Goal: Task Accomplishment & Management: Manage account settings

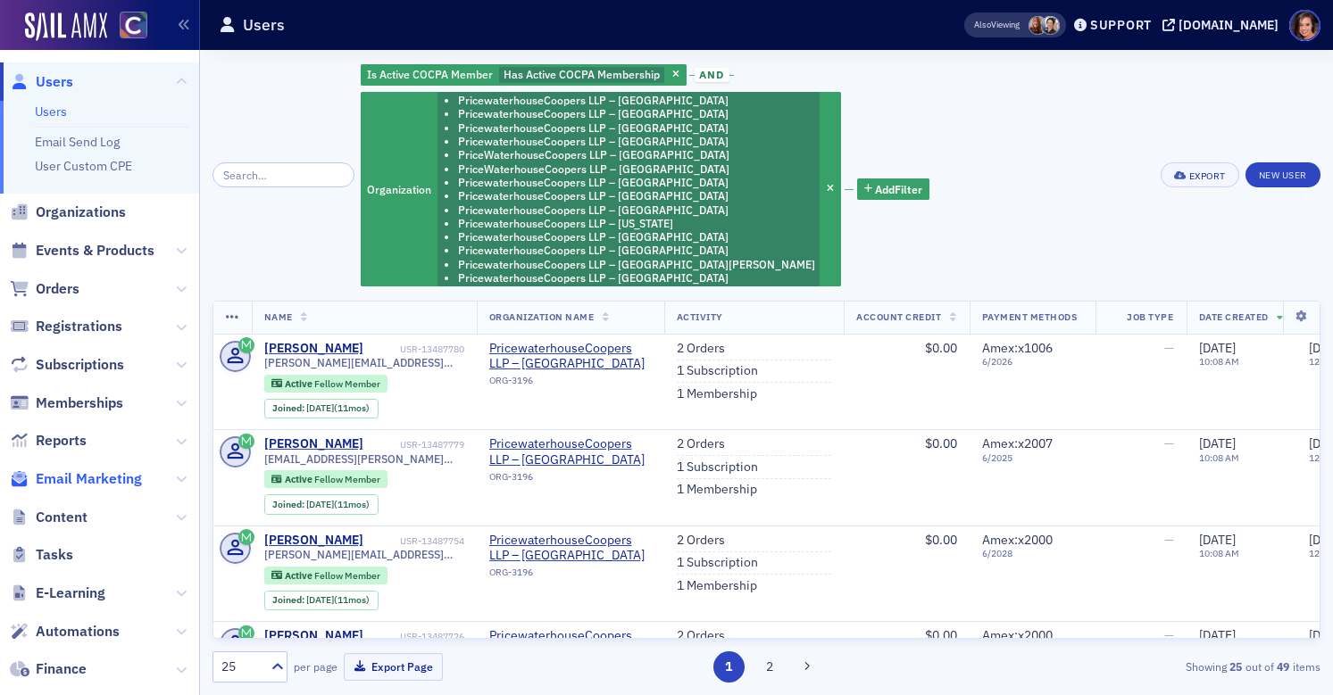
click at [100, 479] on span "Email Marketing" at bounding box center [89, 480] width 106 height 20
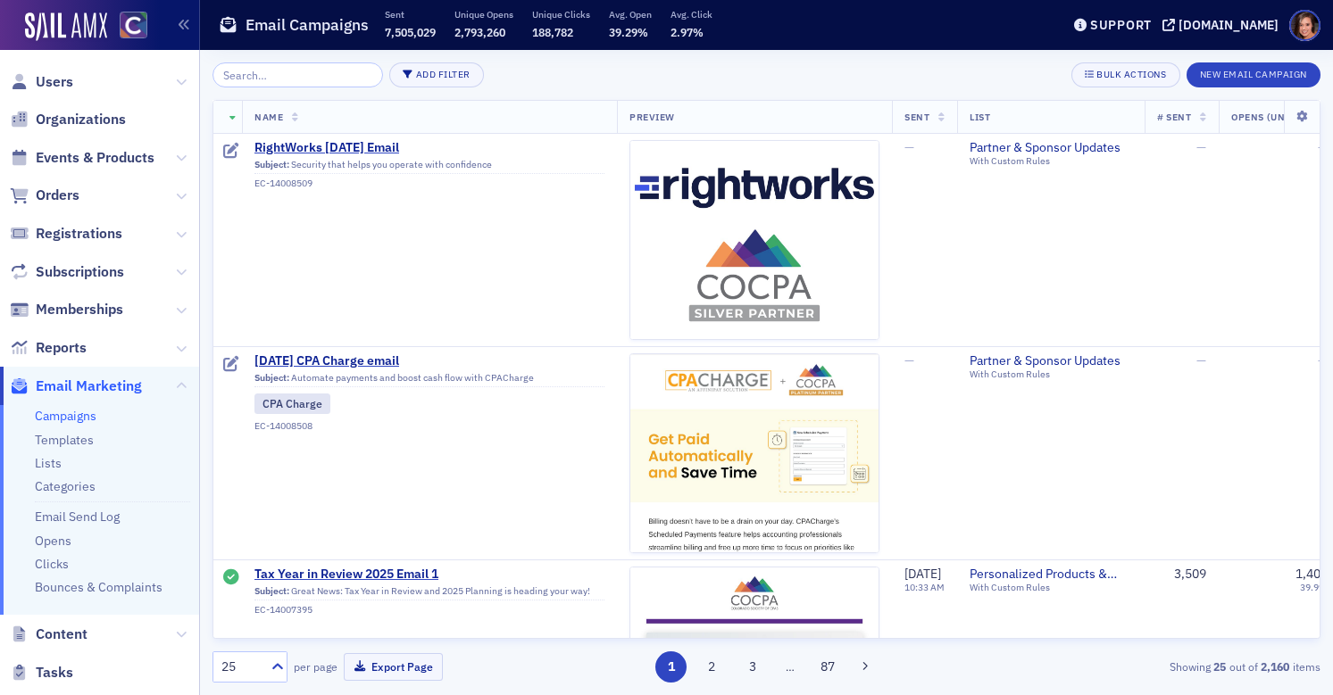
click at [327, 73] on input "search" at bounding box center [297, 74] width 171 height 25
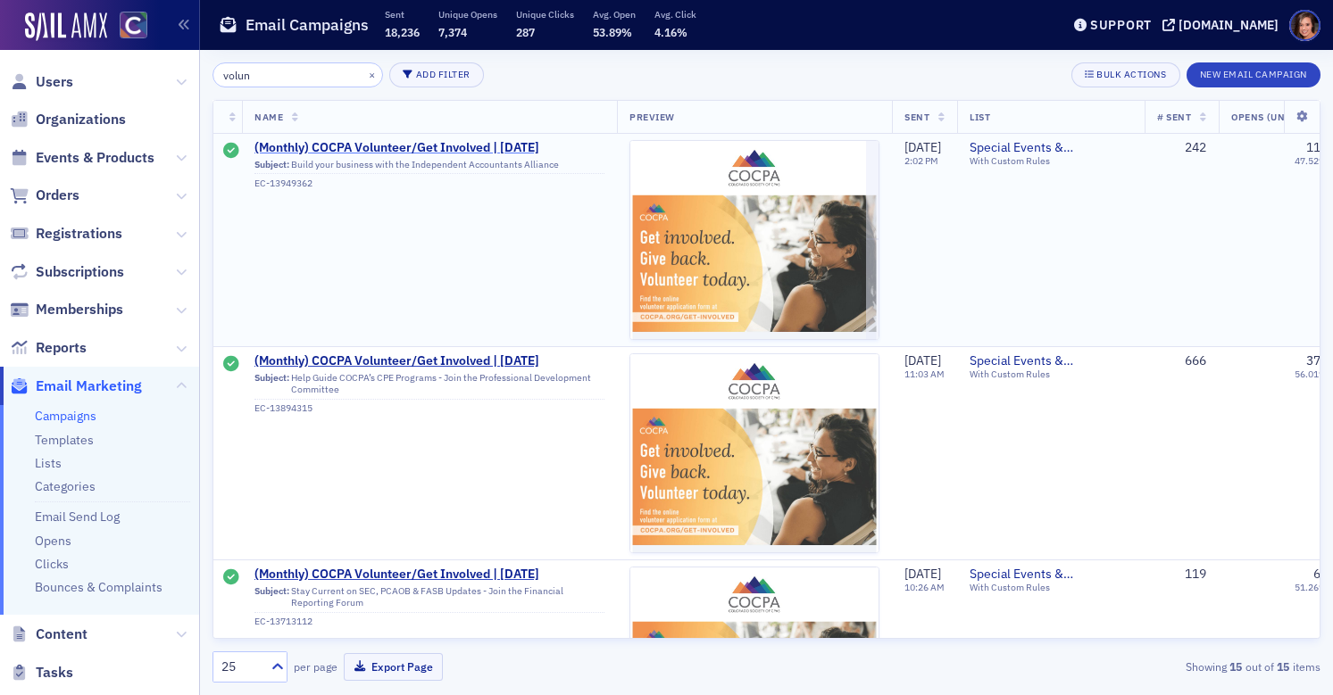
type input "volun"
click at [464, 146] on span "(Monthly) COCPA Volunteer/Get Involved | 6/27/25" at bounding box center [429, 148] width 350 height 16
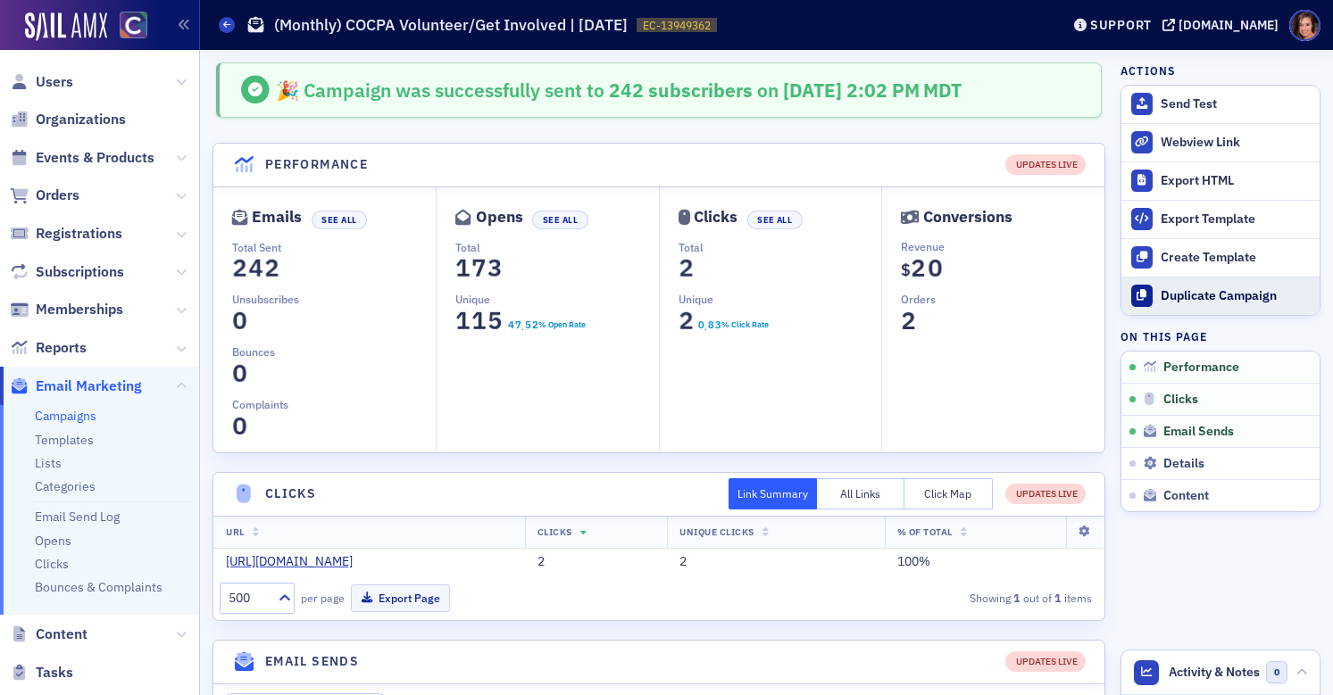
click at [1203, 301] on div "Duplicate Campaign" at bounding box center [1236, 296] width 150 height 16
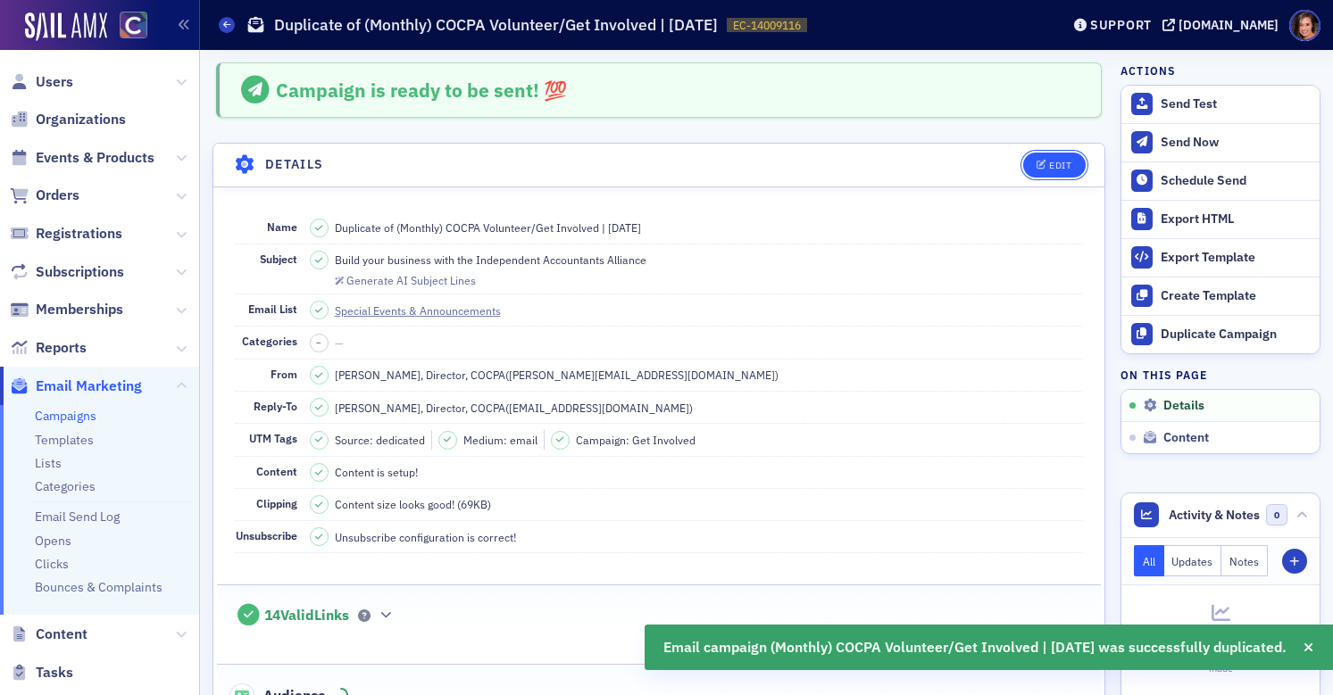
click at [1058, 167] on div "Edit" at bounding box center [1060, 166] width 22 height 10
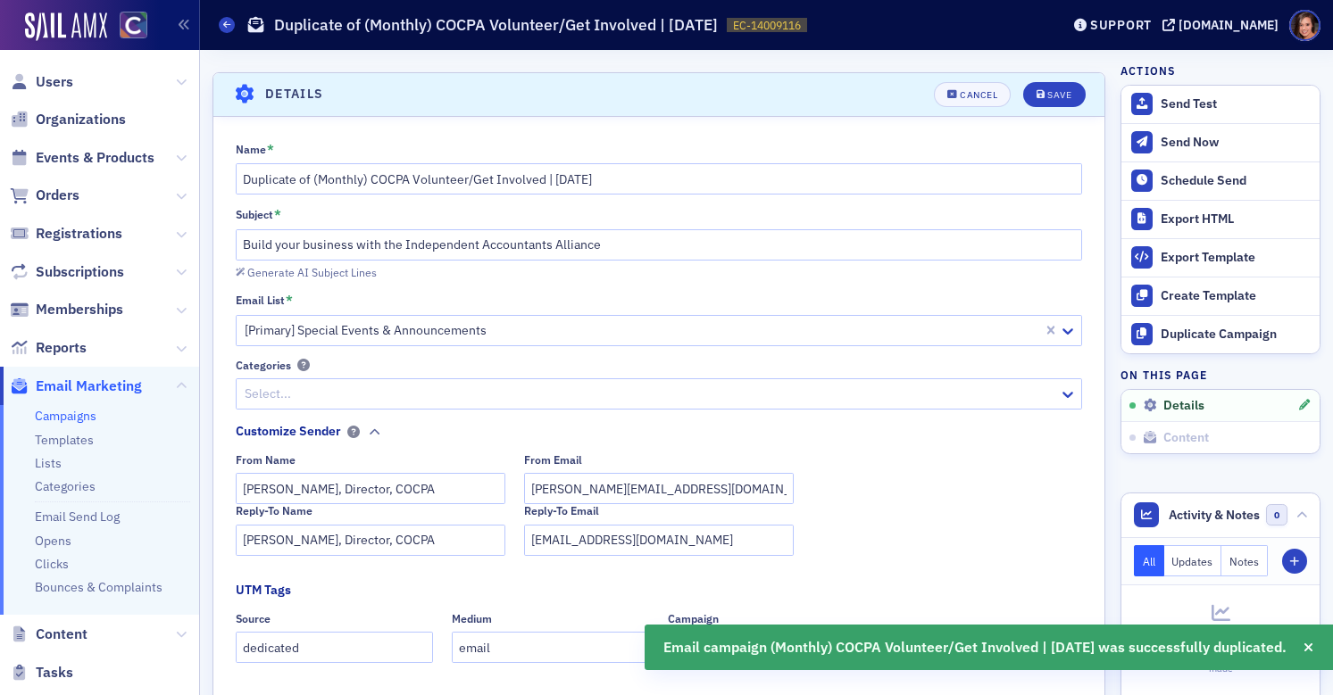
scroll to position [83, 0]
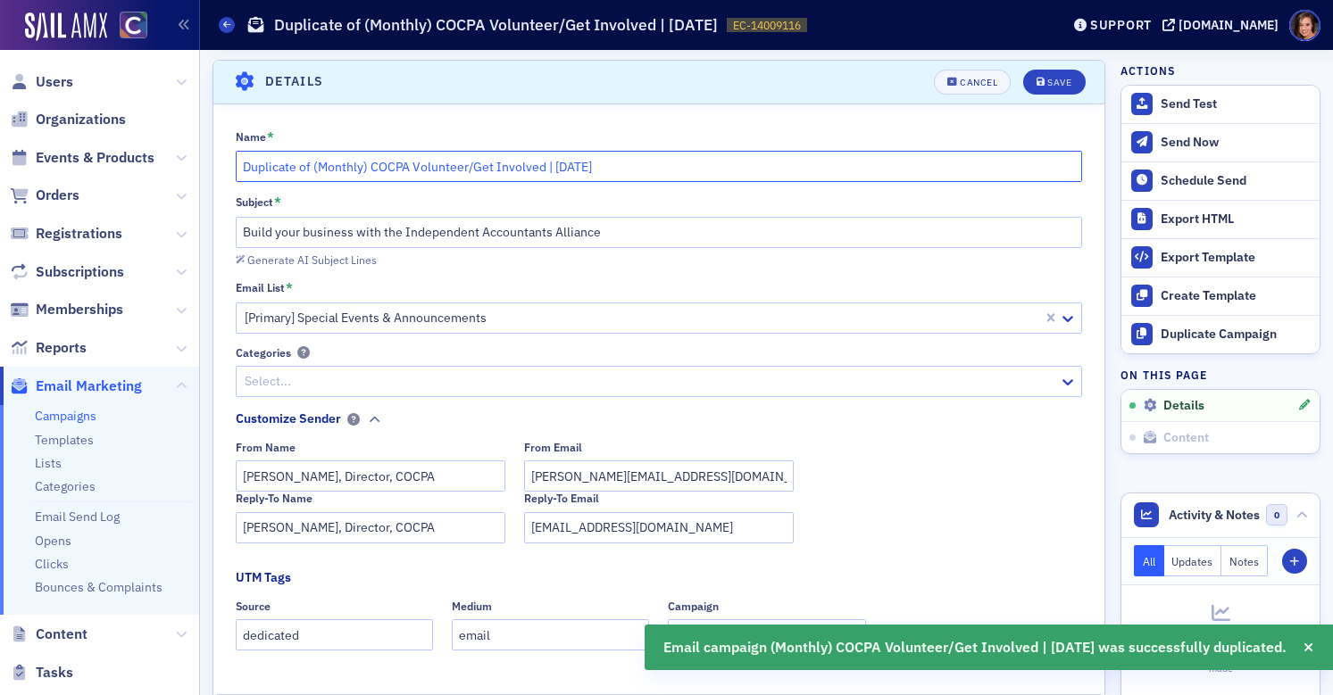
drag, startPoint x: 316, startPoint y: 167, endPoint x: 238, endPoint y: 170, distance: 77.7
click at [238, 170] on input "Duplicate of (Monthly) COCPA Volunteer/Get Involved | 6/27/25" at bounding box center [659, 166] width 847 height 31
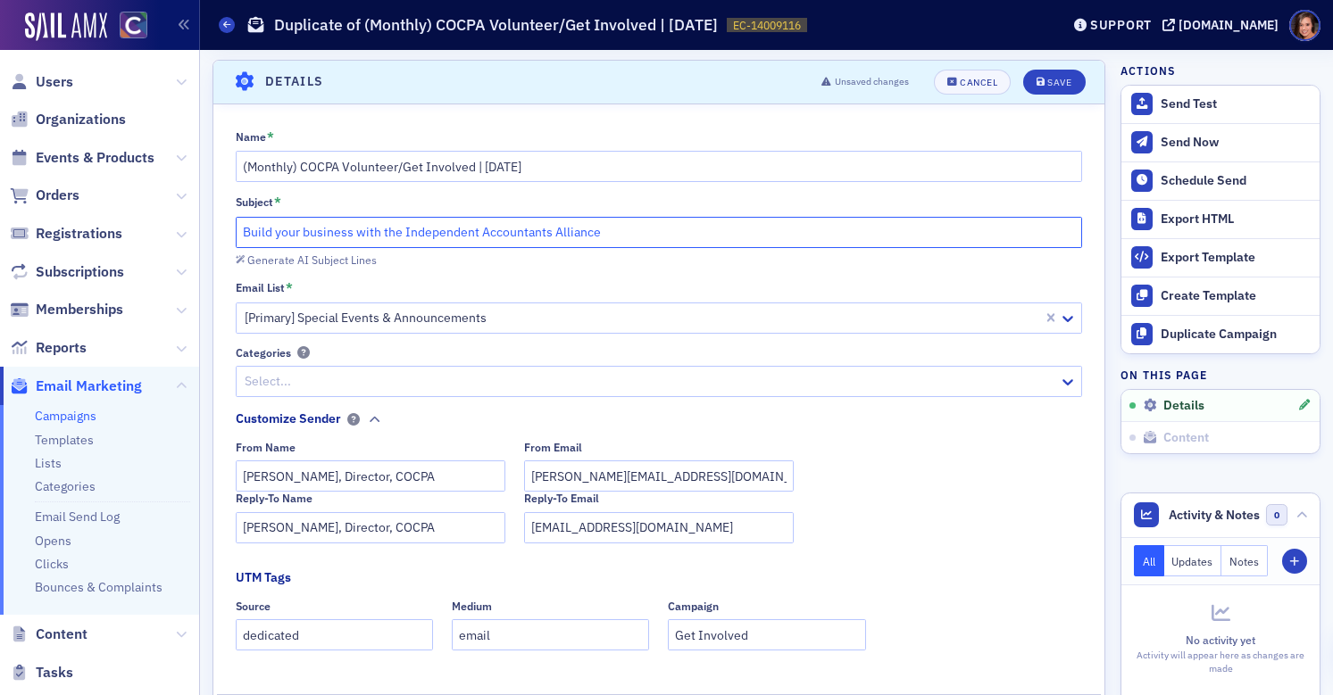
click at [425, 231] on input "Build your business with the Independent Accountants Alliance" at bounding box center [659, 232] width 847 height 31
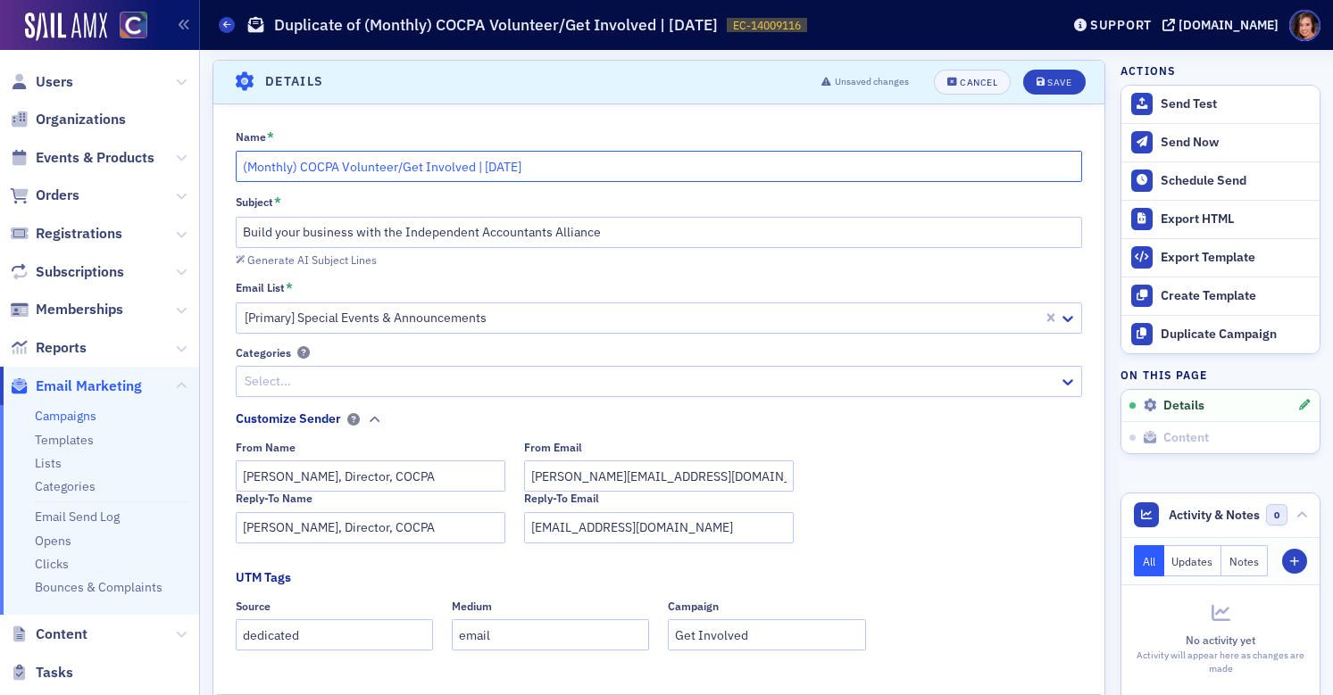
click at [492, 166] on input "(Monthly) COCPA Volunteer/Get Involved | 6/27/25" at bounding box center [659, 166] width 847 height 31
drag, startPoint x: 480, startPoint y: 167, endPoint x: 680, endPoint y: 166, distance: 200.0
click at [680, 166] on input "(Monthly) COCPA Volunteer/Get Involved | 6/27/25" at bounding box center [659, 166] width 847 height 31
type input "(Monthly) COCPA Volunteer/Get Involved | Aug 2025"
click at [757, 282] on div "Email List *" at bounding box center [659, 288] width 847 height 16
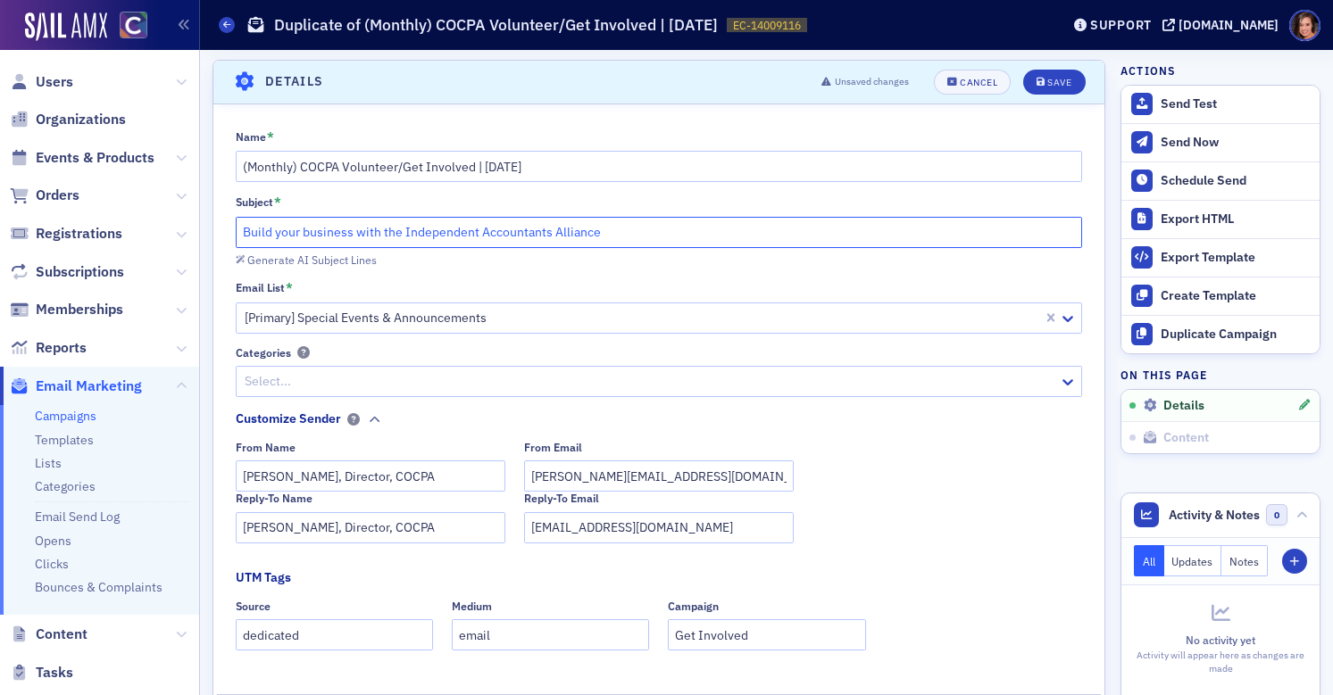
click at [506, 228] on input "Build your business with the Independent Accountants Alliance" at bounding box center [659, 232] width 847 height 31
paste input "Enhance Your Not-for-Profit Knowledge & Community Impact"
type input "Enhance Your Not-for-Profit Knowledge & Community Impact"
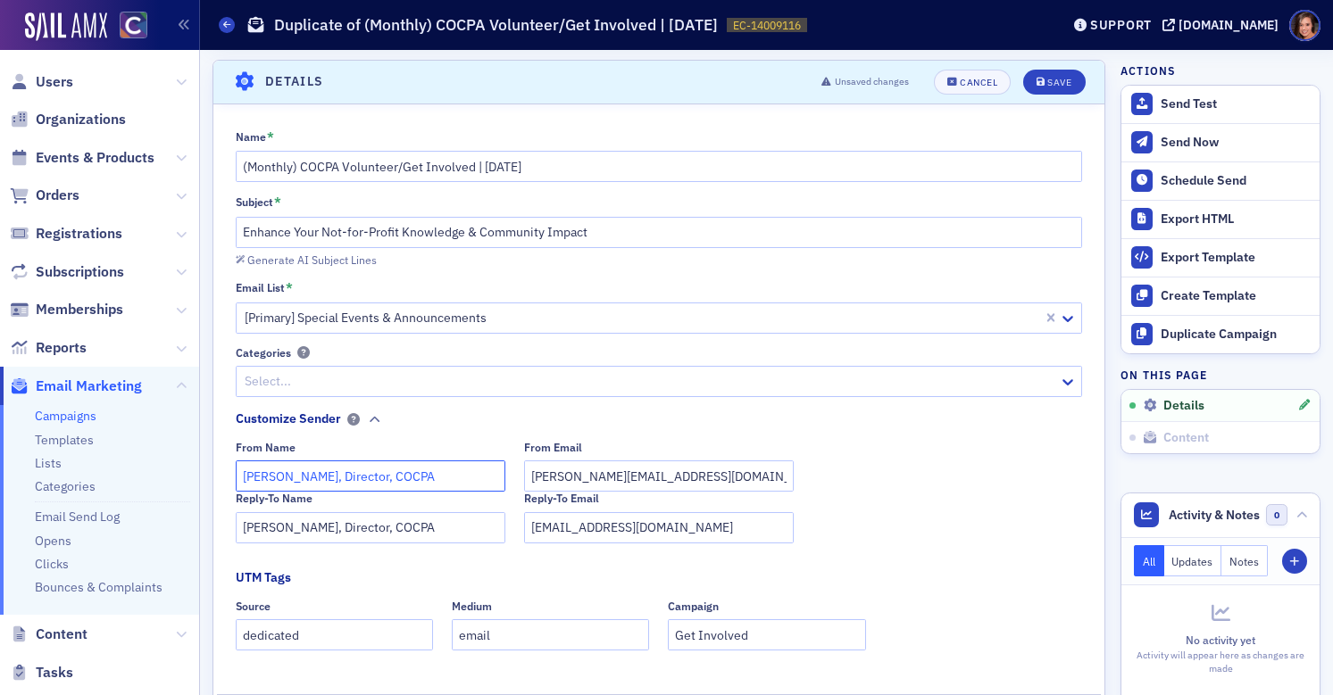
click at [272, 477] on input "Derrol Moorhead, Director, COCPA" at bounding box center [371, 476] width 270 height 31
click at [265, 475] on input "Derrol Moorhead, Director, COCPA" at bounding box center [371, 476] width 270 height 31
drag, startPoint x: 324, startPoint y: 477, endPoint x: 233, endPoint y: 477, distance: 91.1
click at [233, 477] on div "Name * (Monthly) COCPA Volunteer/Get Involved | Aug 2025 Subject * Enhance Your…" at bounding box center [658, 528] width 891 height 799
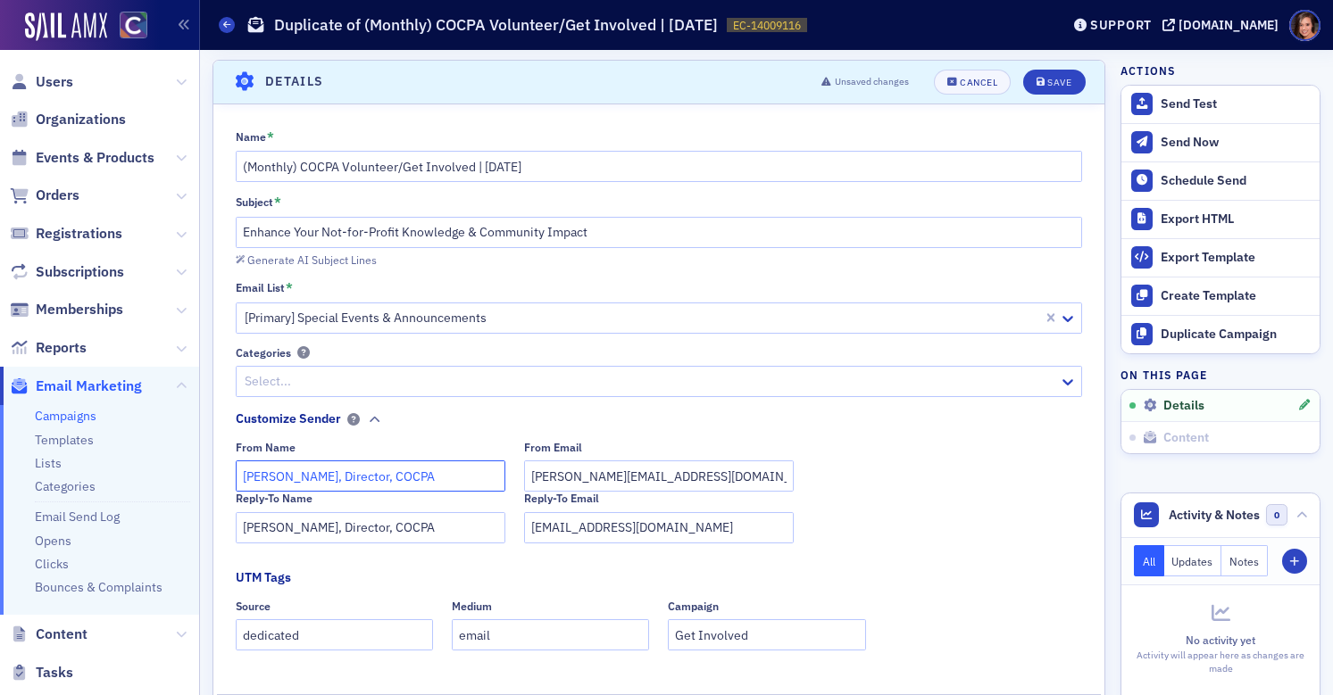
paste input "Stacy Svendsen"
type input "Stacy Svendsen, Director, COCPA"
drag, startPoint x: 336, startPoint y: 529, endPoint x: 184, endPoint y: 532, distance: 151.8
click at [184, 532] on div "Users Organizations Events & Products Orders Registrations Subscriptions Member…" at bounding box center [666, 347] width 1333 height 695
paste input "Stacy Svendsen"
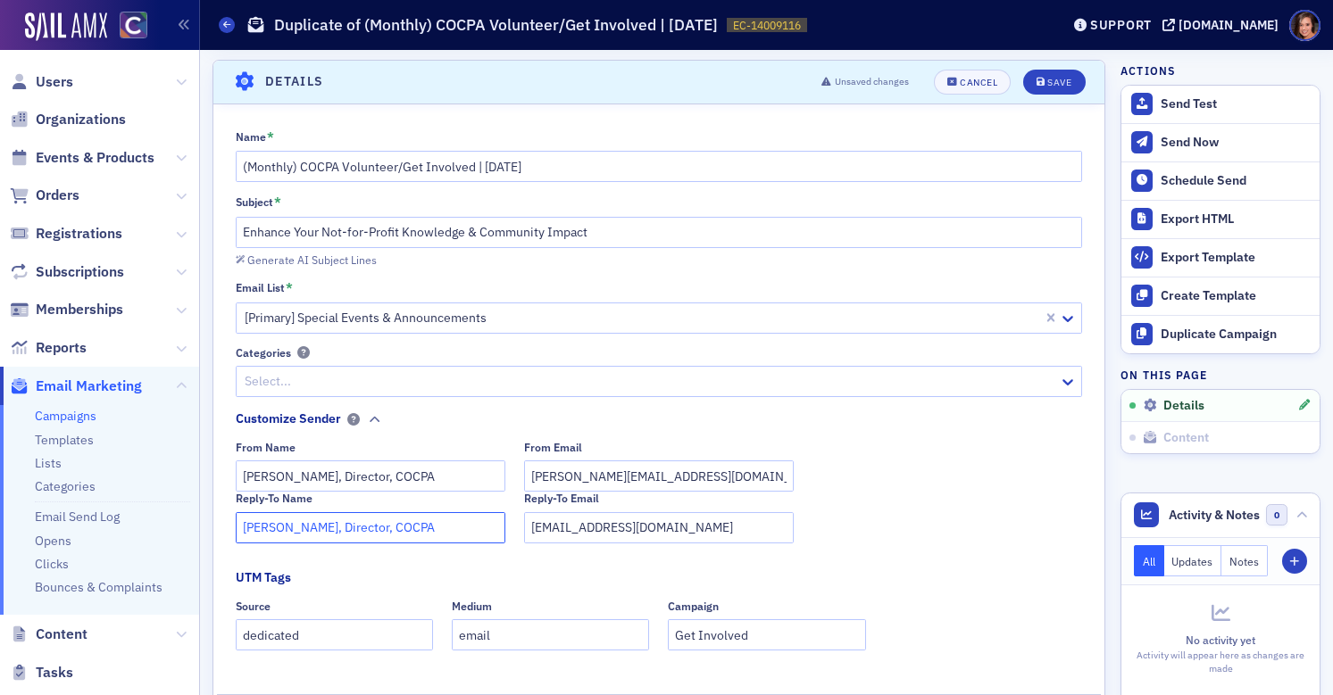
type input "Stacy Svendsen, Director, COCPA"
click at [537, 479] on input "derrol@cocpa.org" at bounding box center [659, 476] width 270 height 31
type input "stacy@cocpa.org"
click at [349, 479] on input "Stacy Svendsen, Director, COCPA" at bounding box center [371, 476] width 270 height 31
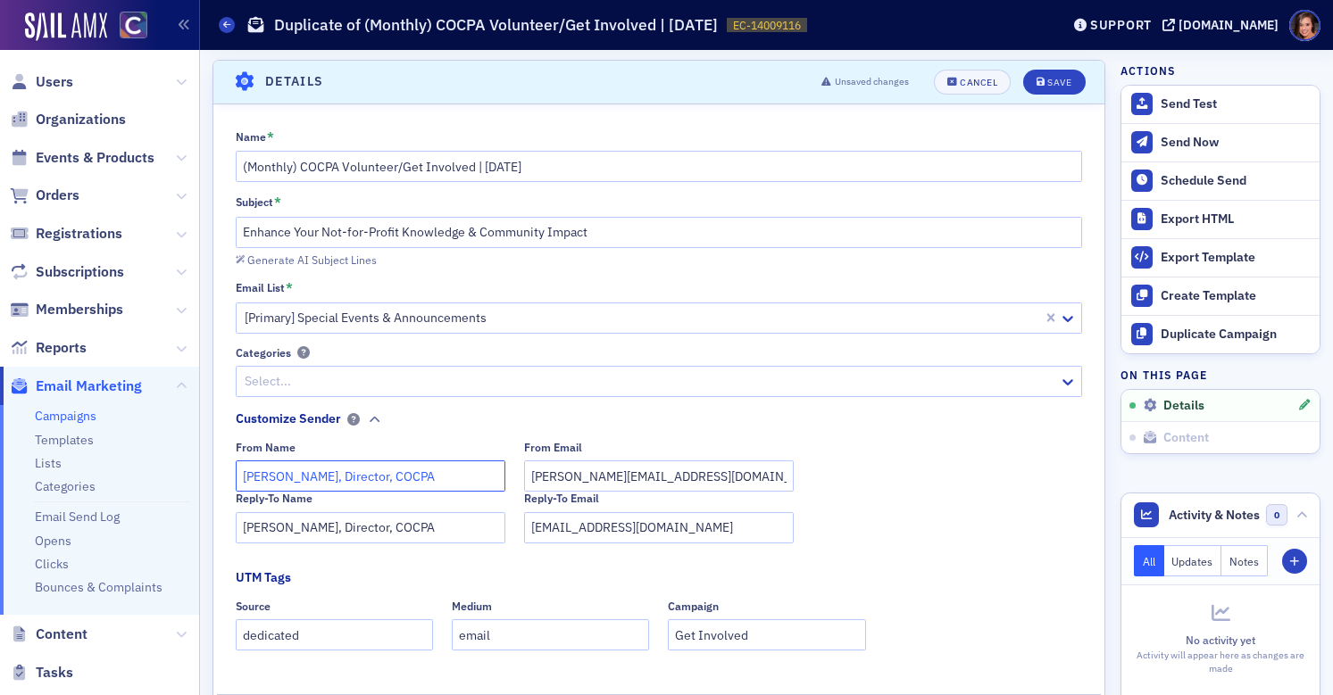
click at [349, 479] on input "Stacy Svendsen, Director, COCPA" at bounding box center [371, 476] width 270 height 31
drag, startPoint x: 338, startPoint y: 482, endPoint x: 474, endPoint y: 478, distance: 135.8
click at [474, 478] on input "Stacy Svendsen, Engagement & Programs, COCPA" at bounding box center [371, 476] width 270 height 31
type input "Stacy Svendsen, Engagement & Programs, COCPA"
click at [355, 535] on input "Stacy Svendsen, Director, COCPA" at bounding box center [371, 527] width 270 height 31
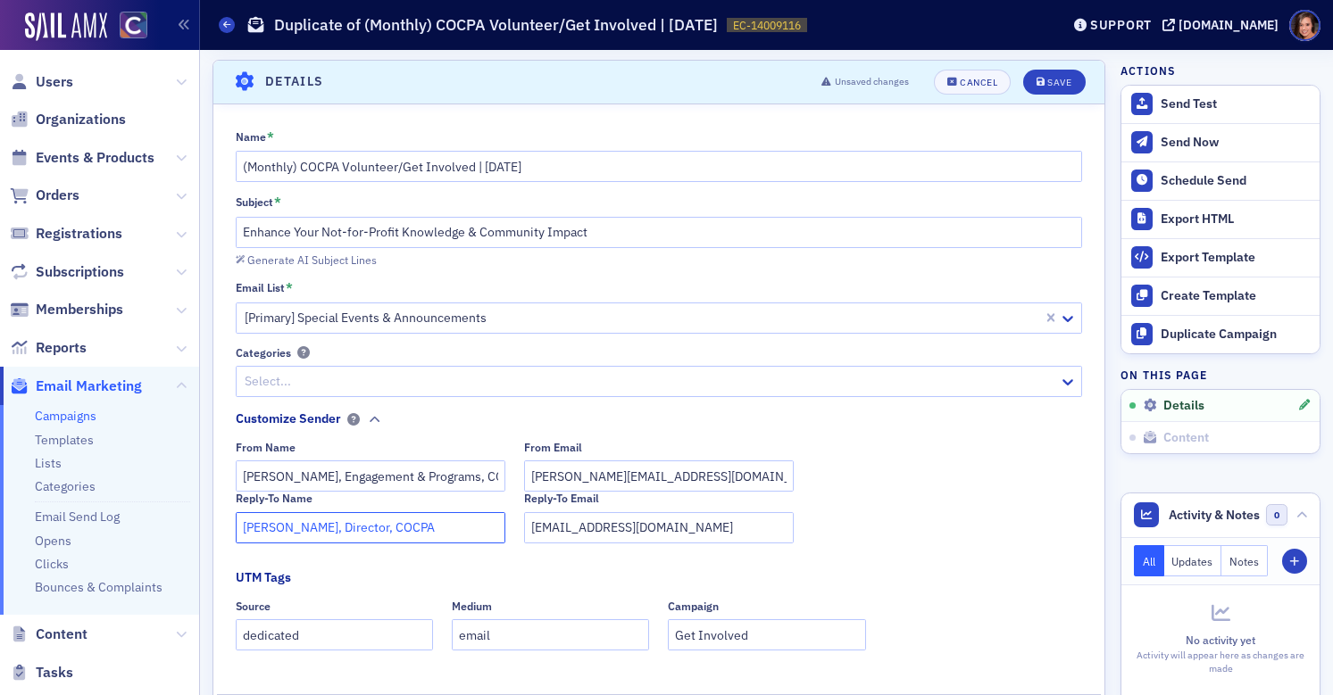
click at [355, 535] on input "Stacy Svendsen, Director, COCPA" at bounding box center [371, 527] width 270 height 31
paste input "Engagement & Programs"
type input "Stacy Svendsen, Engagement & Programs, COCPA"
click at [474, 479] on input "Stacy Svendsen, Engagement & Programs, COCPA" at bounding box center [371, 476] width 270 height 31
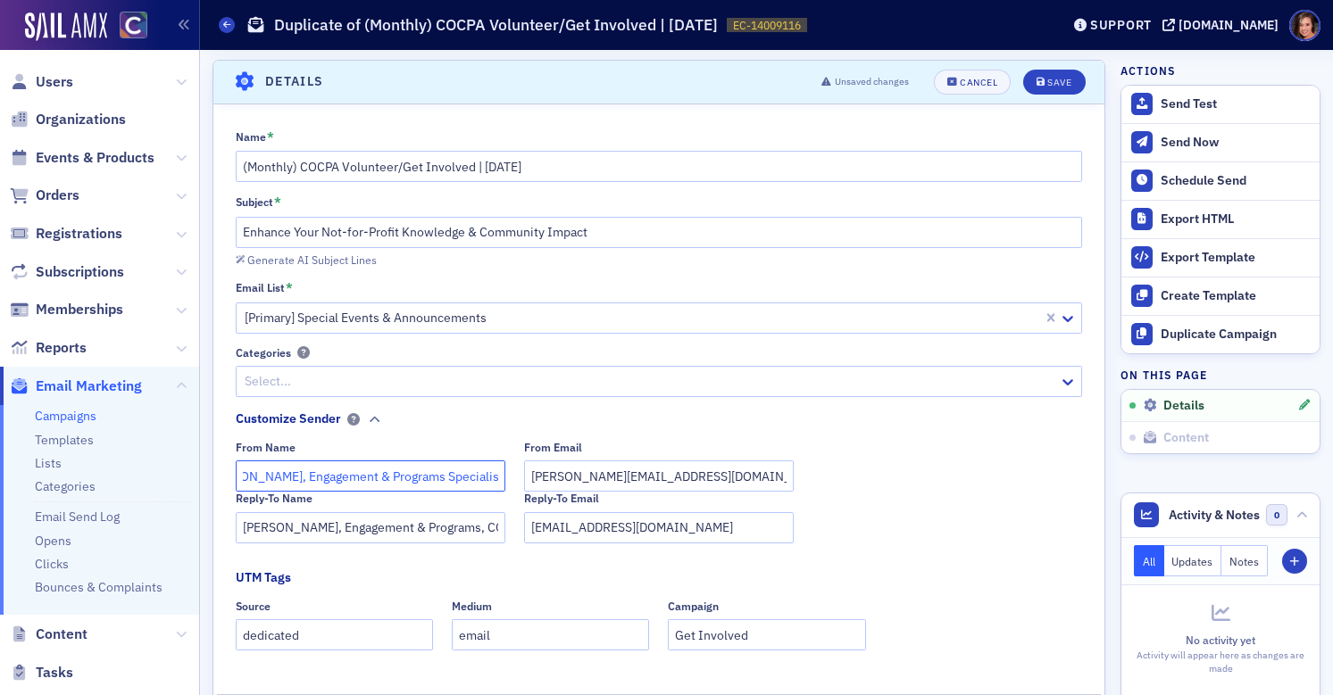
click at [473, 481] on input "Stacy Svendsen, Engagement & Programs Specialist, COCPA" at bounding box center [371, 476] width 270 height 31
type input "Stacy Svendsen, Engagement & Programs Specialist, COCPA"
click at [474, 527] on input "Stacy Svendsen, Engagement & Programs, COCPA" at bounding box center [371, 527] width 270 height 31
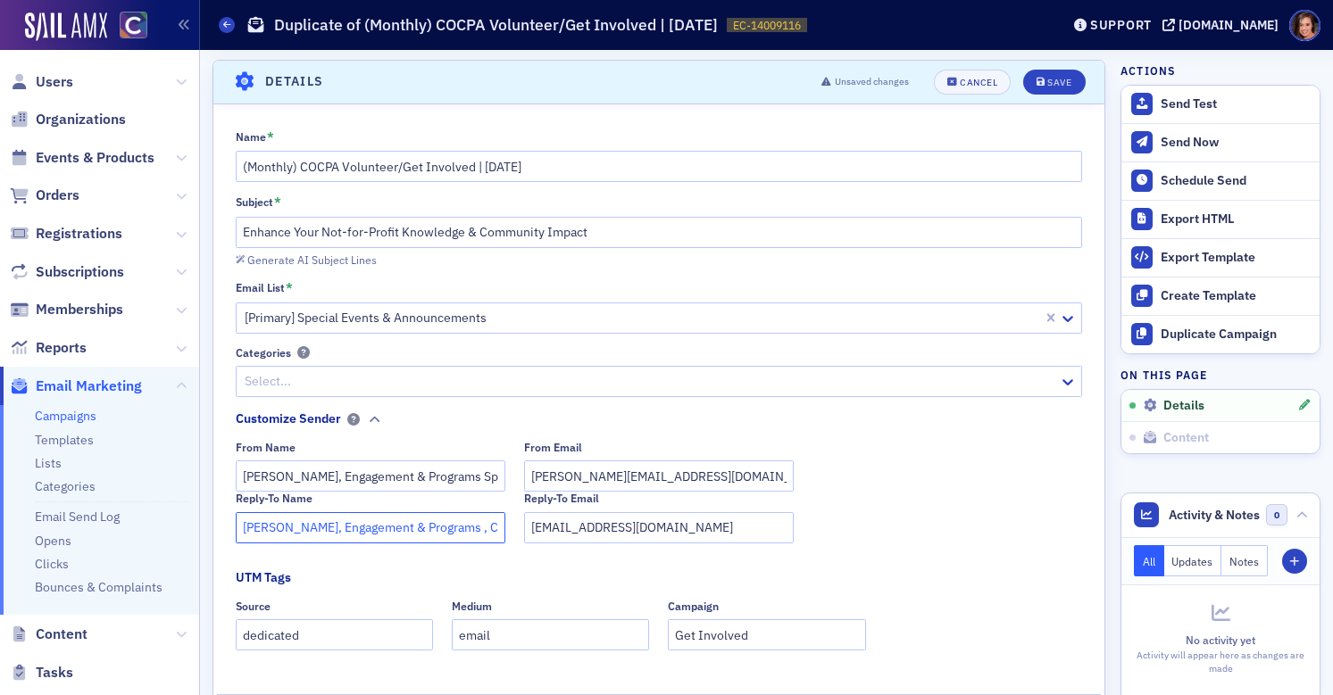
paste input "Specialist"
drag, startPoint x: 474, startPoint y: 531, endPoint x: 540, endPoint y: 532, distance: 66.1
click at [540, 532] on div "Reply-To Name Stacy Svendsen, Engagement & Programs Specialist, COCPA Reply-To …" at bounding box center [659, 517] width 847 height 51
click at [450, 525] on input "Stacy Svendsen, Engagement & Programs Specialist, COCPA" at bounding box center [371, 527] width 270 height 31
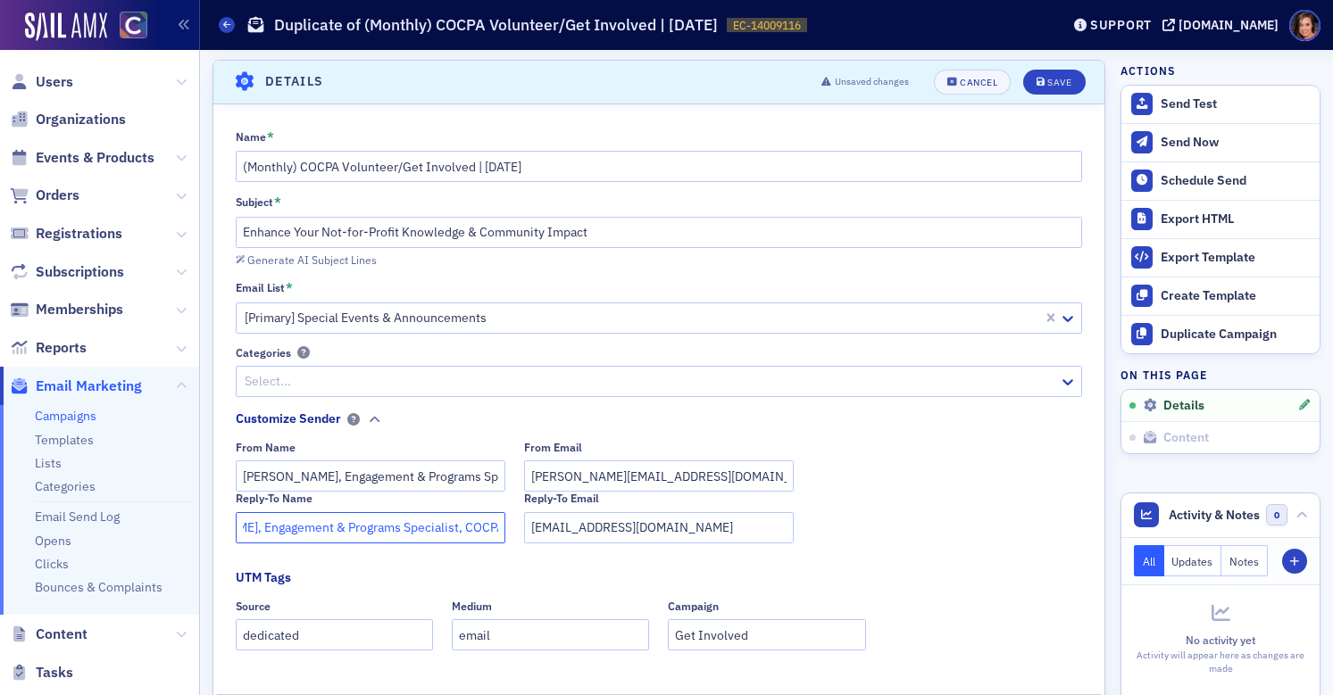
type input "Stacy Svendsen, Engagement & Programs Specialist, COCPA"
click at [839, 534] on div "Reply-To Name Stacy Svendsen, Engagement & Programs Specialist, COCPA Reply-To …" at bounding box center [659, 517] width 847 height 51
click at [1043, 80] on icon "submit" at bounding box center [1040, 83] width 9 height 10
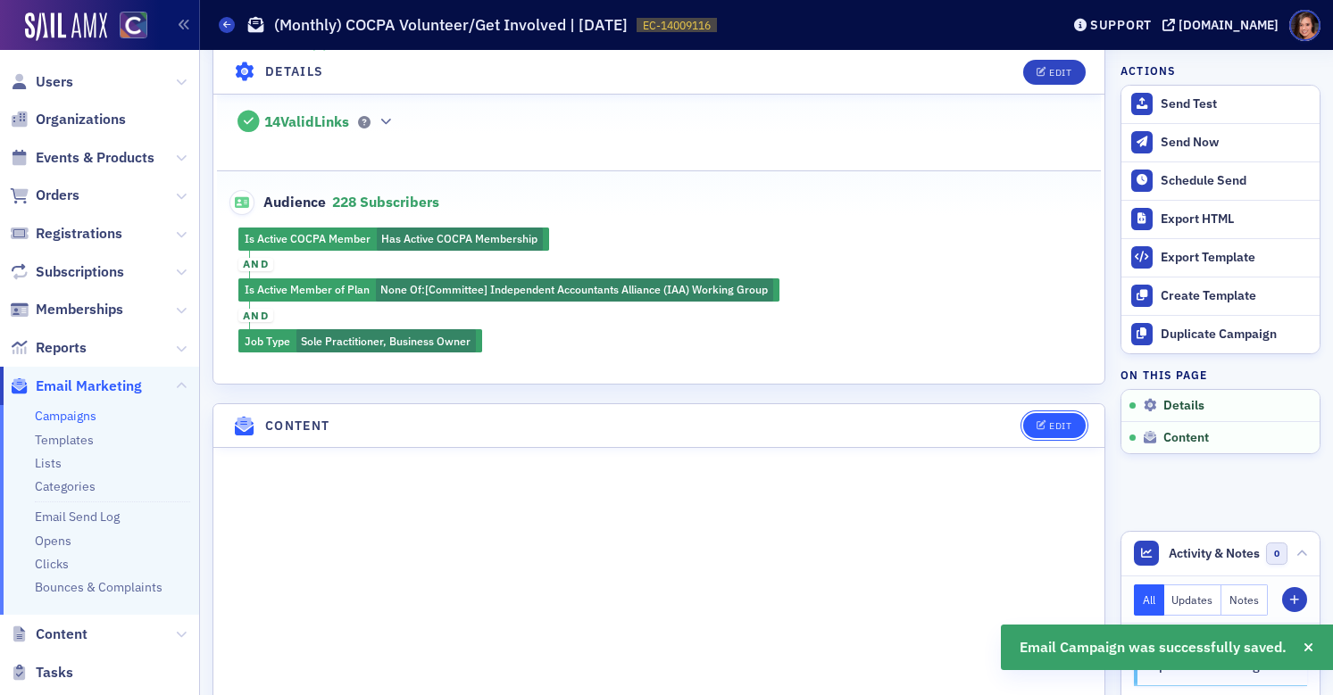
click at [1044, 429] on button "Edit" at bounding box center [1054, 425] width 62 height 25
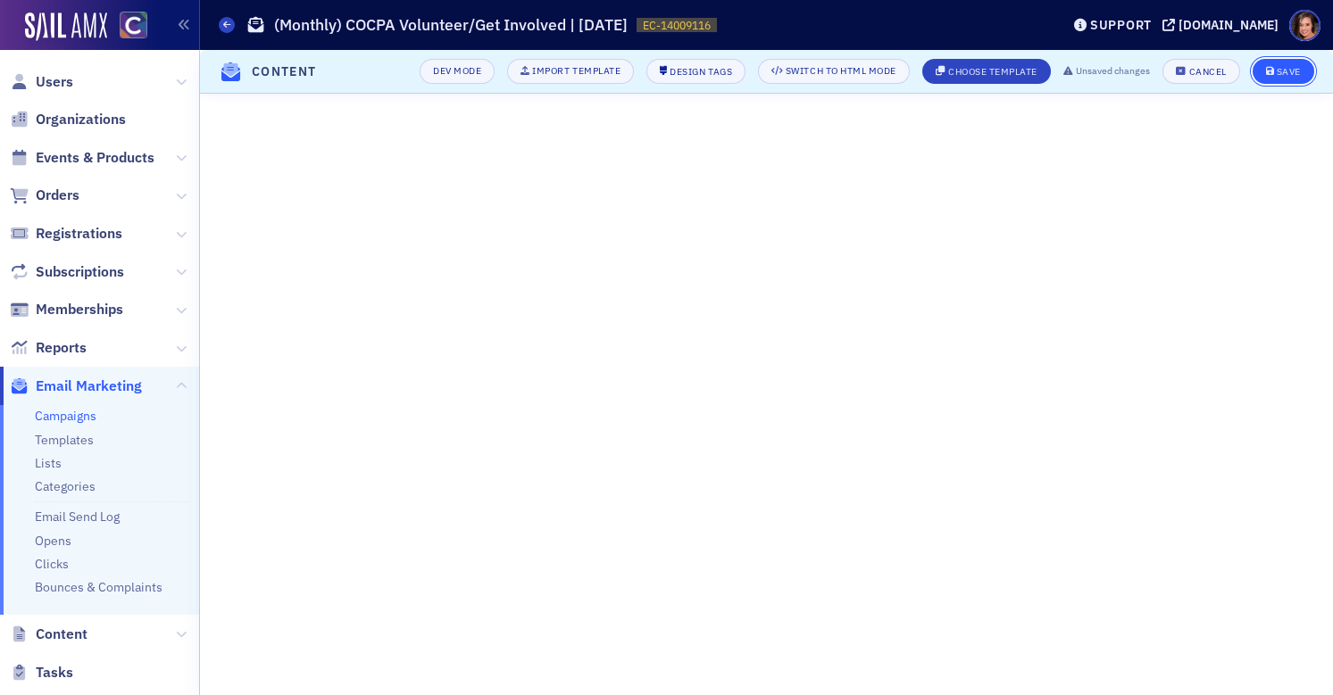
click at [1294, 67] on div "Save" at bounding box center [1289, 72] width 24 height 10
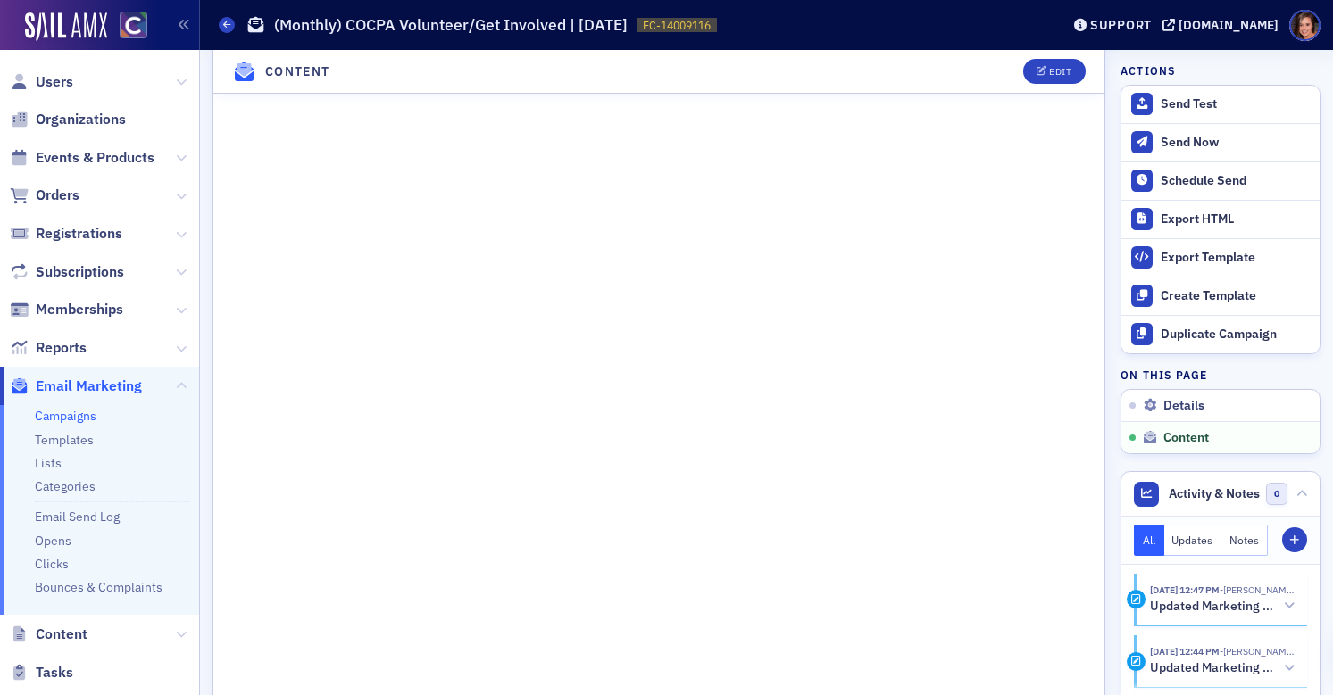
scroll to position [1227, 0]
click at [1038, 62] on button "Edit" at bounding box center [1054, 71] width 62 height 25
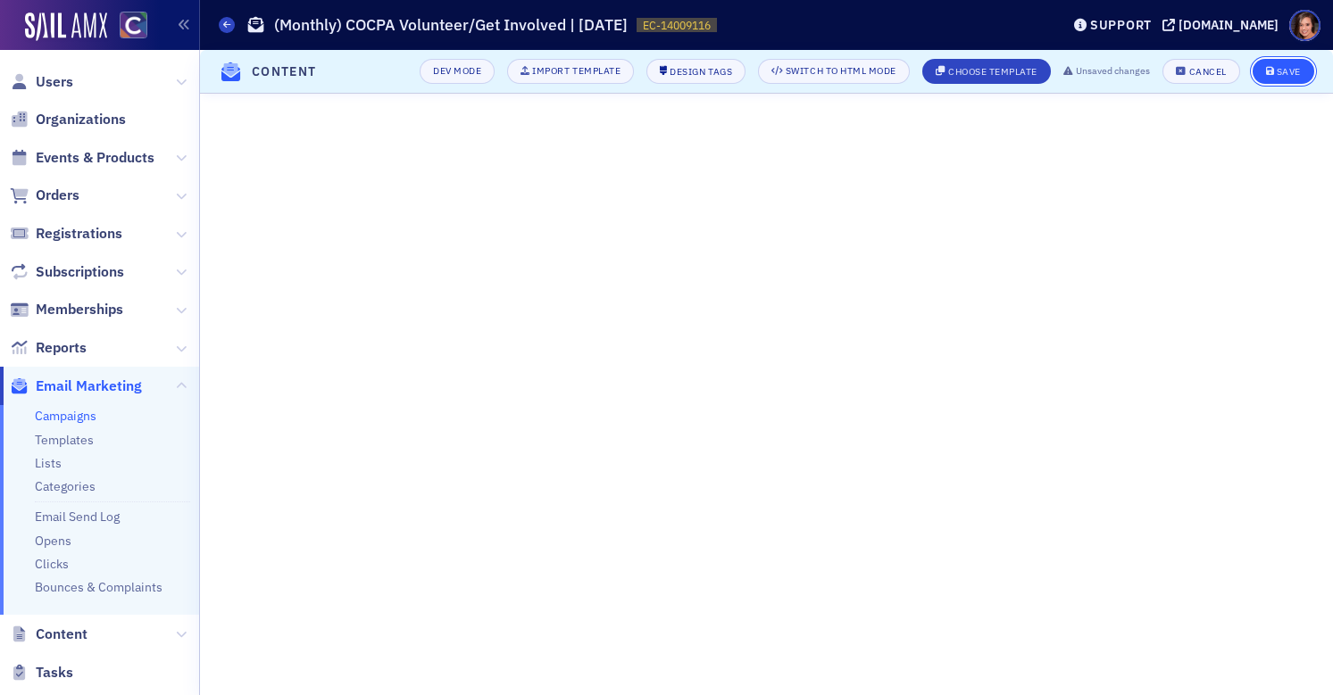
click at [1284, 72] on div "Save" at bounding box center [1289, 72] width 24 height 10
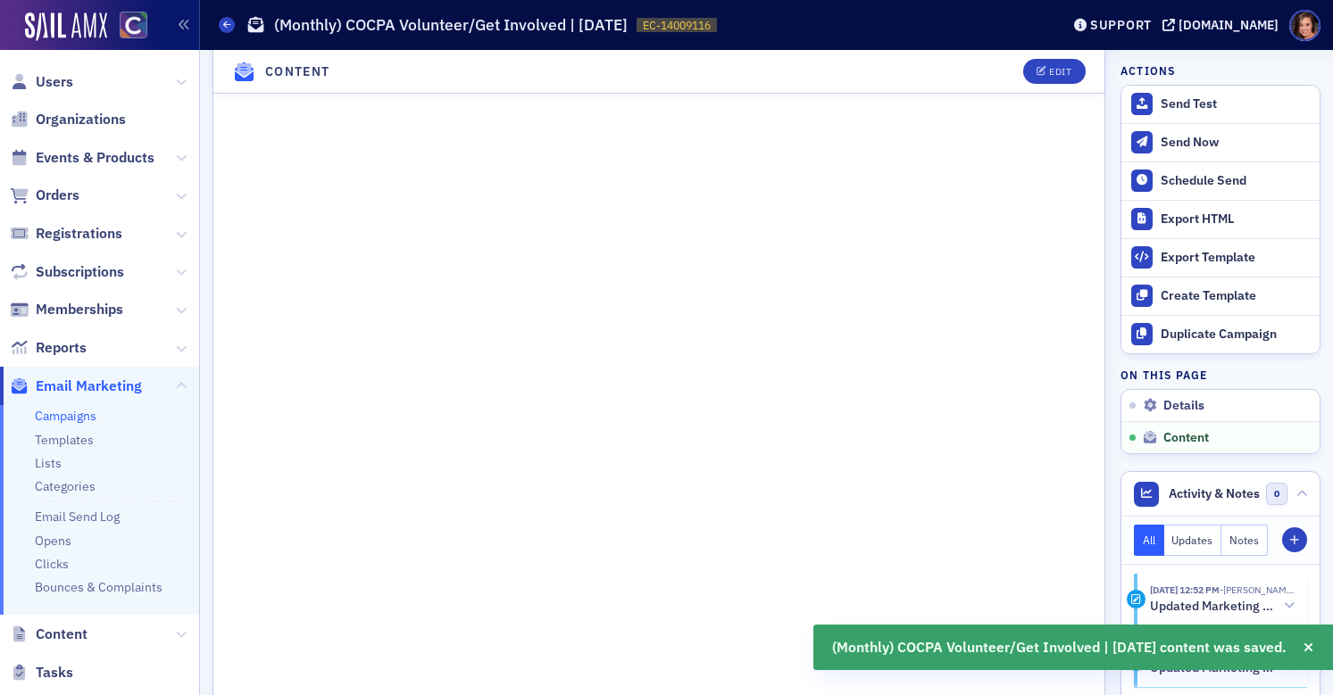
scroll to position [1303, 0]
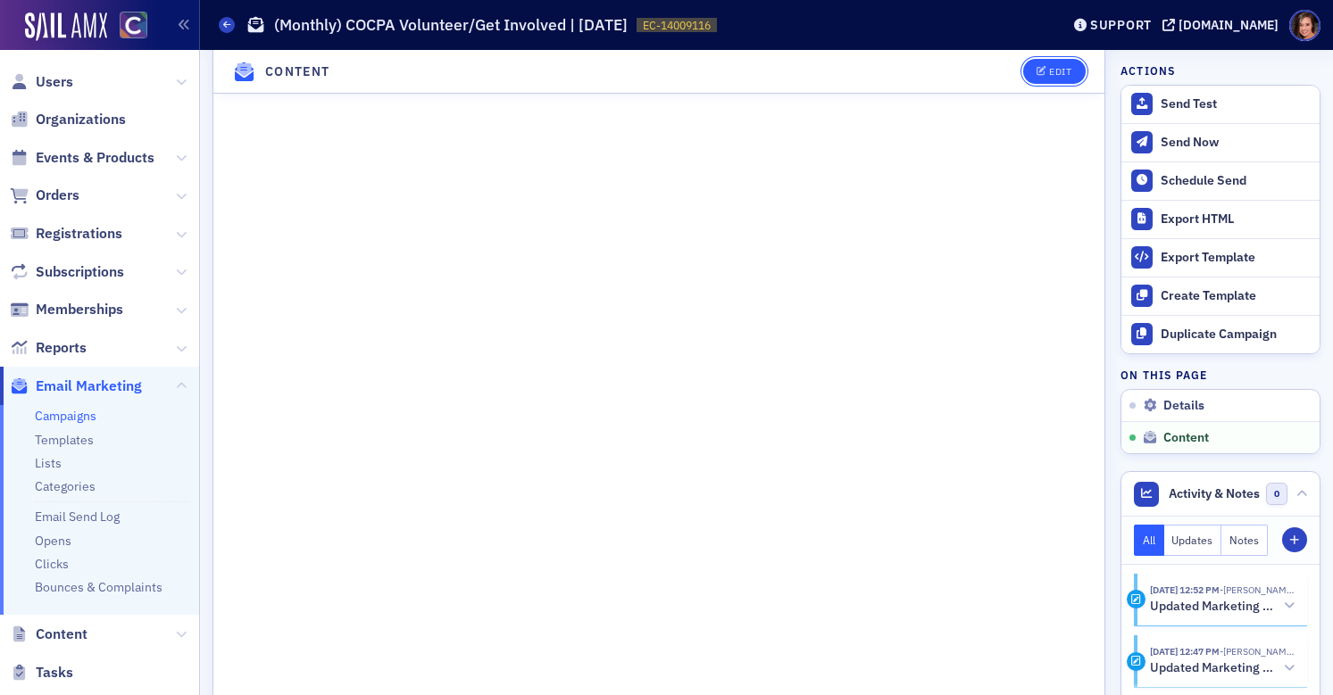
click at [1031, 78] on button "Edit" at bounding box center [1054, 71] width 62 height 25
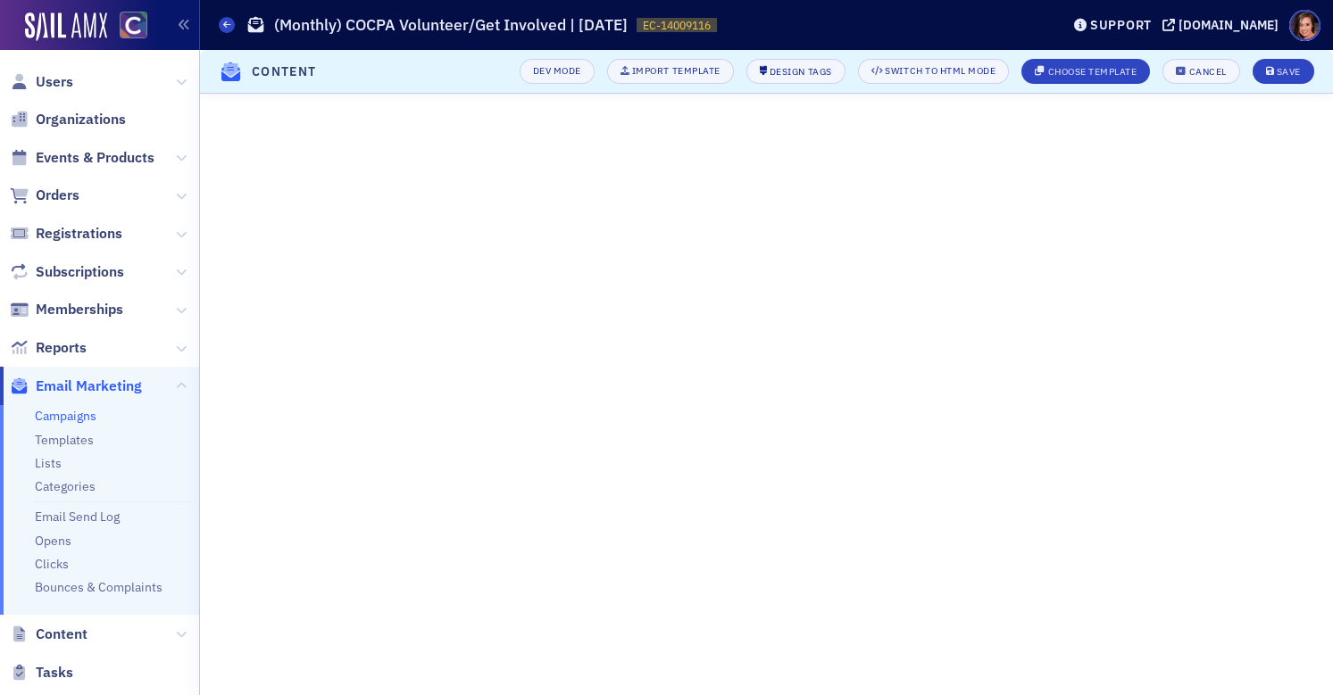
scroll to position [212, 0]
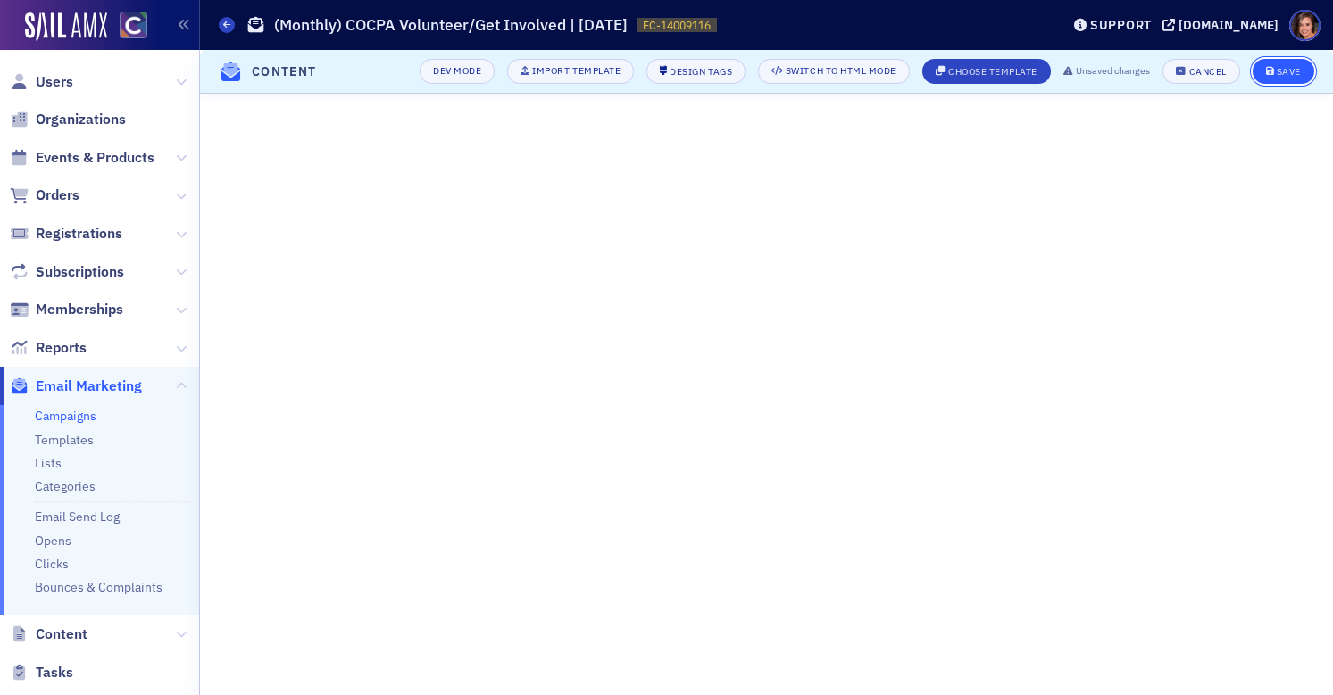
click at [1277, 80] on button "Save" at bounding box center [1283, 71] width 62 height 25
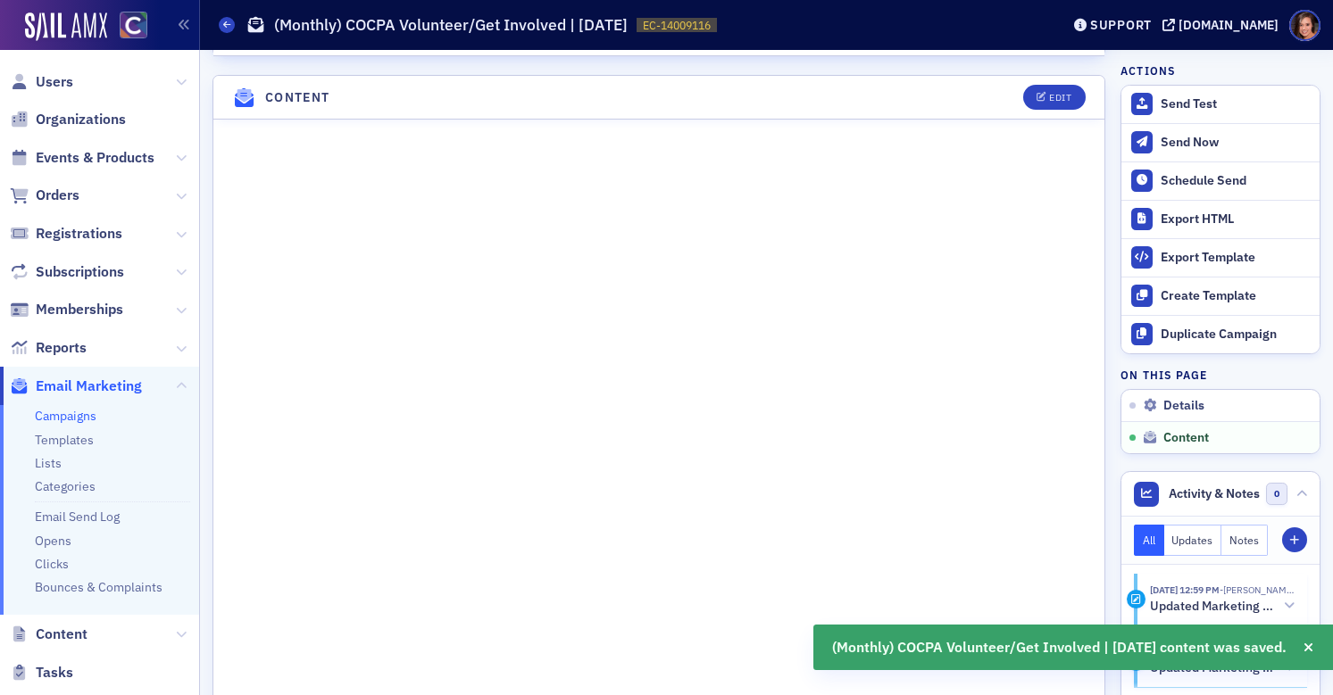
scroll to position [836, 0]
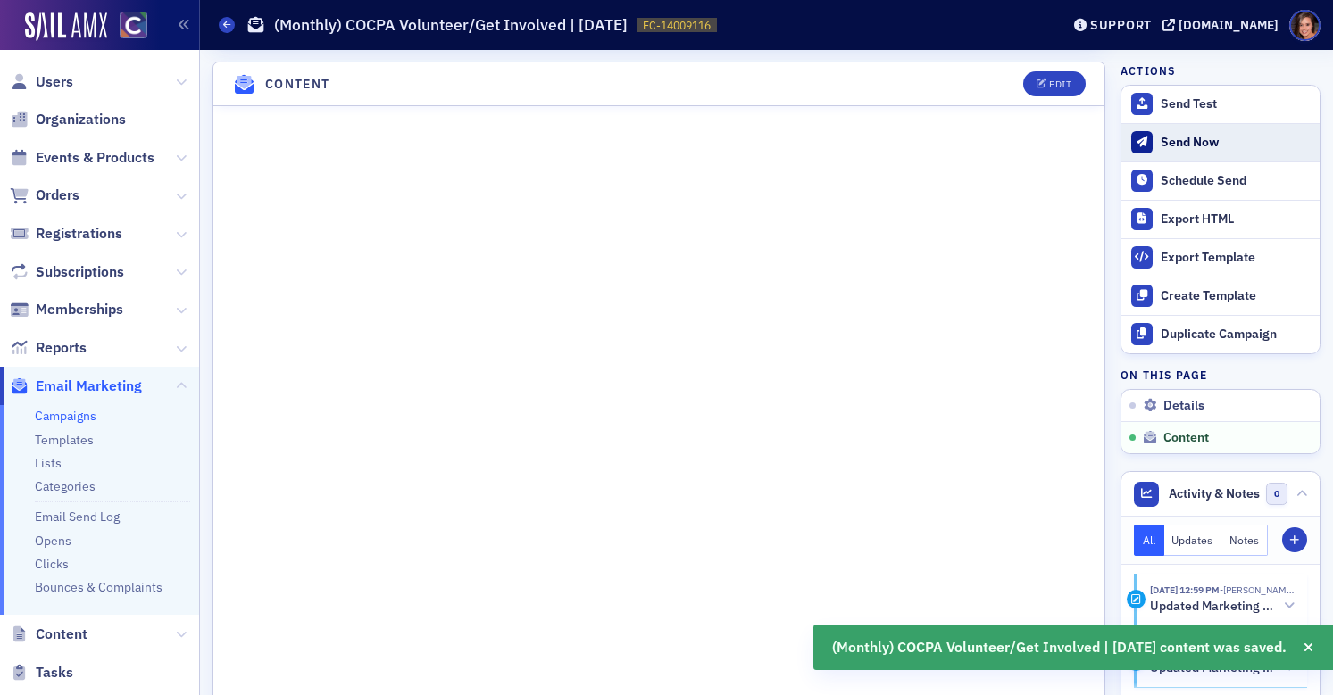
click at [1227, 138] on div "Send Now" at bounding box center [1236, 143] width 150 height 16
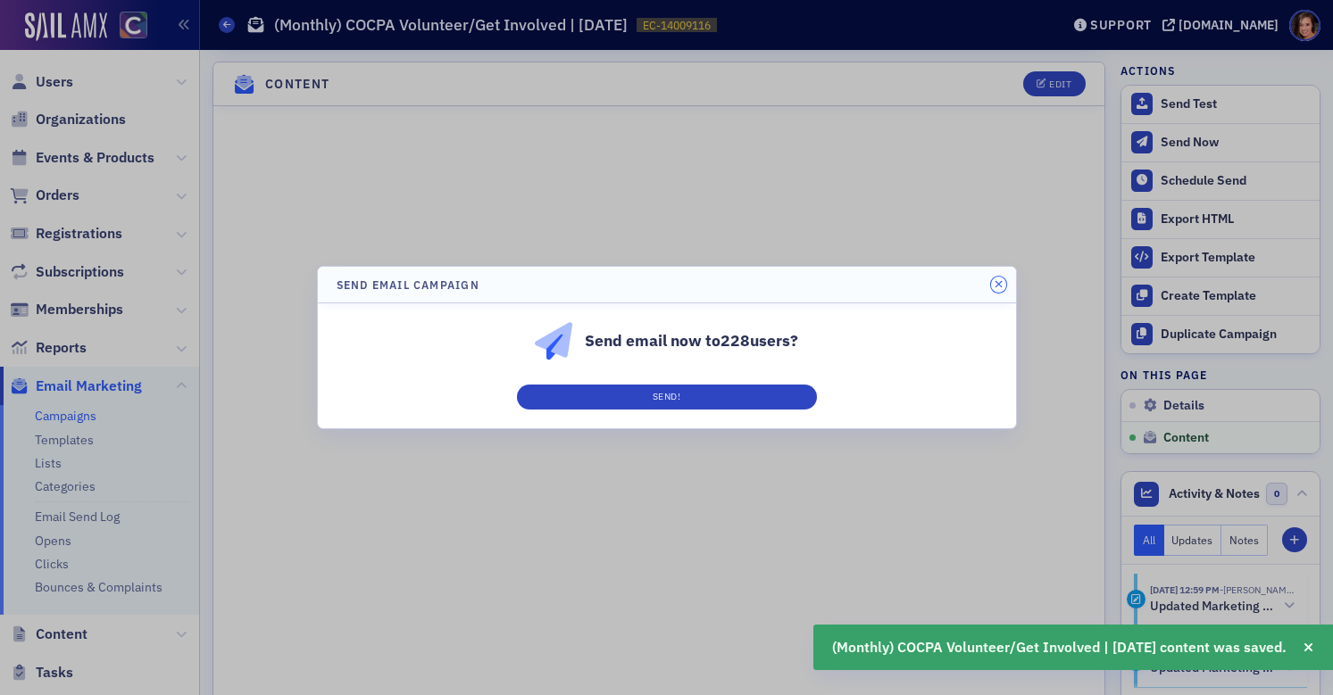
click at [994, 287] on icon "button" at bounding box center [998, 284] width 8 height 11
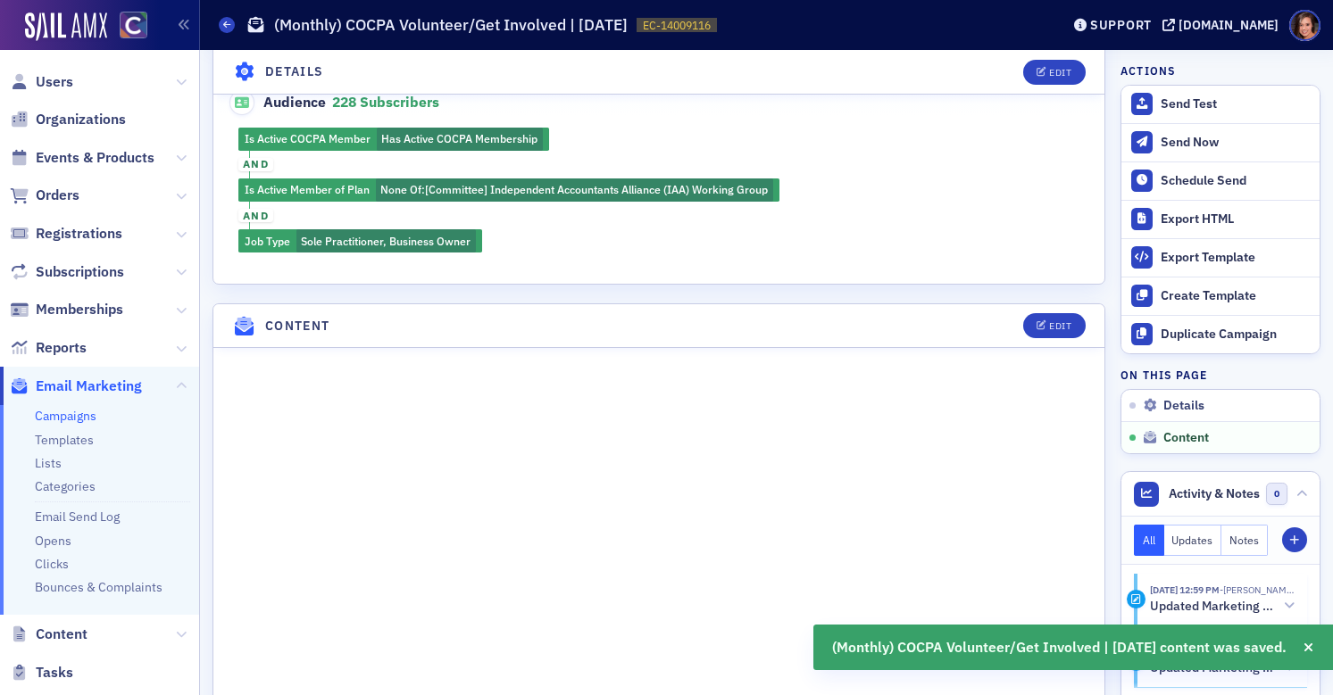
scroll to position [475, 0]
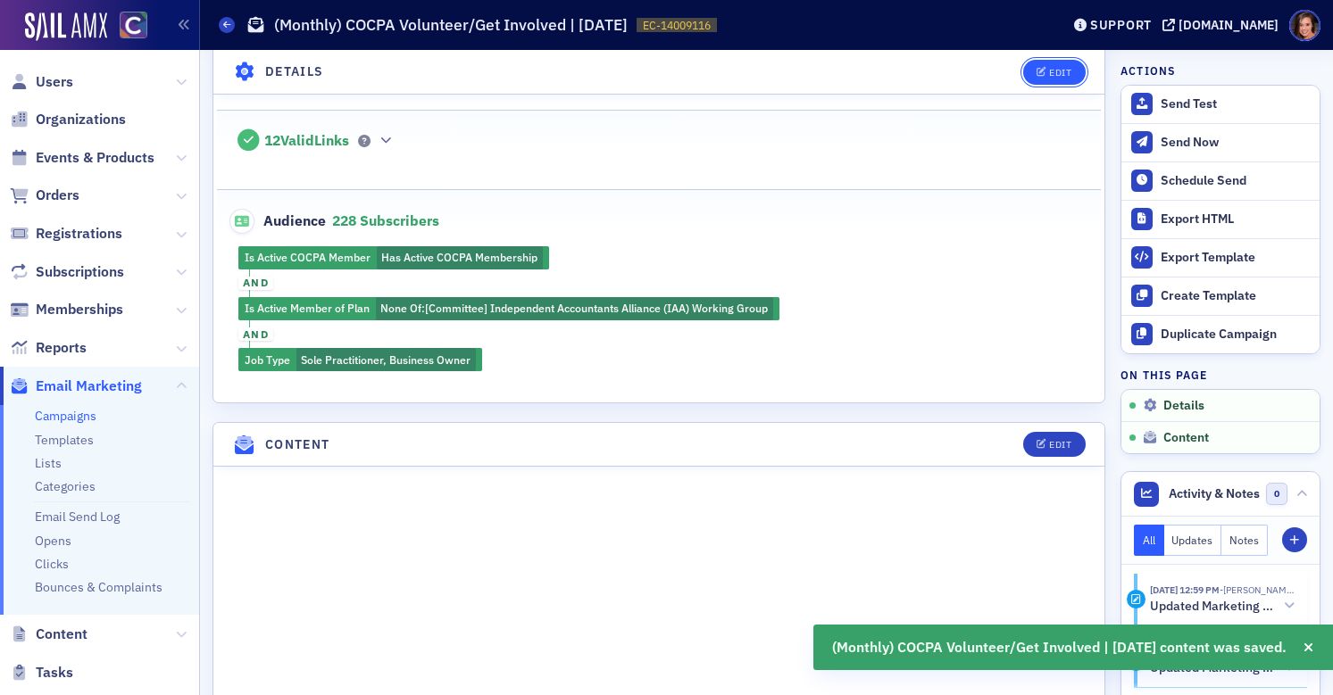
click at [1071, 72] on button "Edit" at bounding box center [1054, 71] width 62 height 25
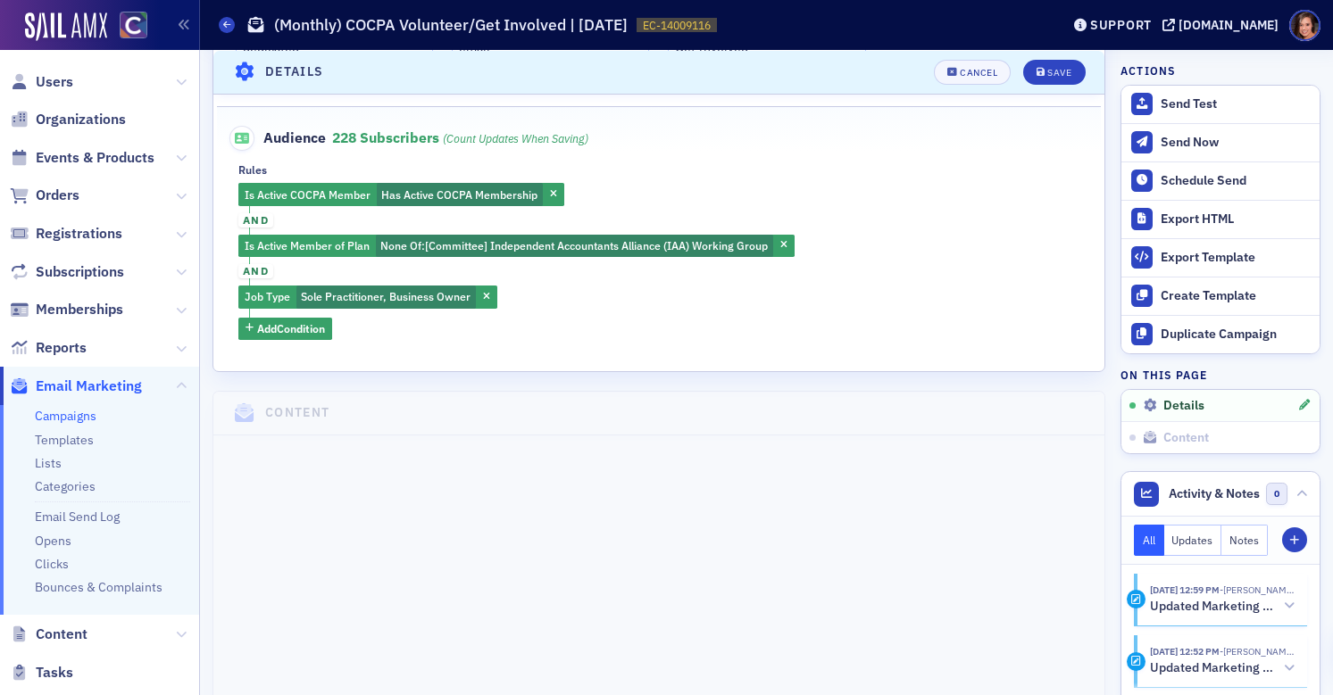
scroll to position [614, 0]
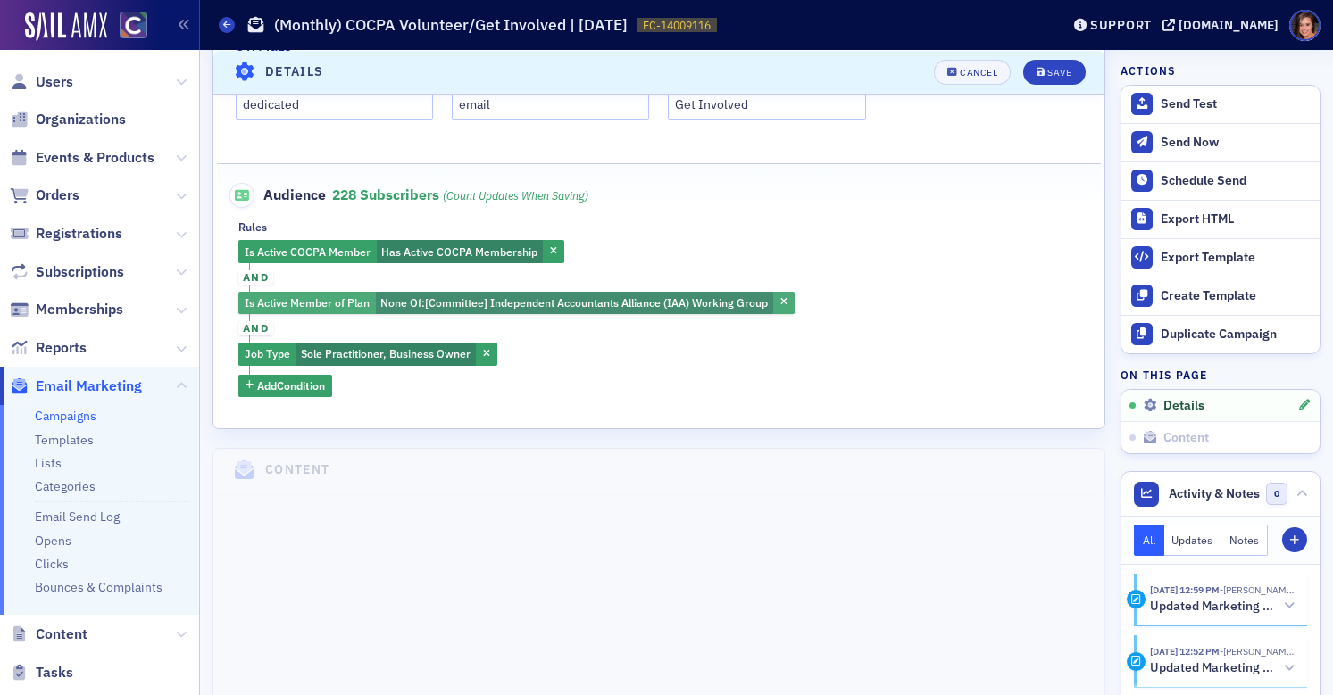
click at [611, 296] on span "[Committee] Independent Accountants Alliance (IAA) Working Group" at bounding box center [596, 302] width 343 height 14
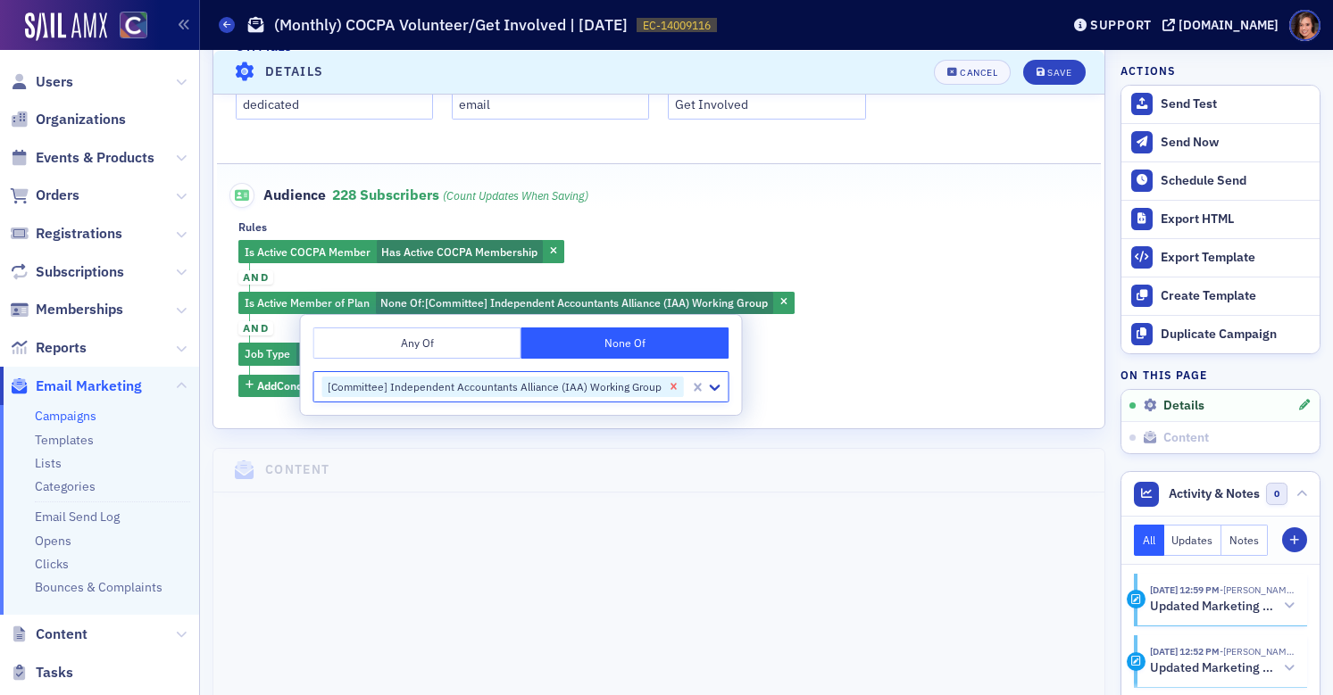
click at [668, 384] on icon "Remove [Committee] Independent Accountants Alliance (IAA) Working Group" at bounding box center [674, 386] width 12 height 12
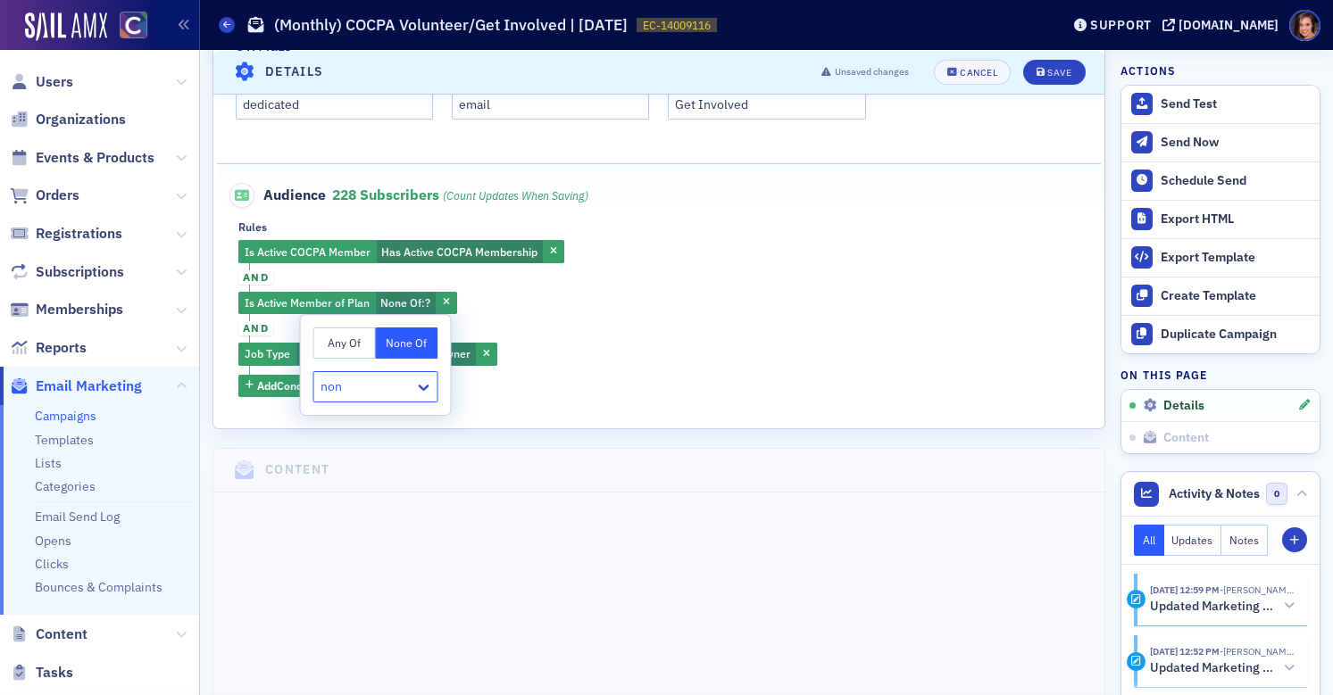
type input "nonp"
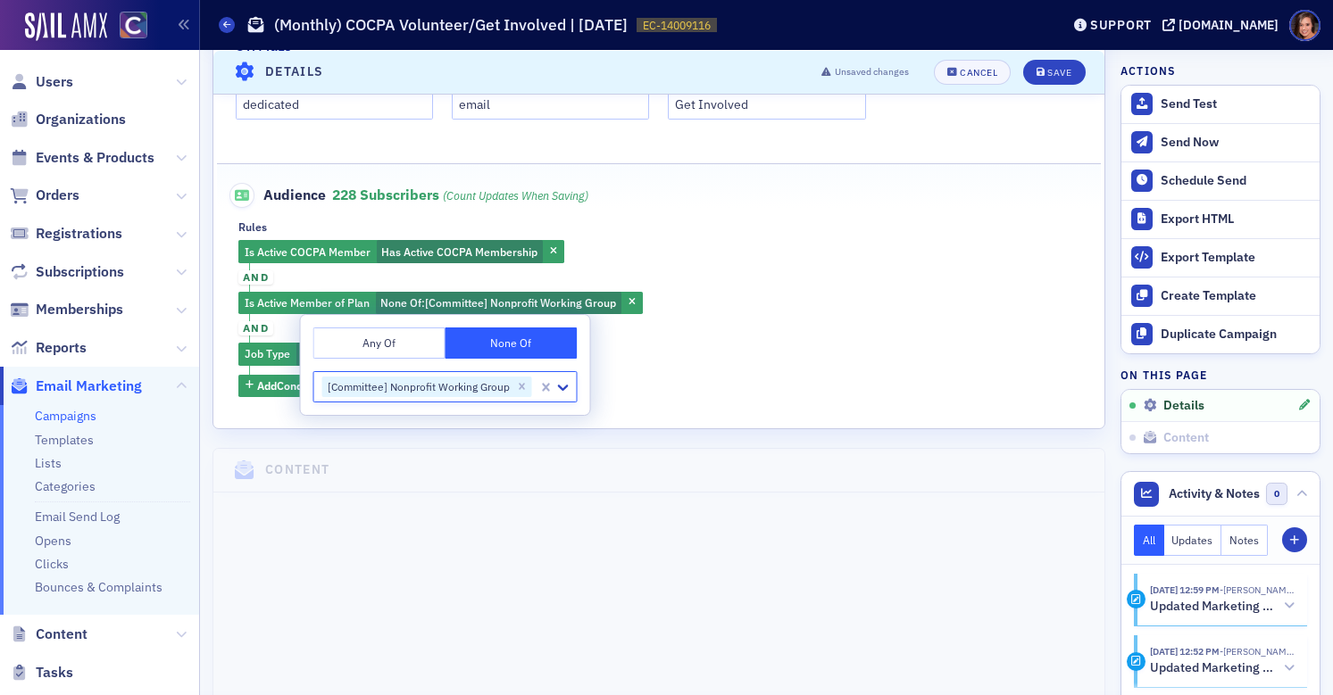
click at [690, 379] on div "Is Active COCPA Member Has Active COCPA Membership and Is Active Member of Plan…" at bounding box center [658, 318] width 841 height 156
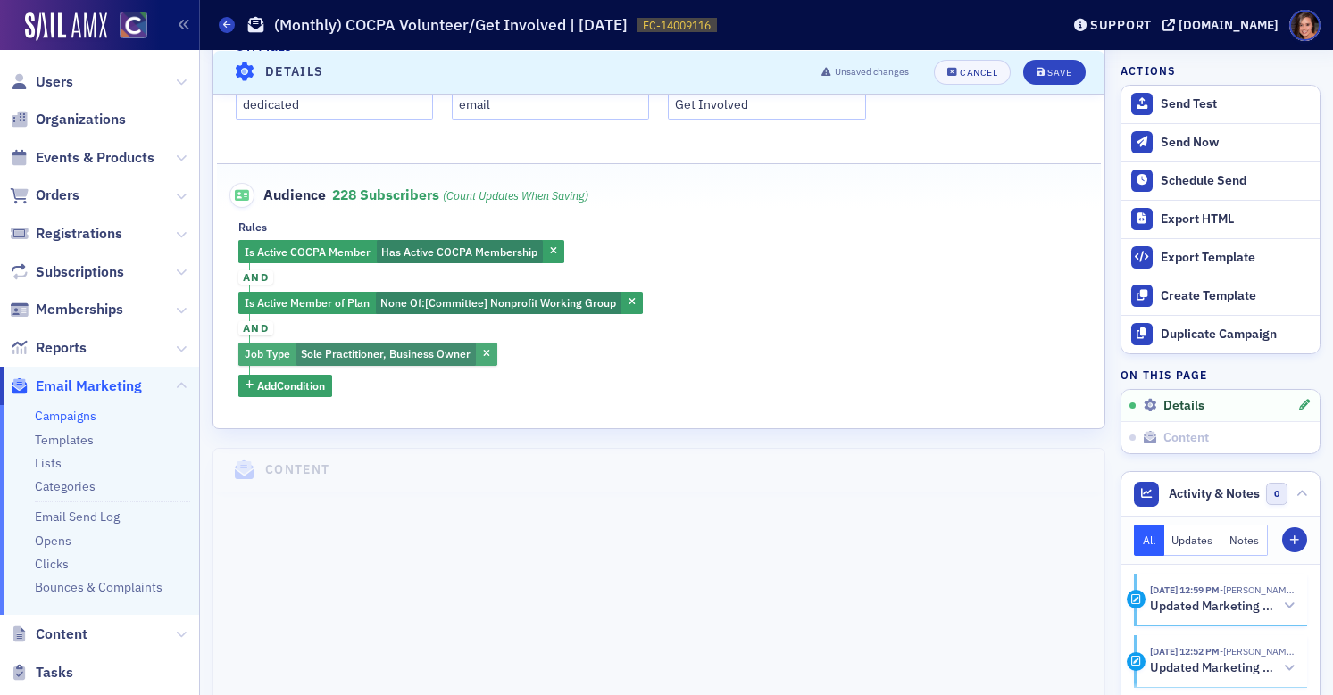
click at [420, 351] on span "Sole Practitioner, Business Owner" at bounding box center [386, 353] width 170 height 14
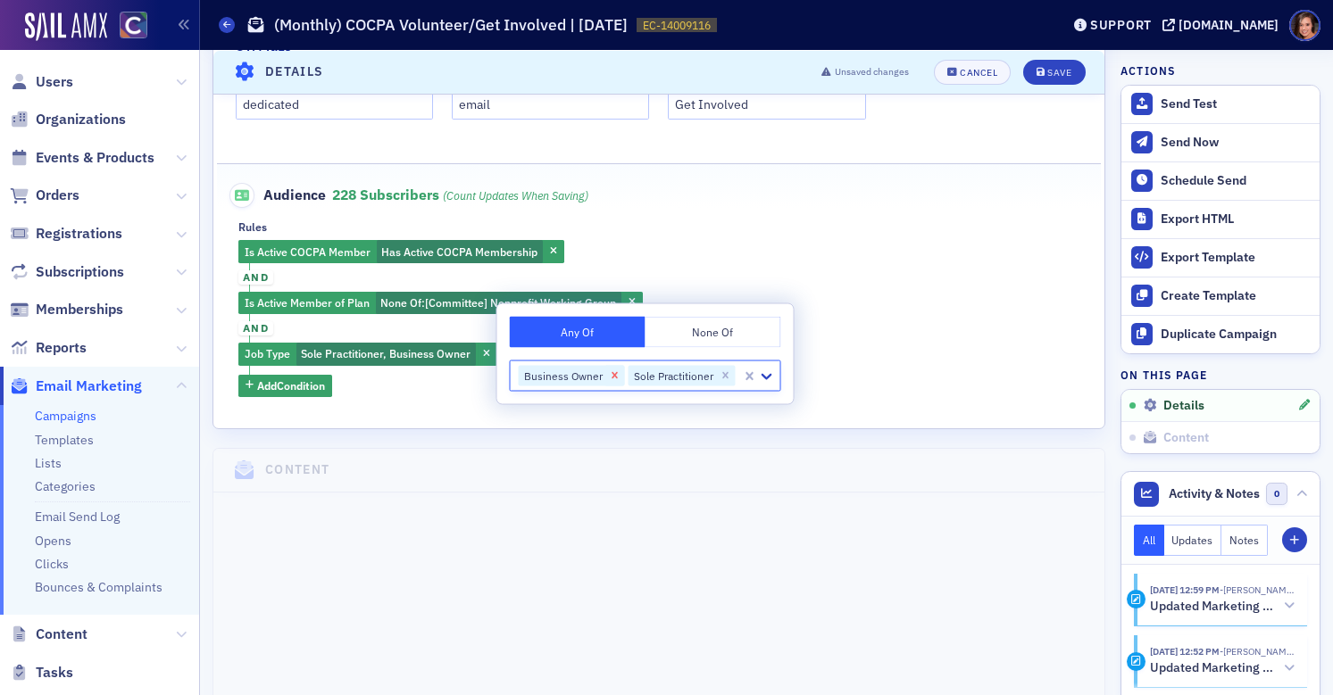
click at [610, 379] on icon "Remove Business Owner" at bounding box center [615, 376] width 12 height 12
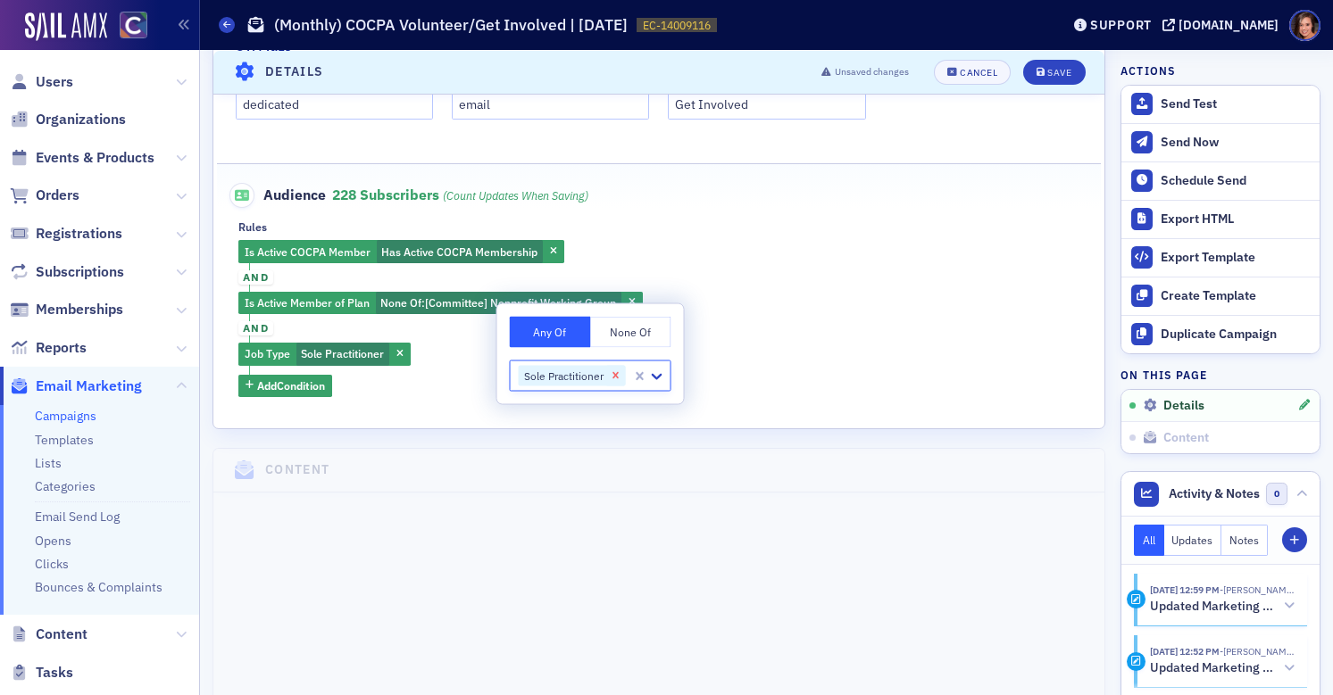
click at [611, 379] on icon "Remove Sole Practitioner" at bounding box center [616, 376] width 12 height 12
type input "non"
click at [710, 356] on div "Is Active COCPA Member Has Active COCPA Membership and Is Active Member of Plan…" at bounding box center [658, 318] width 841 height 156
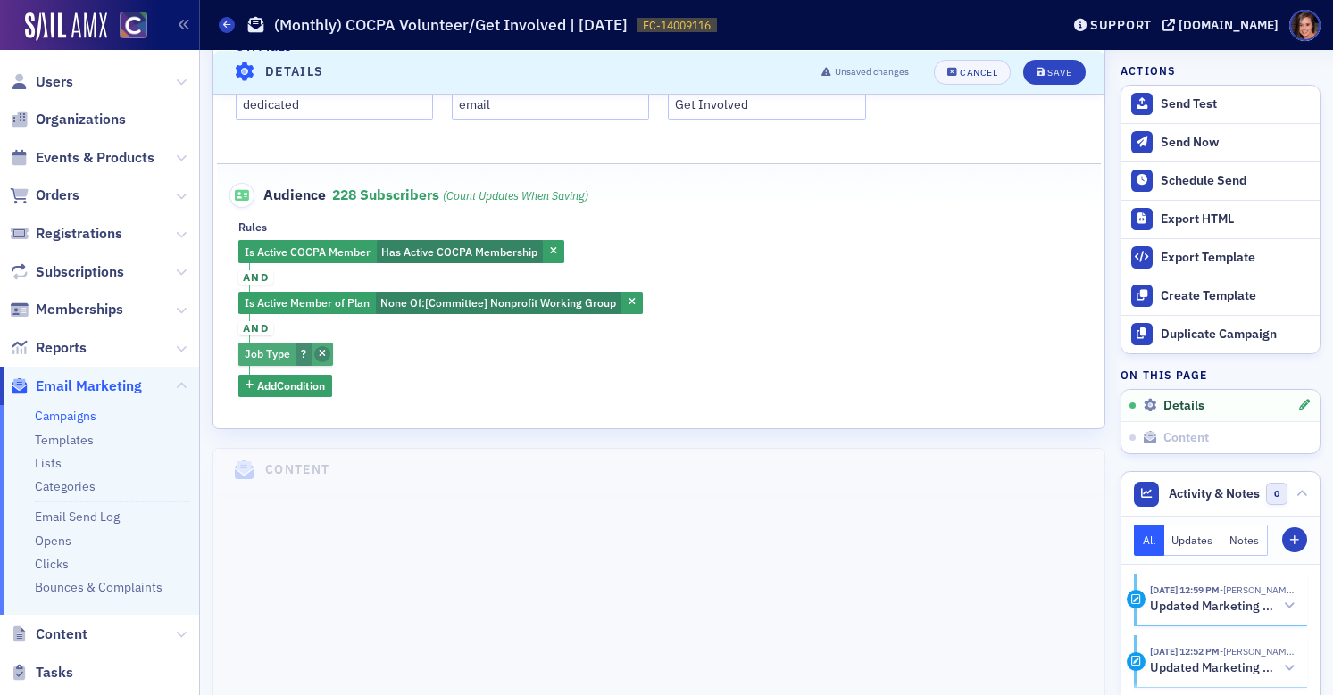
click at [321, 350] on icon "button" at bounding box center [322, 355] width 7 height 10
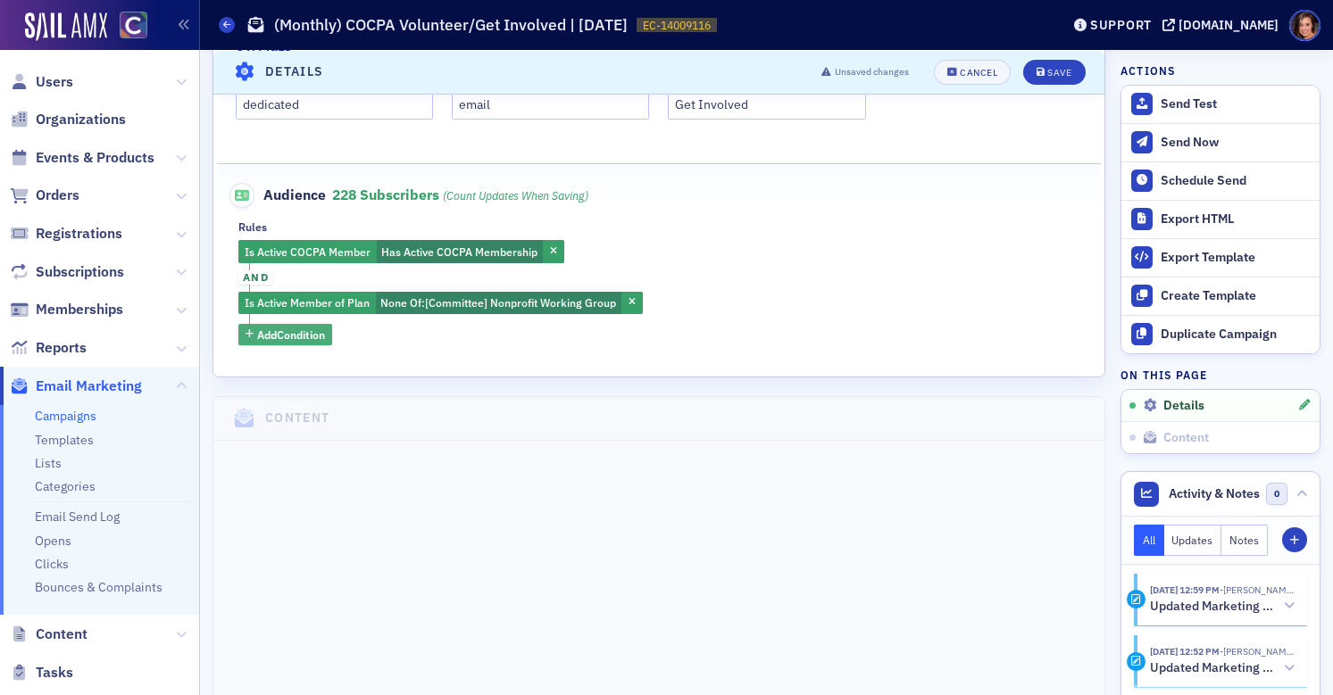
click at [290, 332] on span "Add Condition" at bounding box center [291, 335] width 68 height 16
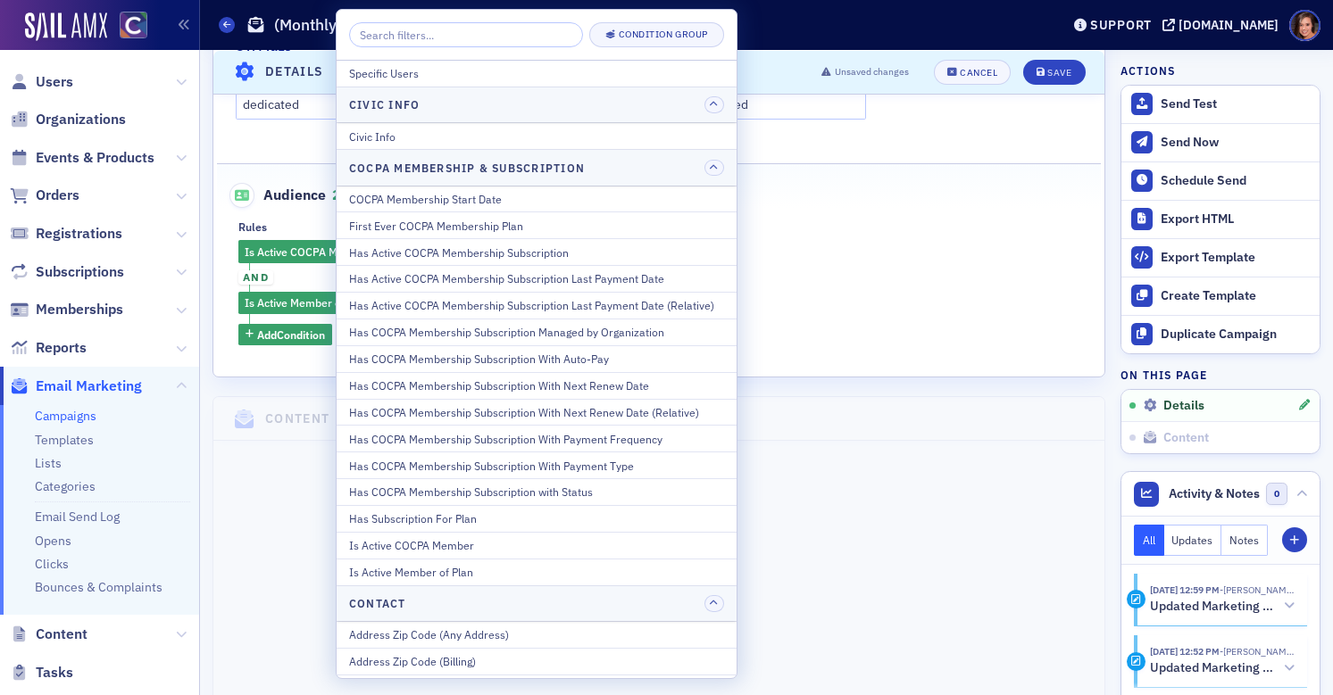
click at [456, 36] on input "search" at bounding box center [466, 34] width 234 height 25
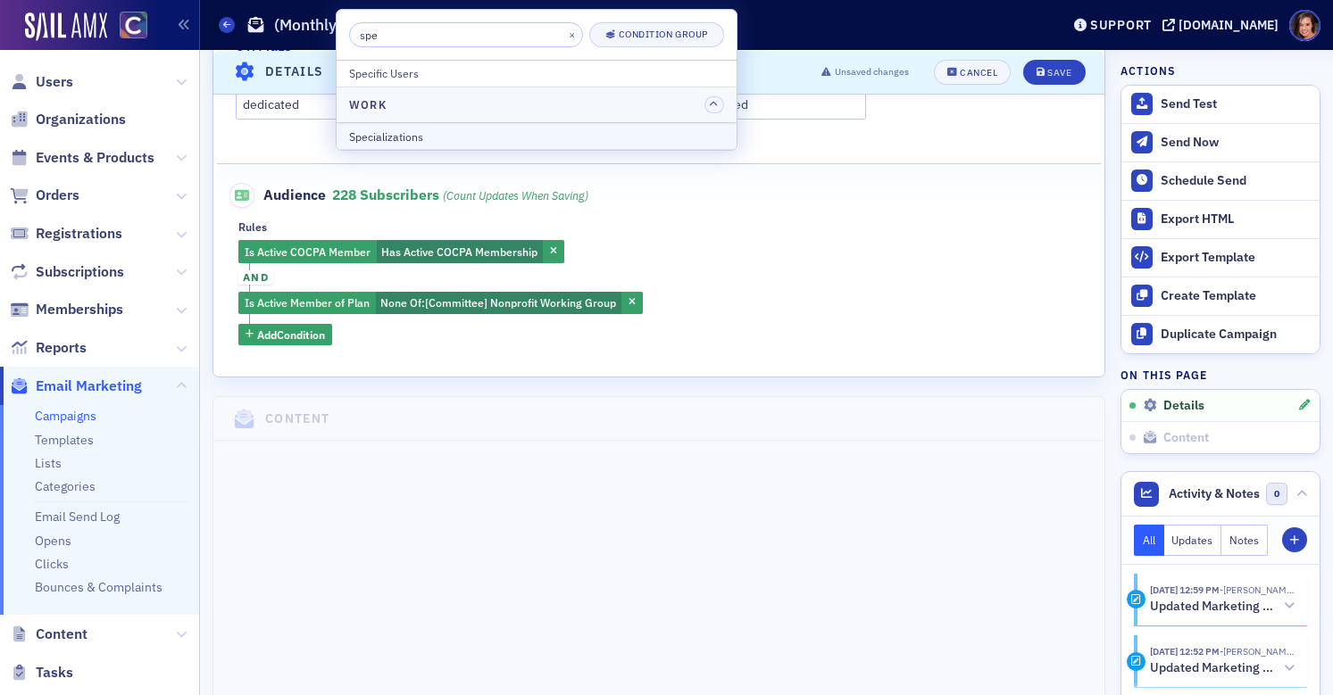
type input "spe"
click at [434, 135] on div "Specializations" at bounding box center [536, 137] width 375 height 16
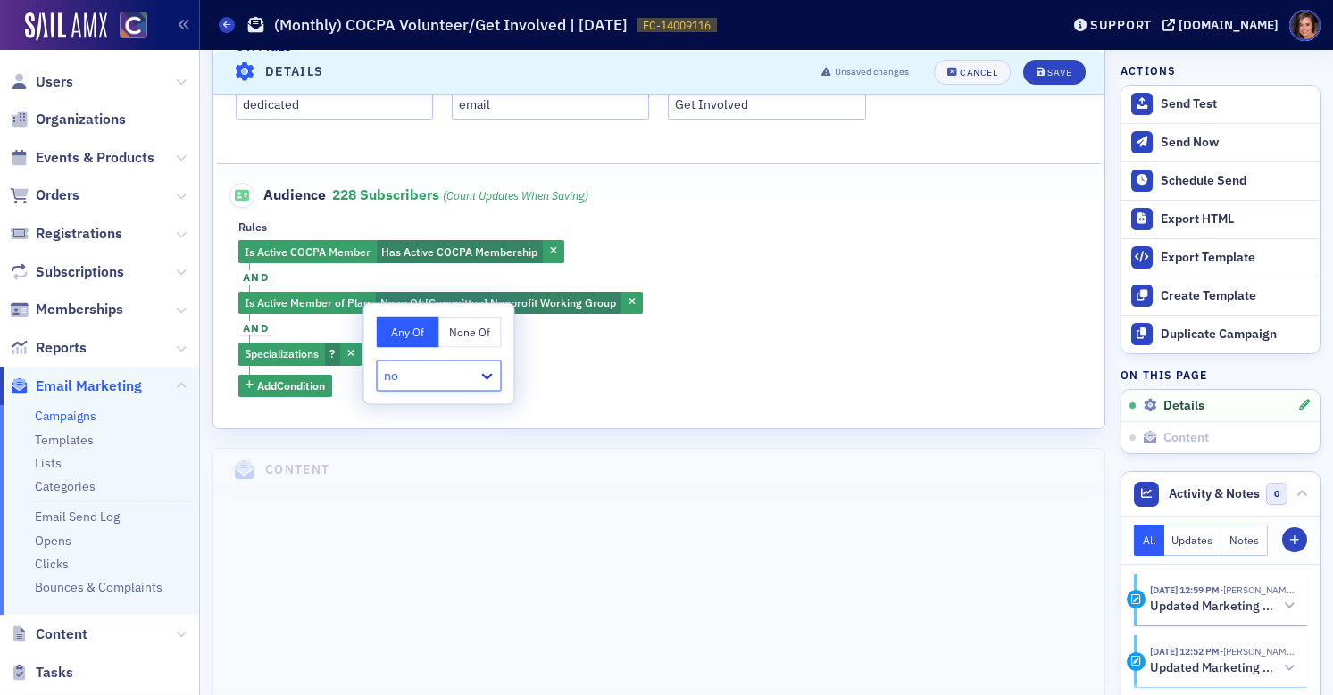
type input "n"
click at [346, 357] on span "button" at bounding box center [351, 354] width 16 height 16
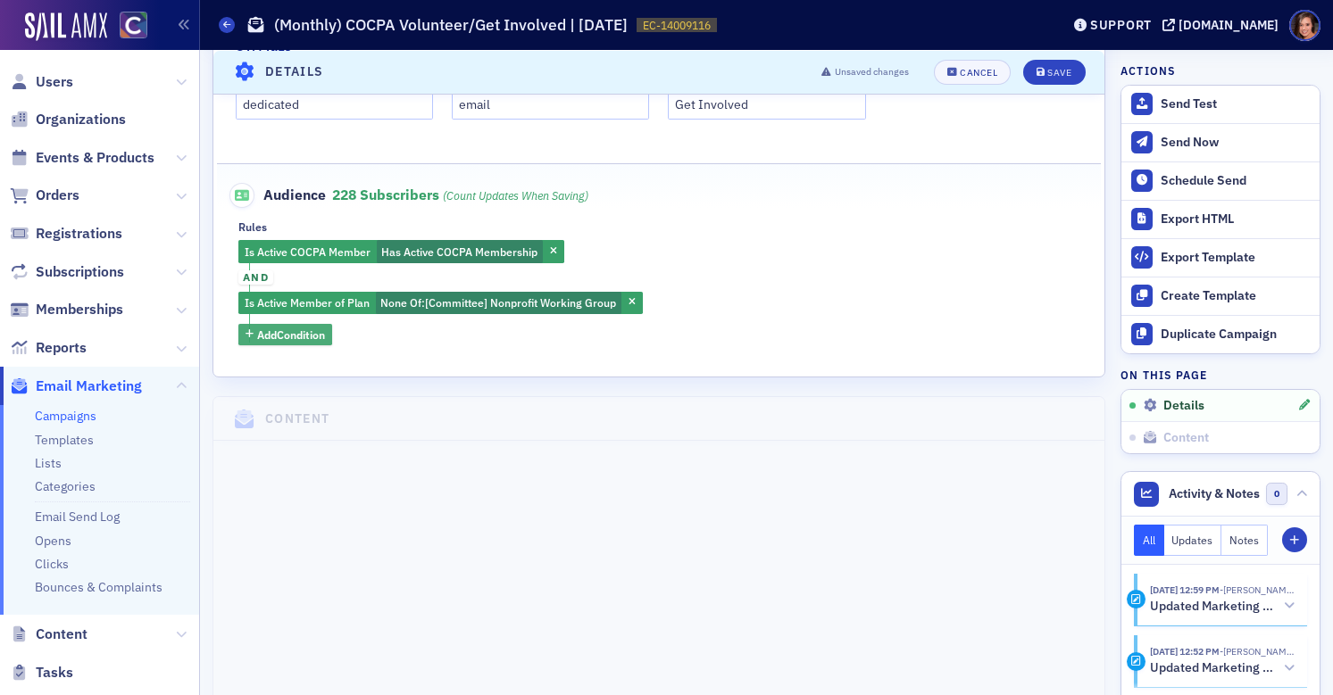
click at [301, 343] on button "Add Condition" at bounding box center [285, 335] width 94 height 22
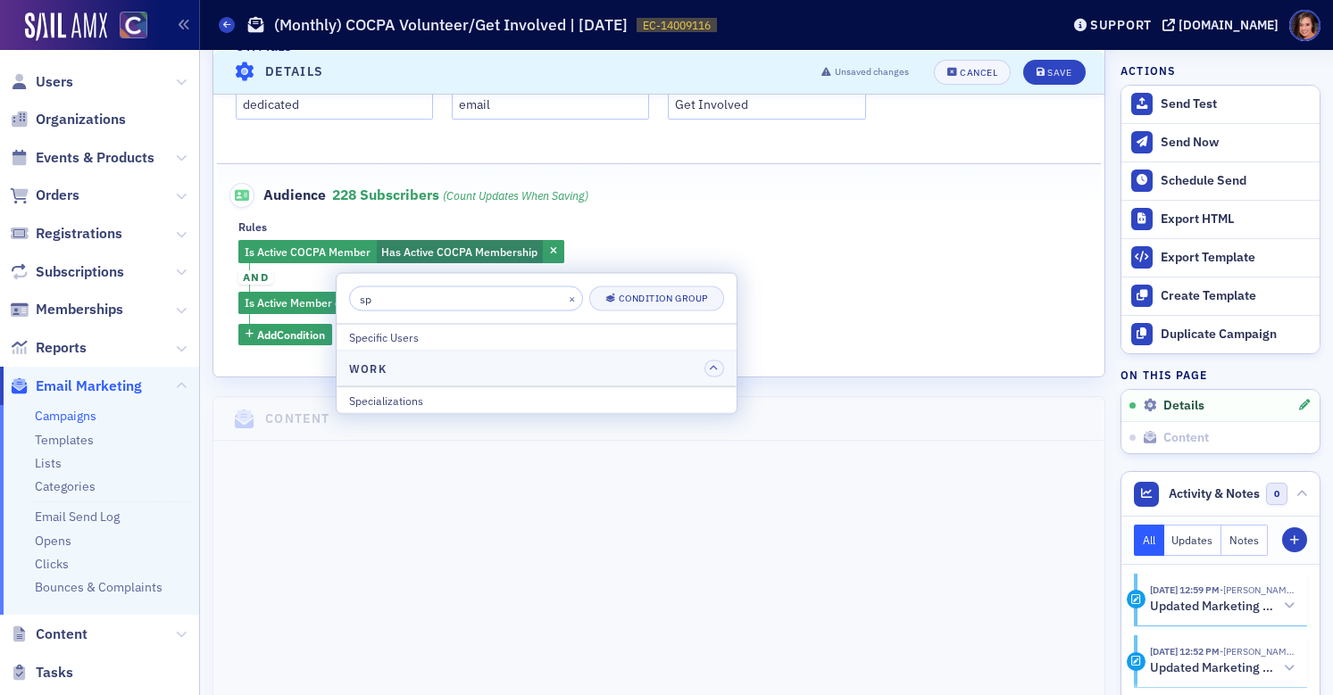
type input "s"
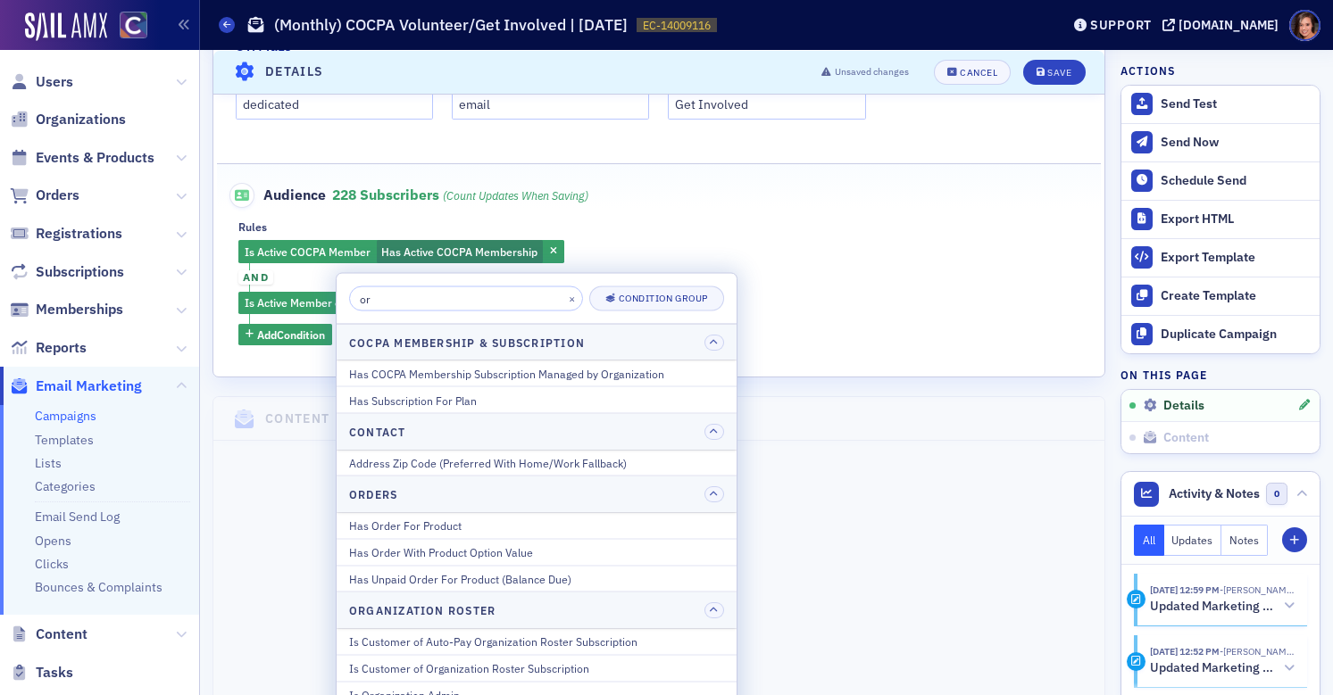
type input "org"
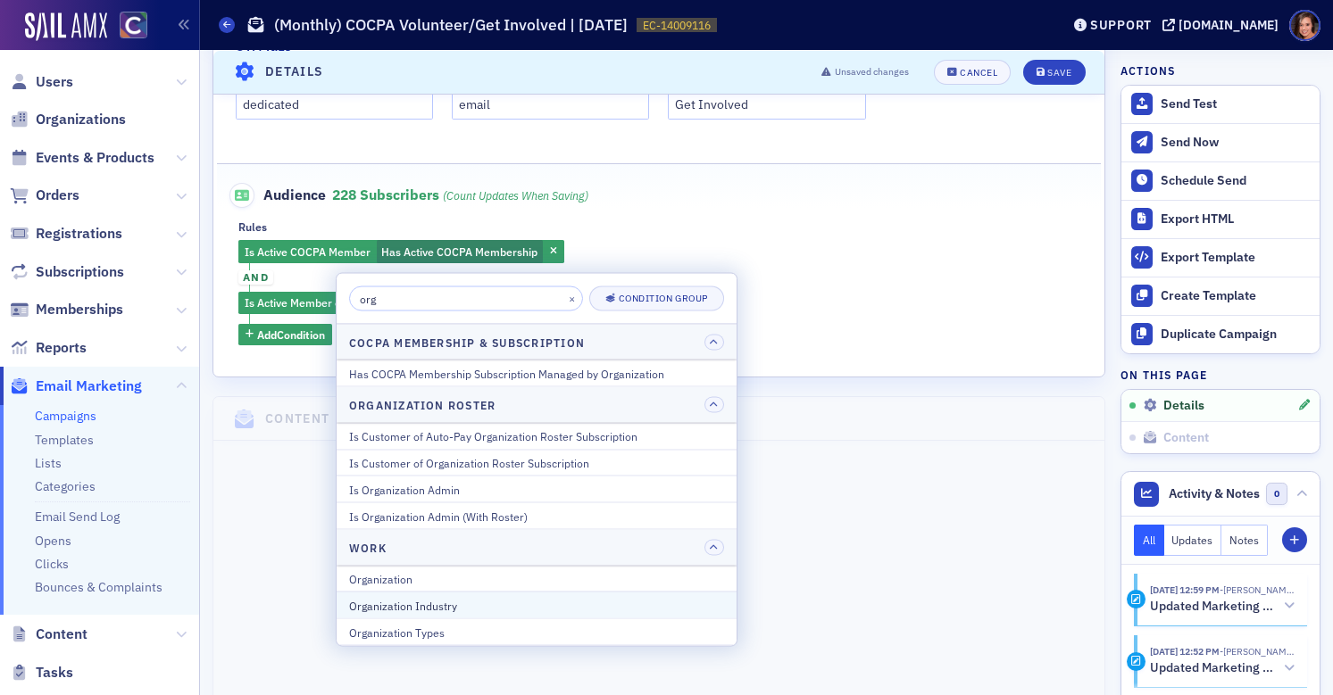
click at [422, 604] on div "Organization Industry" at bounding box center [536, 605] width 375 height 16
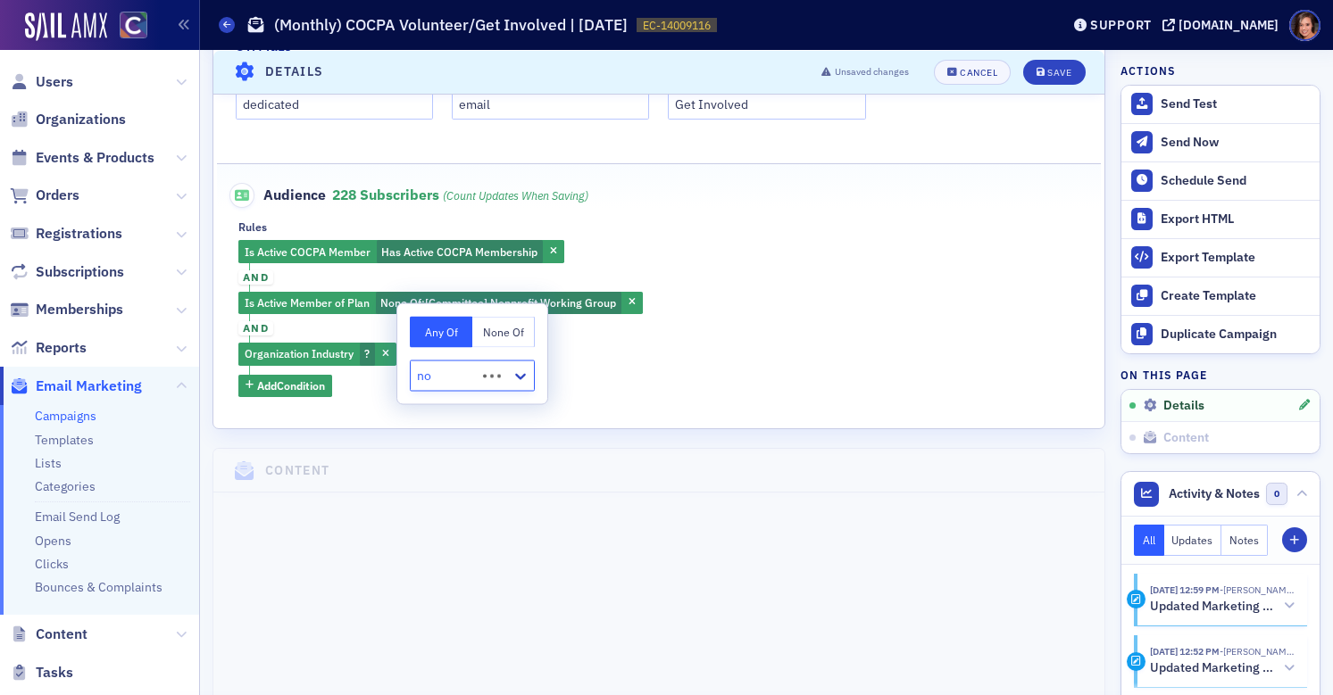
type input "non"
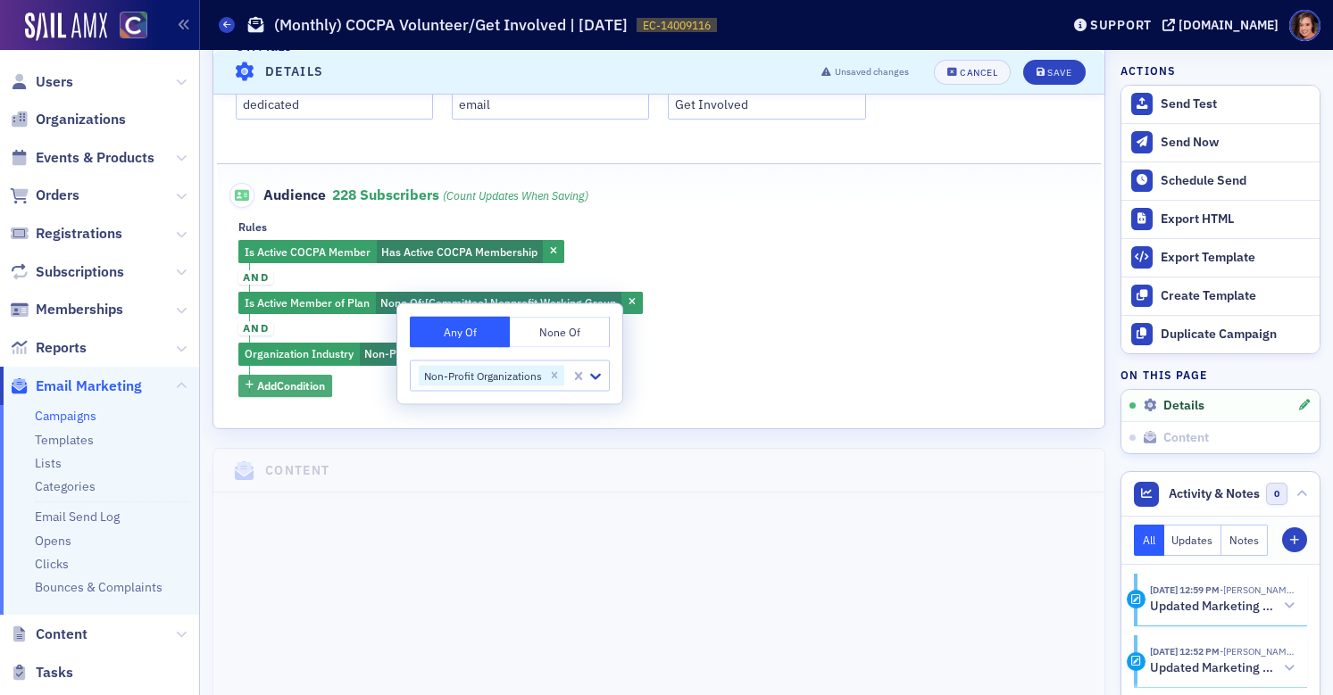
click at [298, 380] on span "Add Condition" at bounding box center [291, 386] width 68 height 16
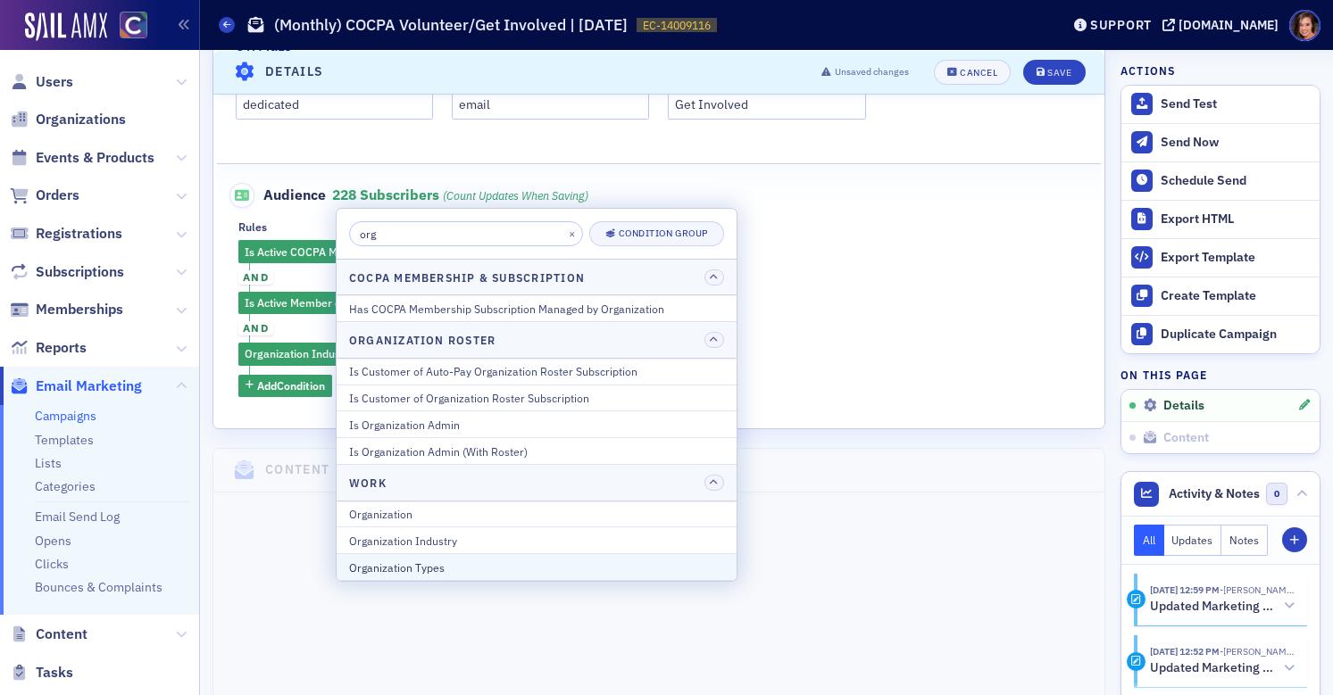
click at [413, 562] on div "Organization Types" at bounding box center [536, 568] width 375 height 16
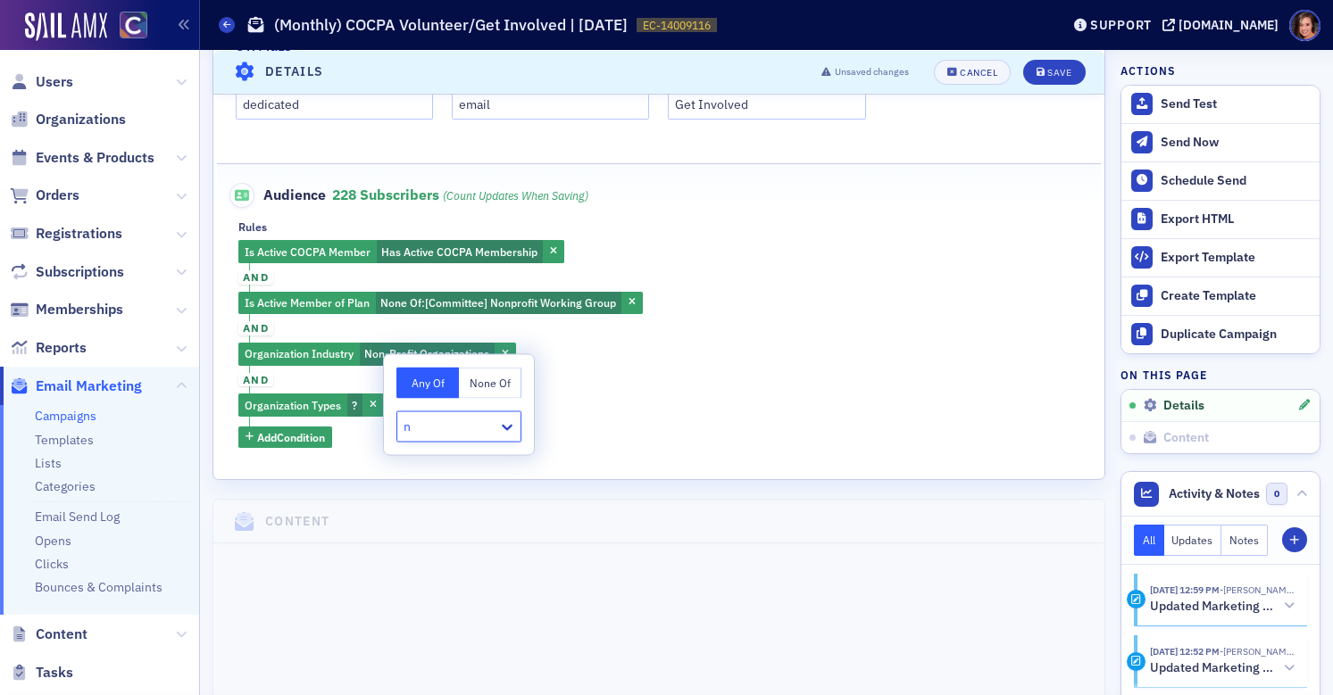
type input "no"
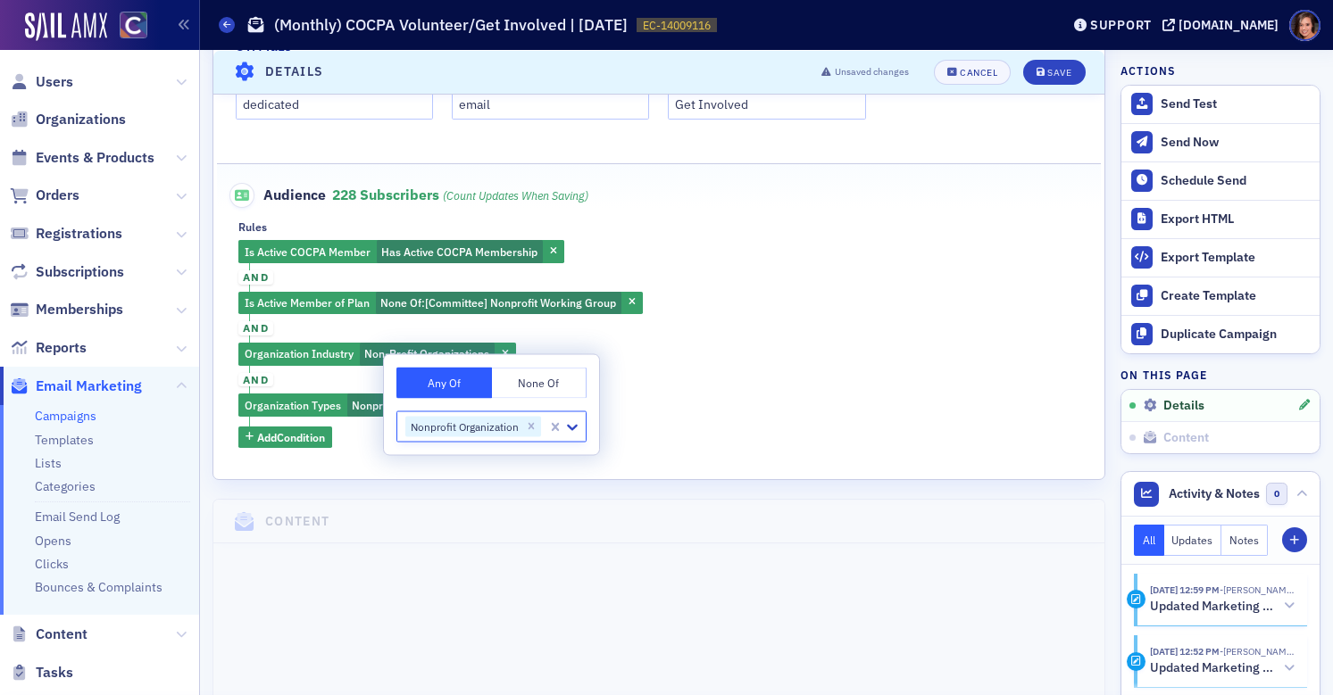
click at [803, 366] on div "Is Active COCPA Member Has Active COCPA Membership and Is Active Member of Plan…" at bounding box center [658, 344] width 841 height 208
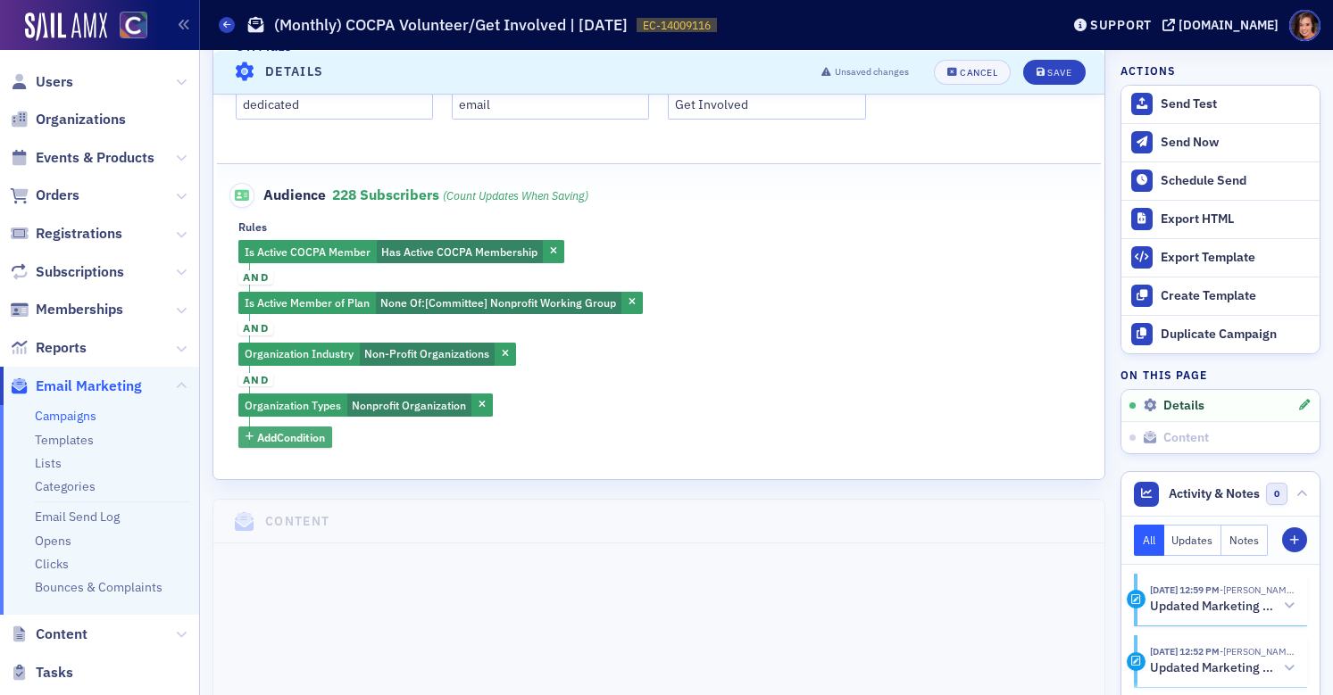
click at [291, 439] on span "Add Condition" at bounding box center [291, 437] width 68 height 16
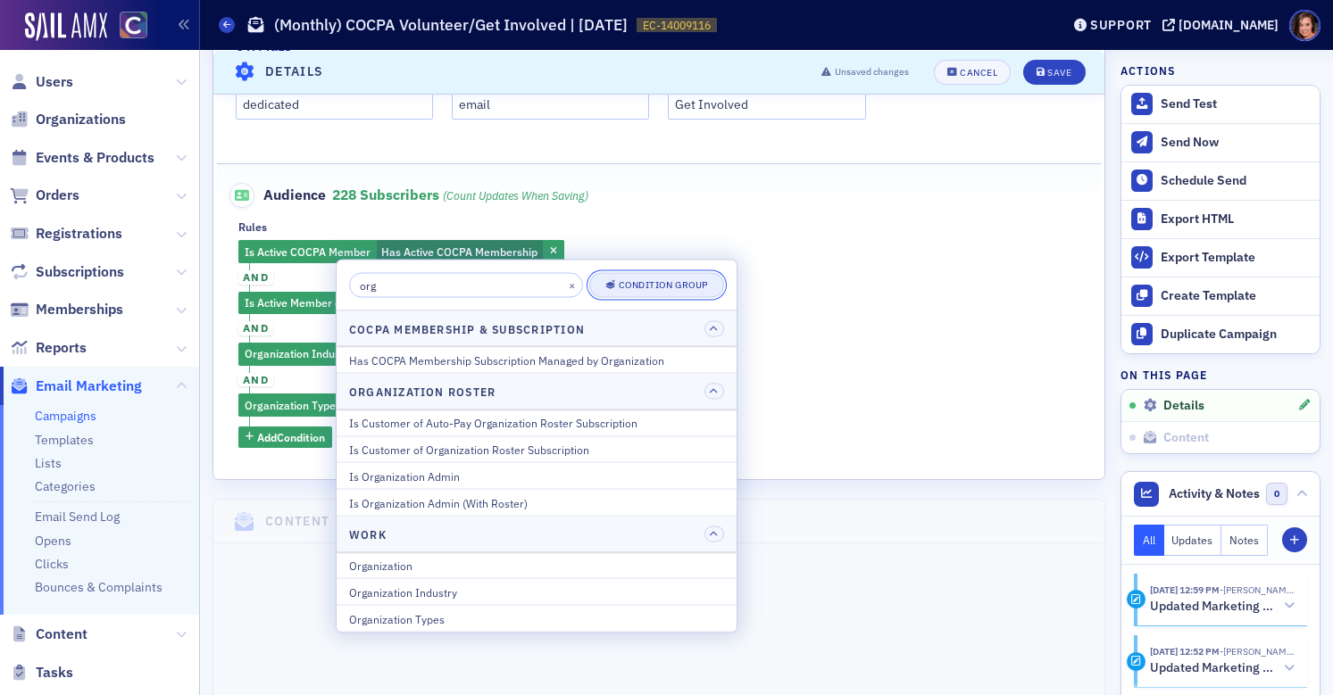
click at [605, 284] on icon "button" at bounding box center [610, 284] width 11 height 10
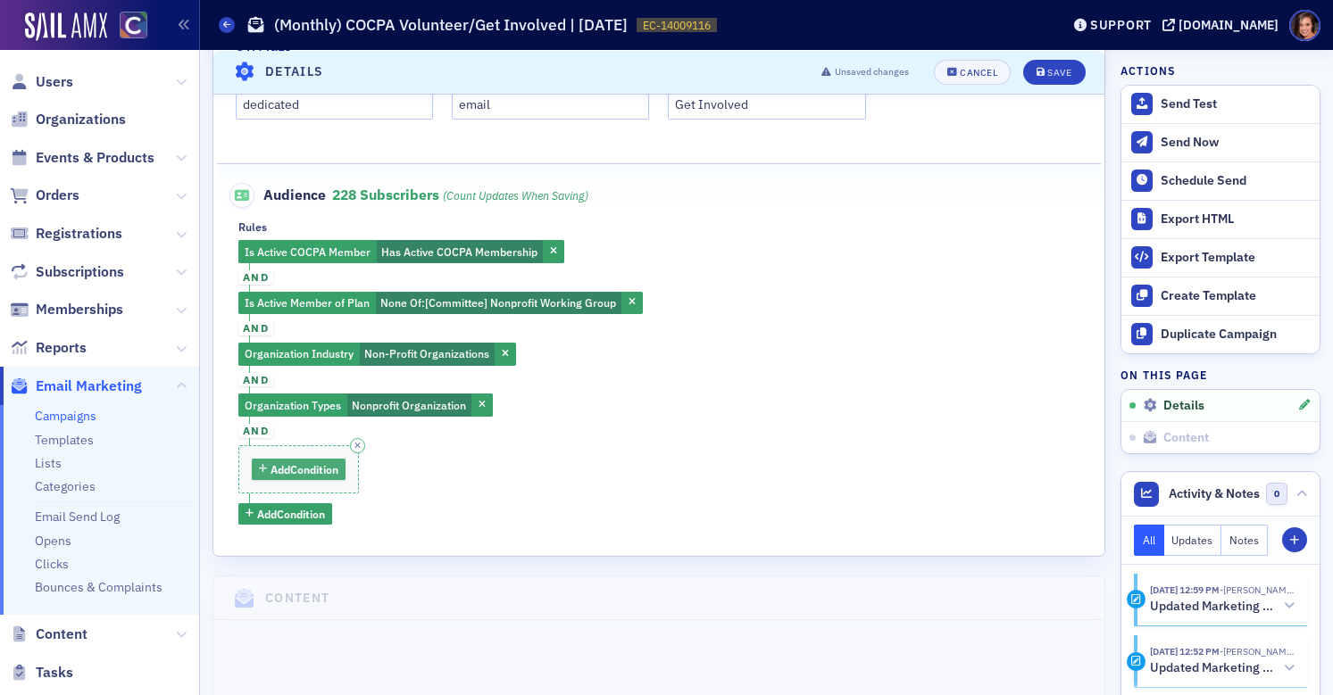
click at [332, 463] on span "Add Condition" at bounding box center [304, 470] width 68 height 16
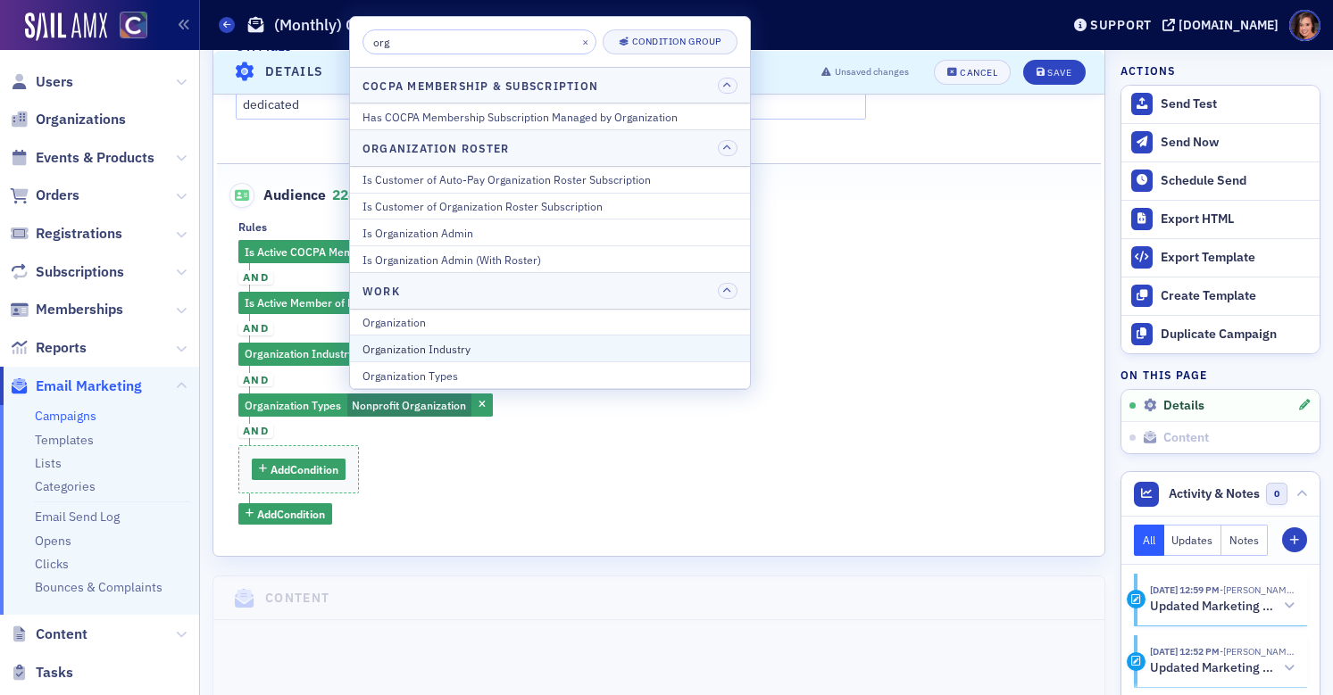
type input "org"
click at [500, 349] on div "Organization Industry" at bounding box center [549, 349] width 375 height 16
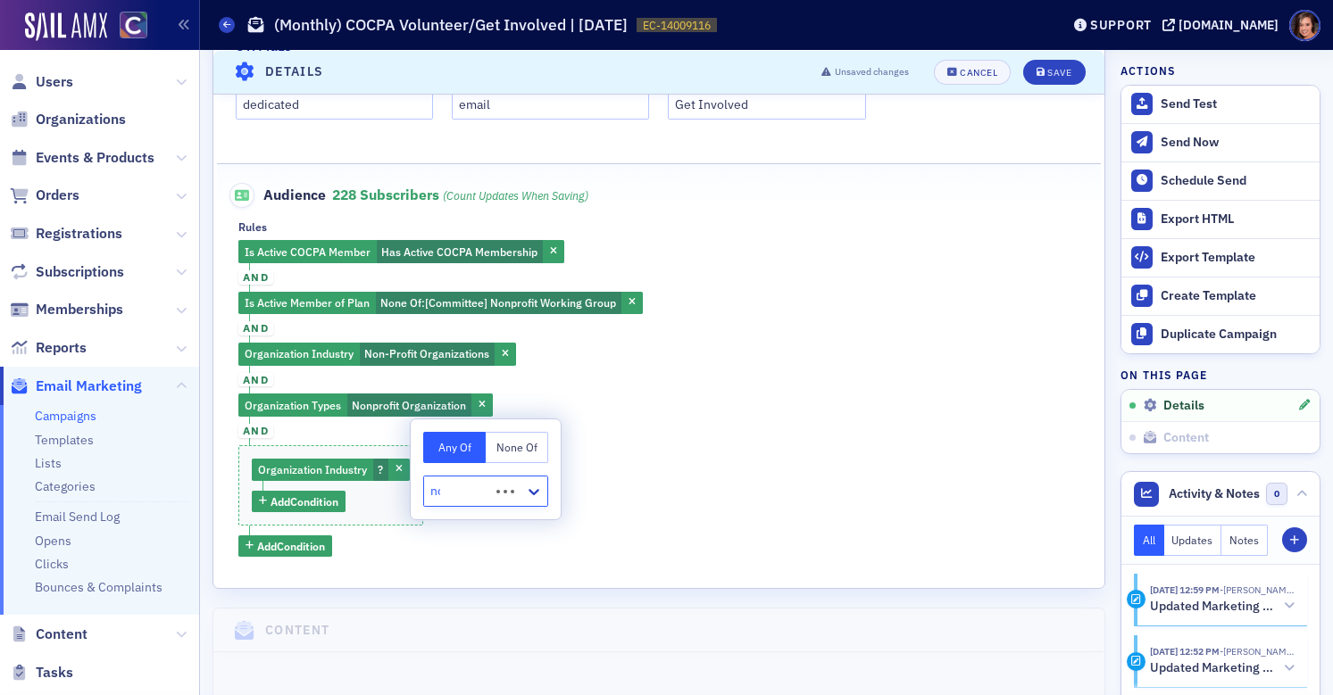
type input "non"
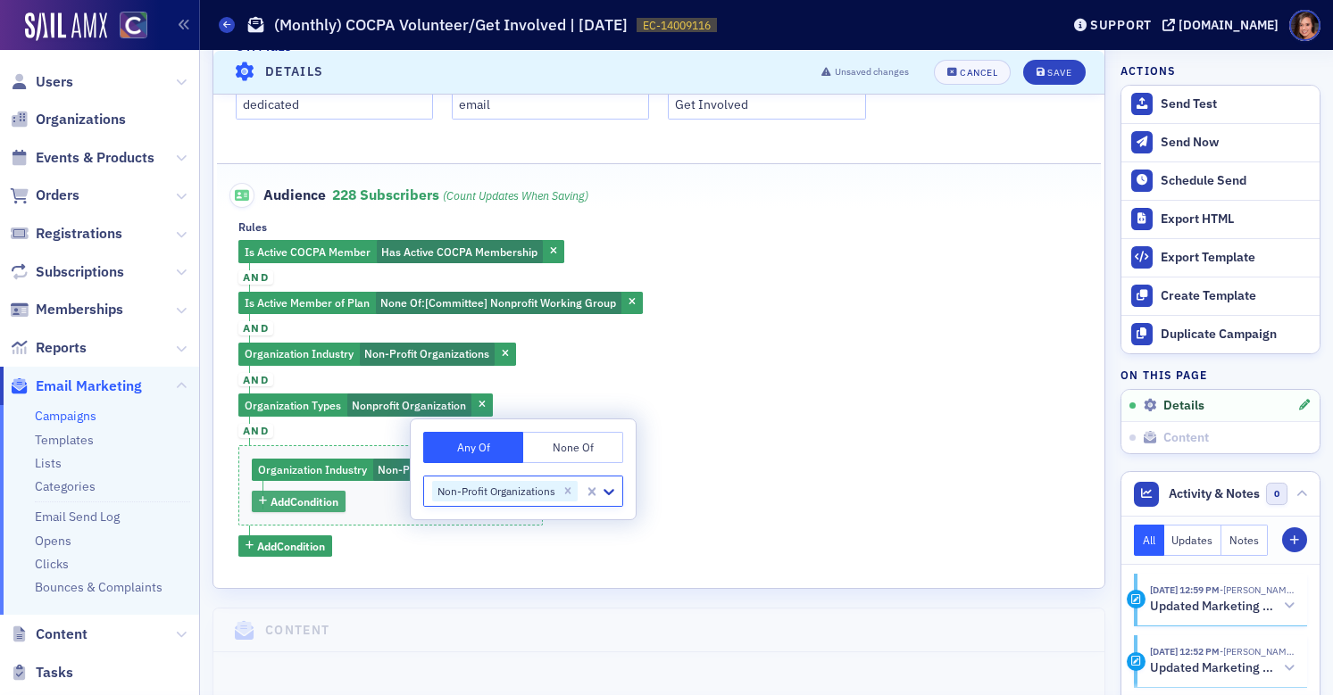
click at [325, 498] on span "Add Condition" at bounding box center [304, 502] width 68 height 16
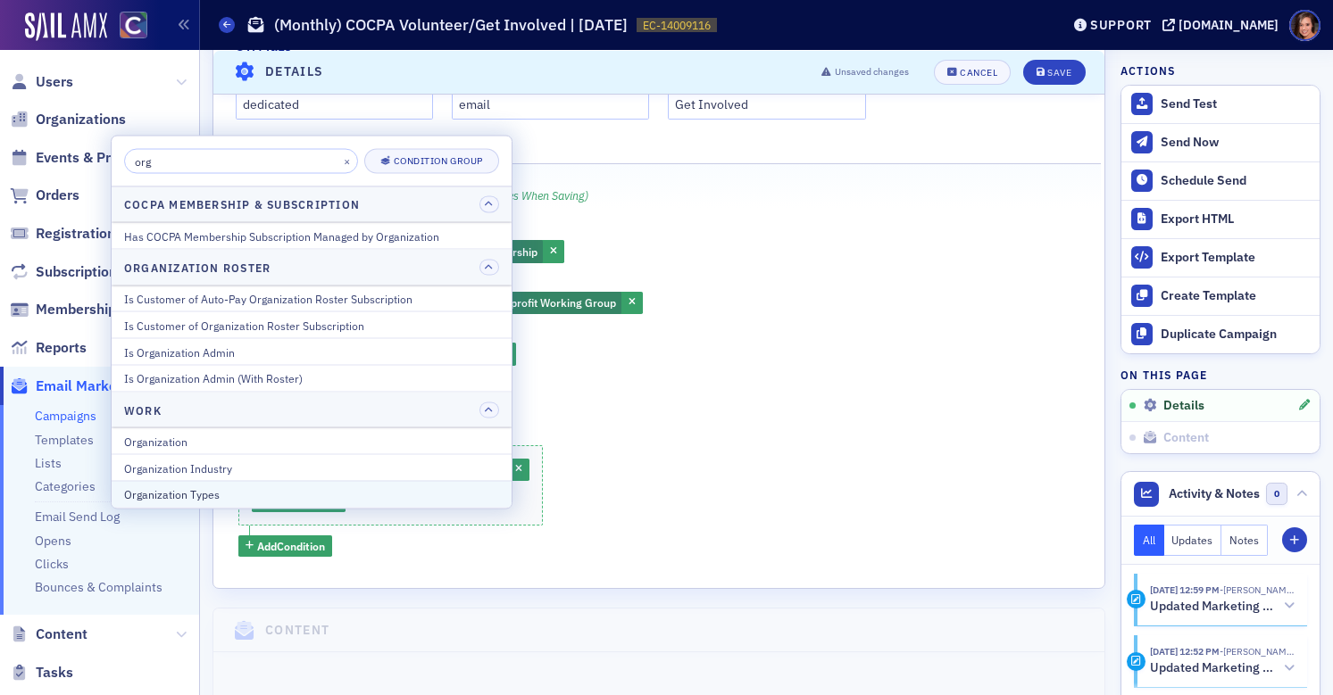
click at [327, 497] on div "Organization Types" at bounding box center [311, 495] width 375 height 16
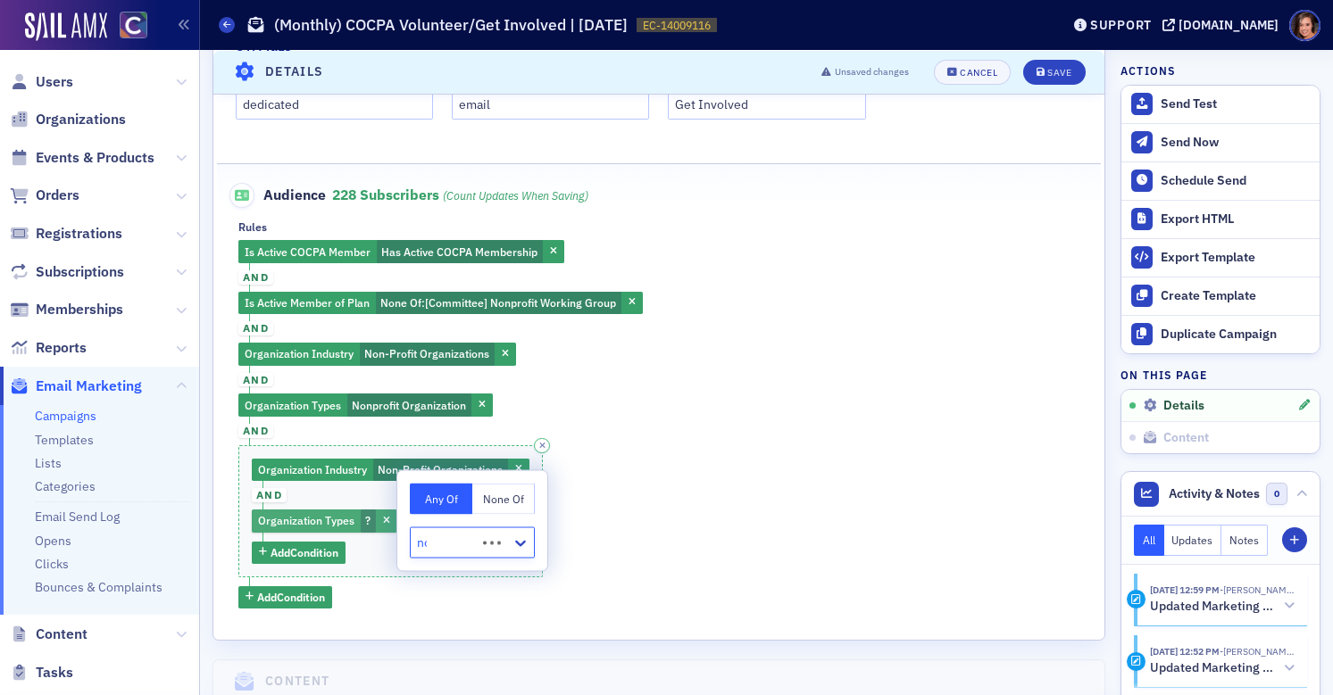
type input "non"
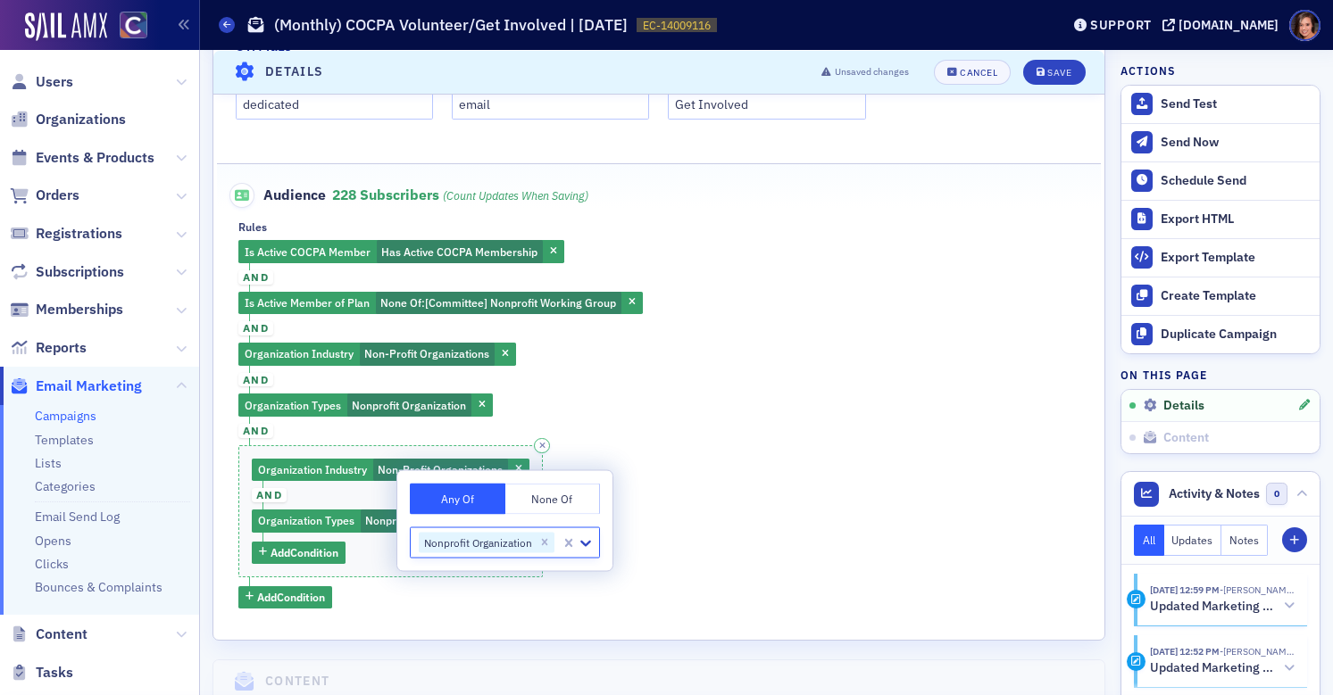
click at [280, 495] on span "and" at bounding box center [269, 495] width 35 height 14
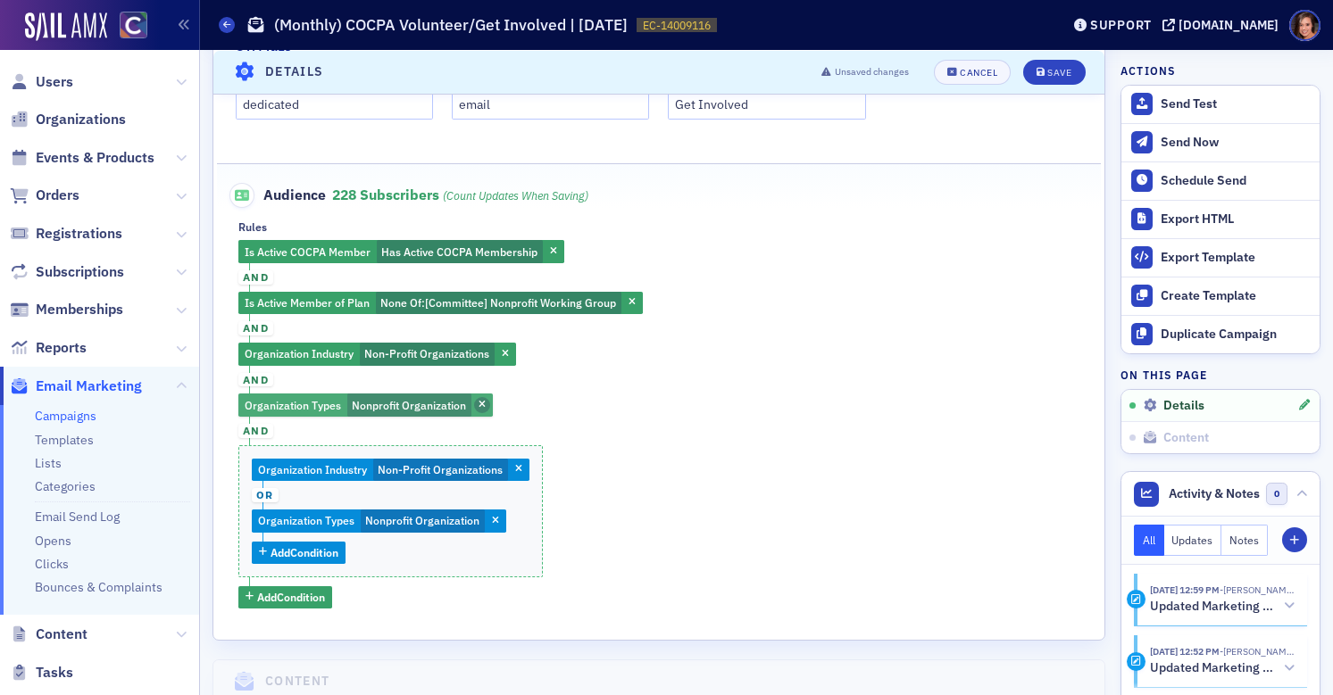
click at [485, 401] on span "button" at bounding box center [482, 405] width 16 height 16
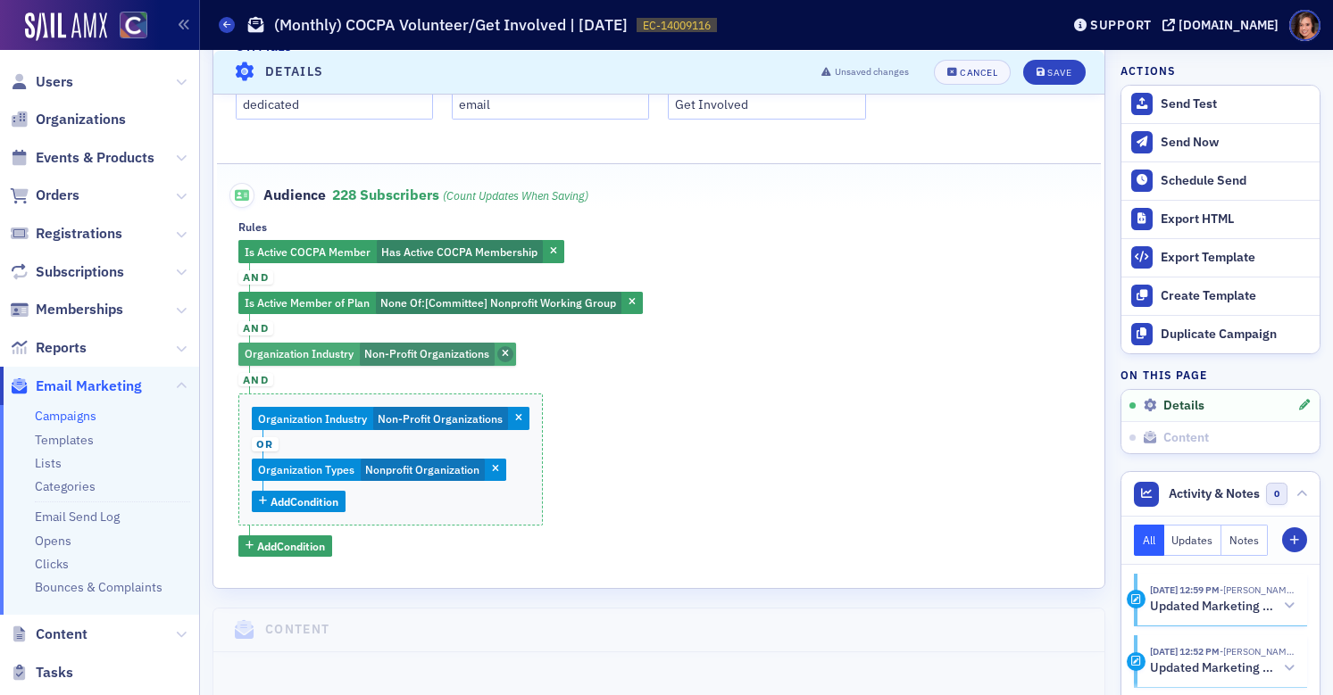
click at [507, 359] on span "button" at bounding box center [505, 354] width 16 height 16
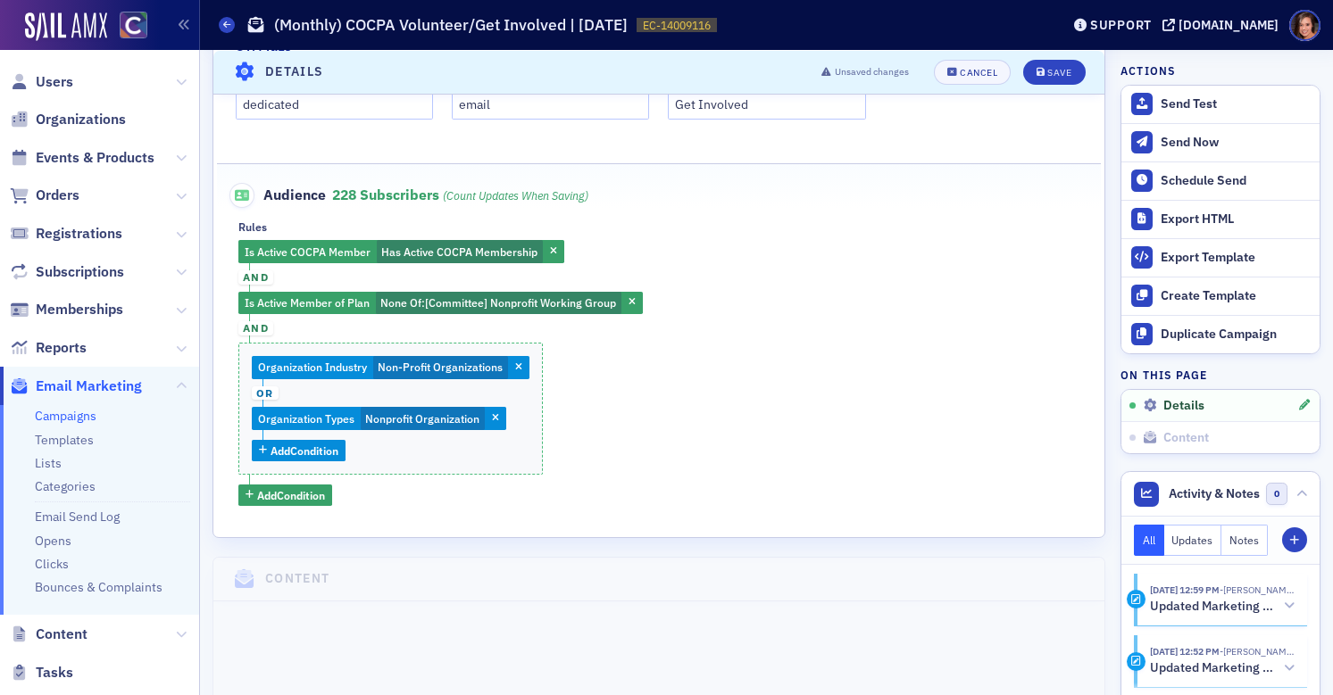
click at [703, 402] on div "Is Active COCPA Member Has Active COCPA Membership and Is Active Member of Plan…" at bounding box center [658, 373] width 841 height 266
drag, startPoint x: 75, startPoint y: 232, endPoint x: 885, endPoint y: 5, distance: 840.9
click at [0, 0] on nav "Users Organizations Events & Products Orders Registrations Subscriptions Member…" at bounding box center [100, 347] width 200 height 695
click at [296, 495] on span "Add Condition" at bounding box center [291, 495] width 68 height 16
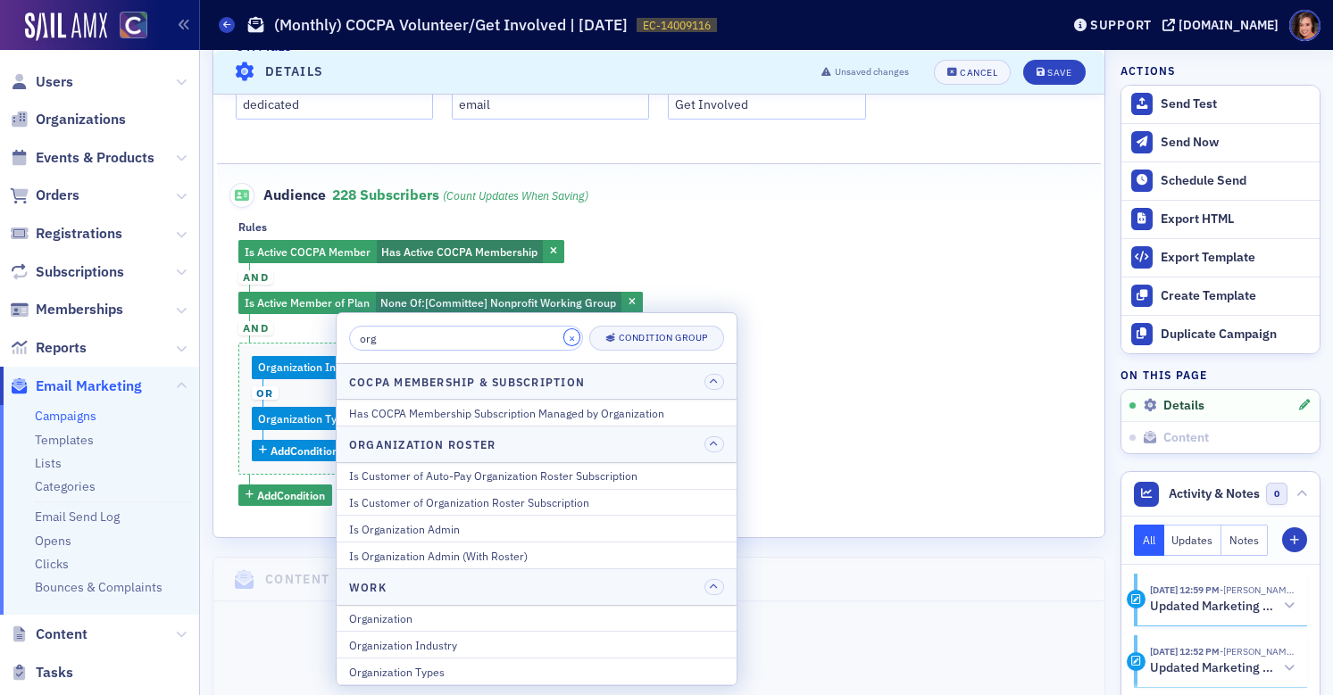
click at [564, 342] on button "×" at bounding box center [572, 337] width 16 height 16
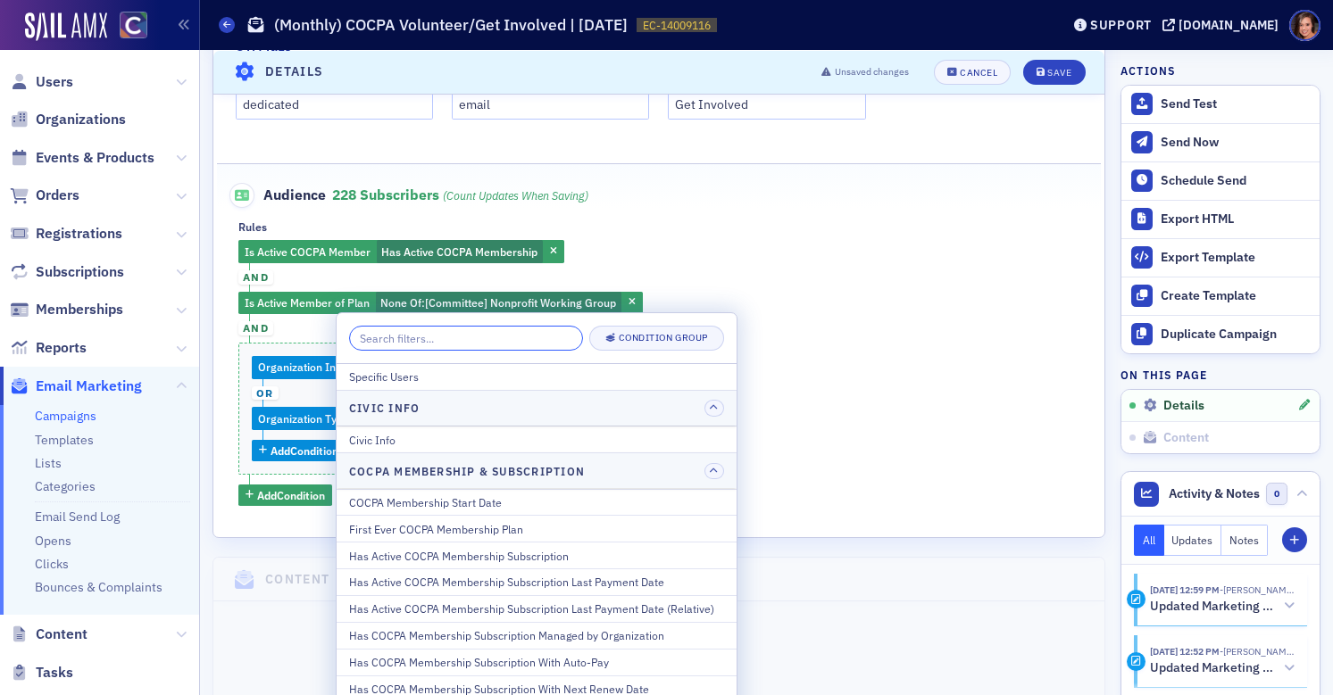
click at [509, 341] on input "search" at bounding box center [466, 338] width 234 height 25
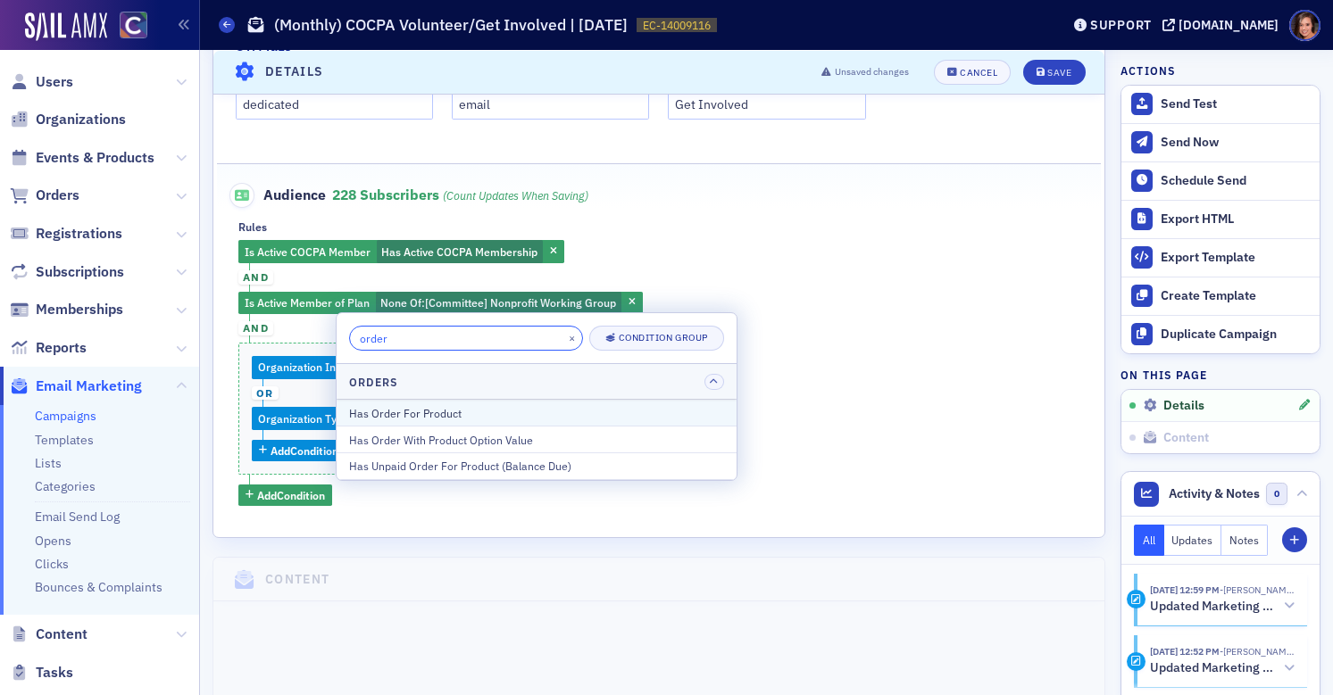
type input "order"
click at [479, 414] on div "Has Order For Product" at bounding box center [536, 413] width 375 height 16
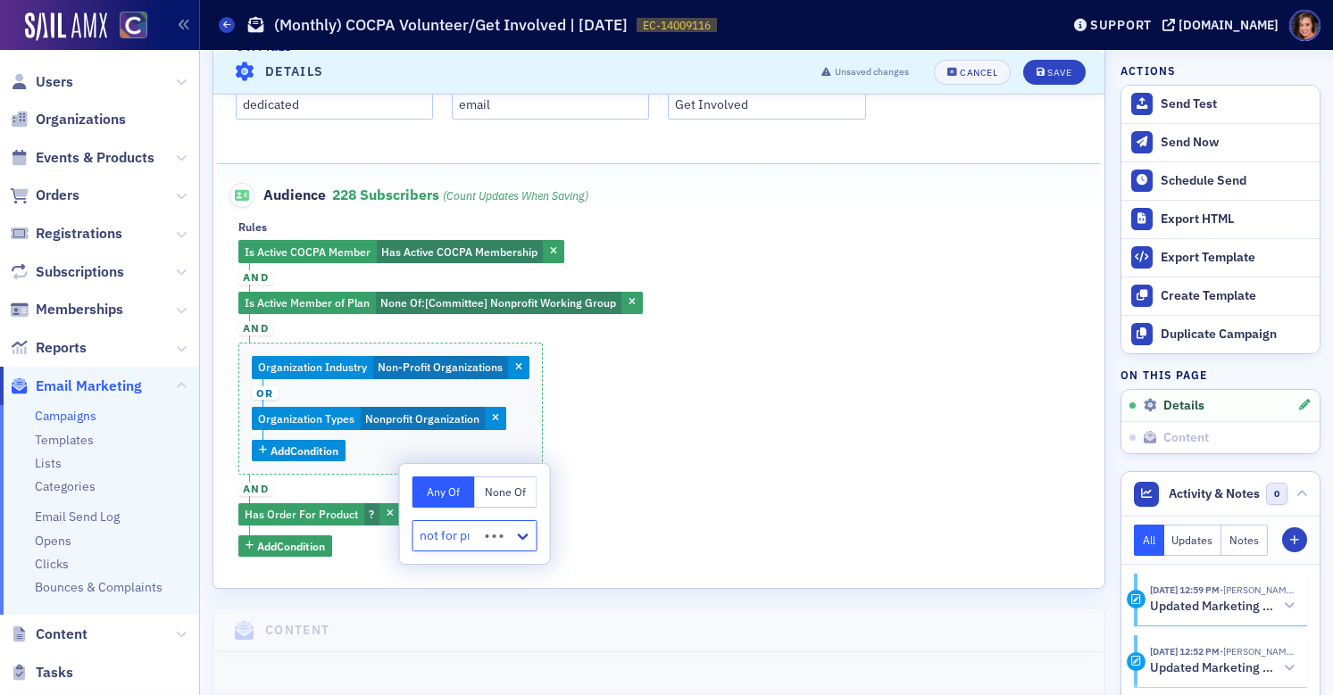
type input "not for pro"
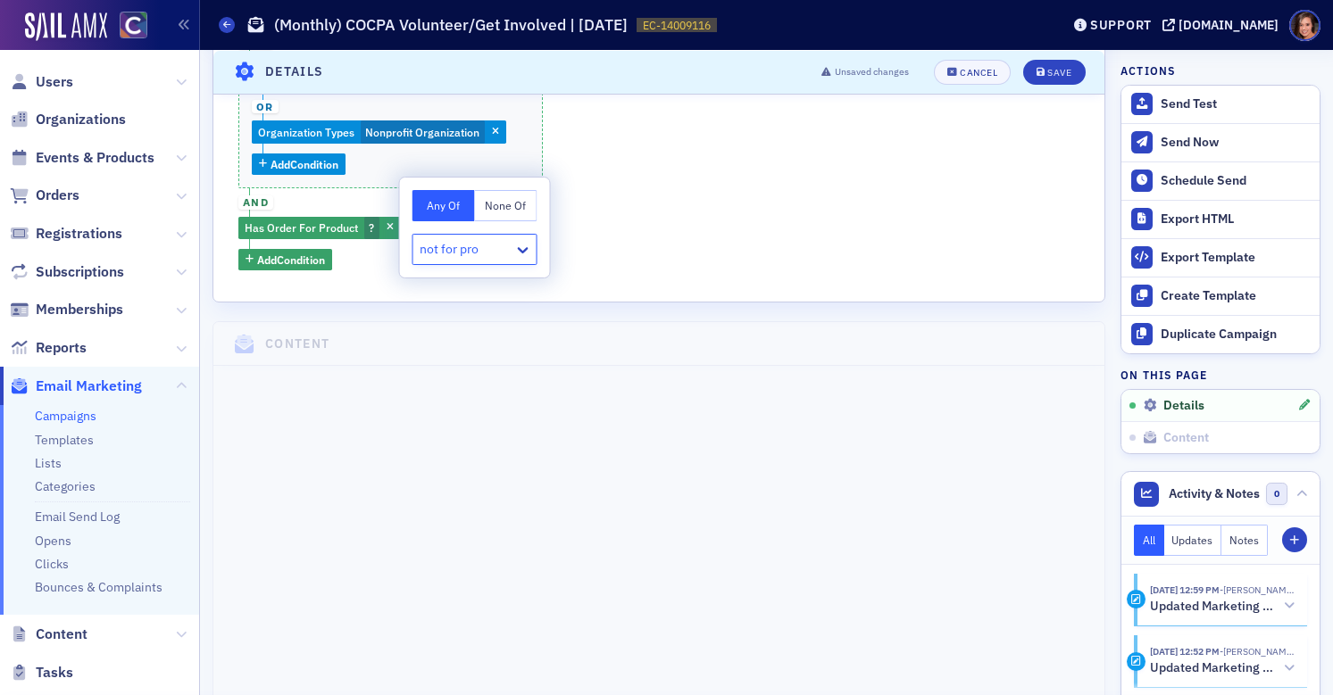
scroll to position [0, 0]
click at [692, 239] on div "Is Active COCPA Member Has Active COCPA Membership and Is Active Member of Plan…" at bounding box center [658, 112] width 841 height 317
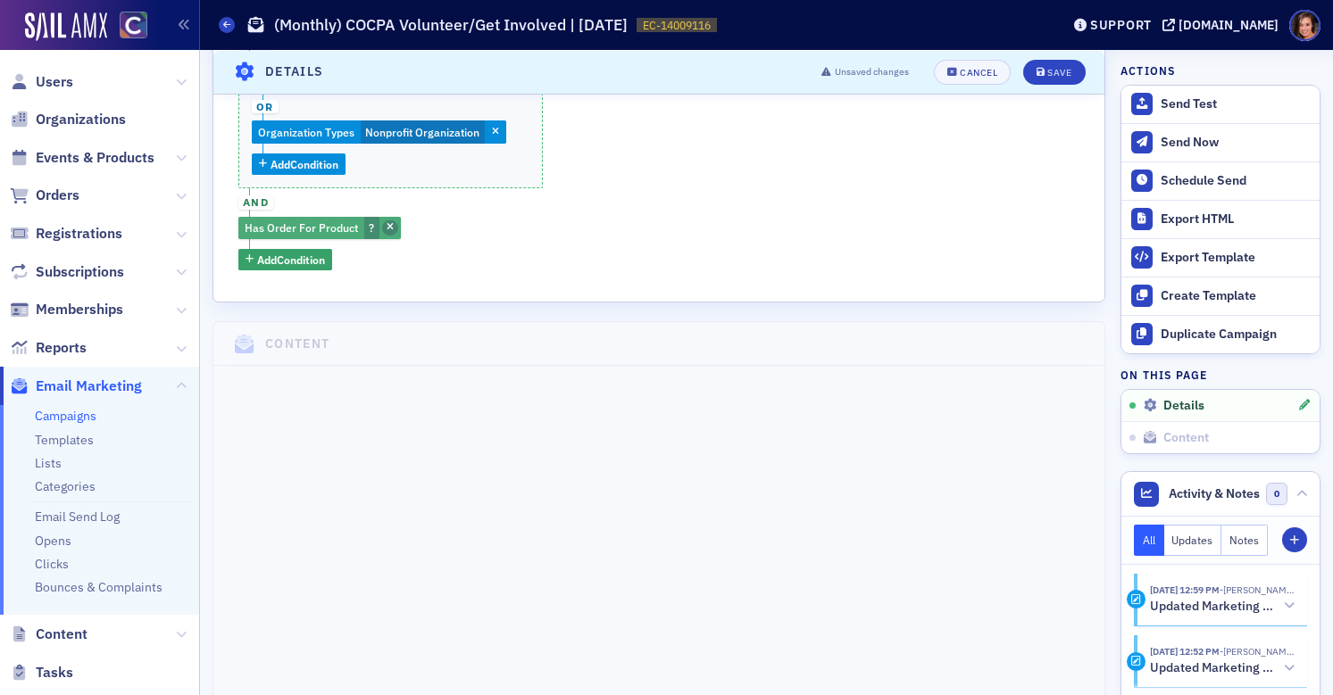
click at [387, 227] on icon "button" at bounding box center [390, 228] width 7 height 10
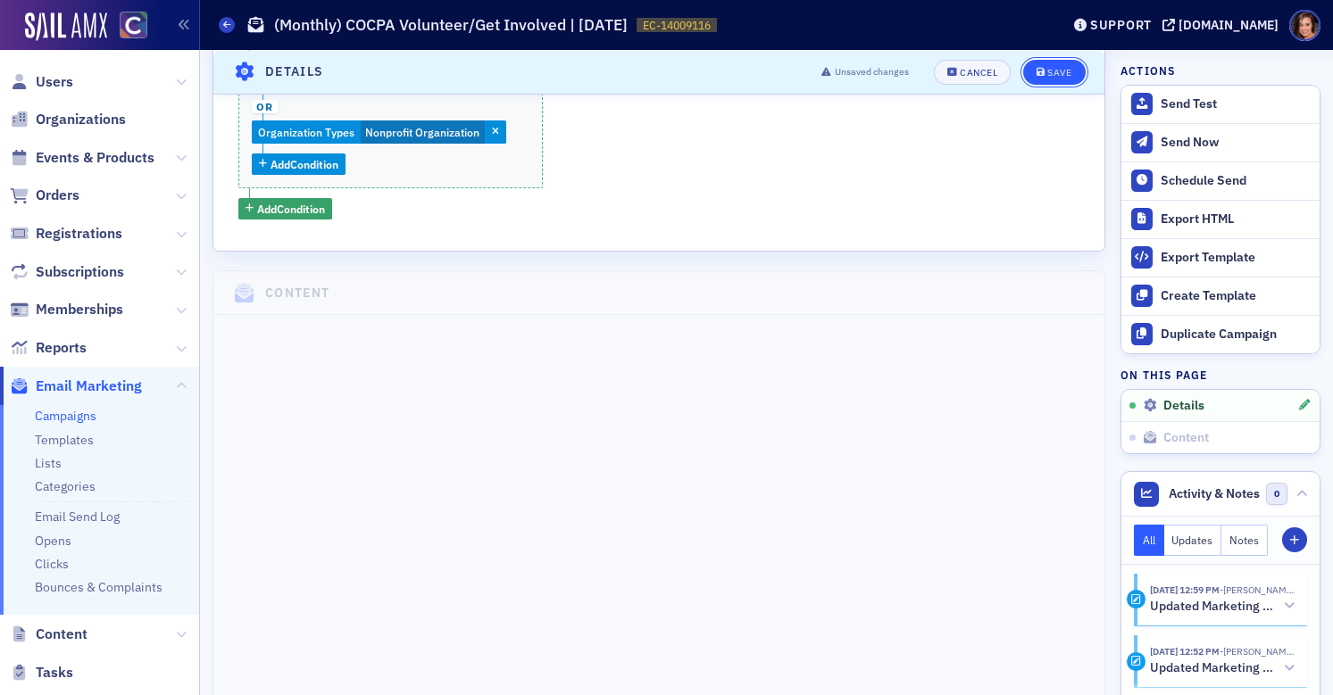
click at [1082, 66] on button "Save" at bounding box center [1054, 71] width 62 height 25
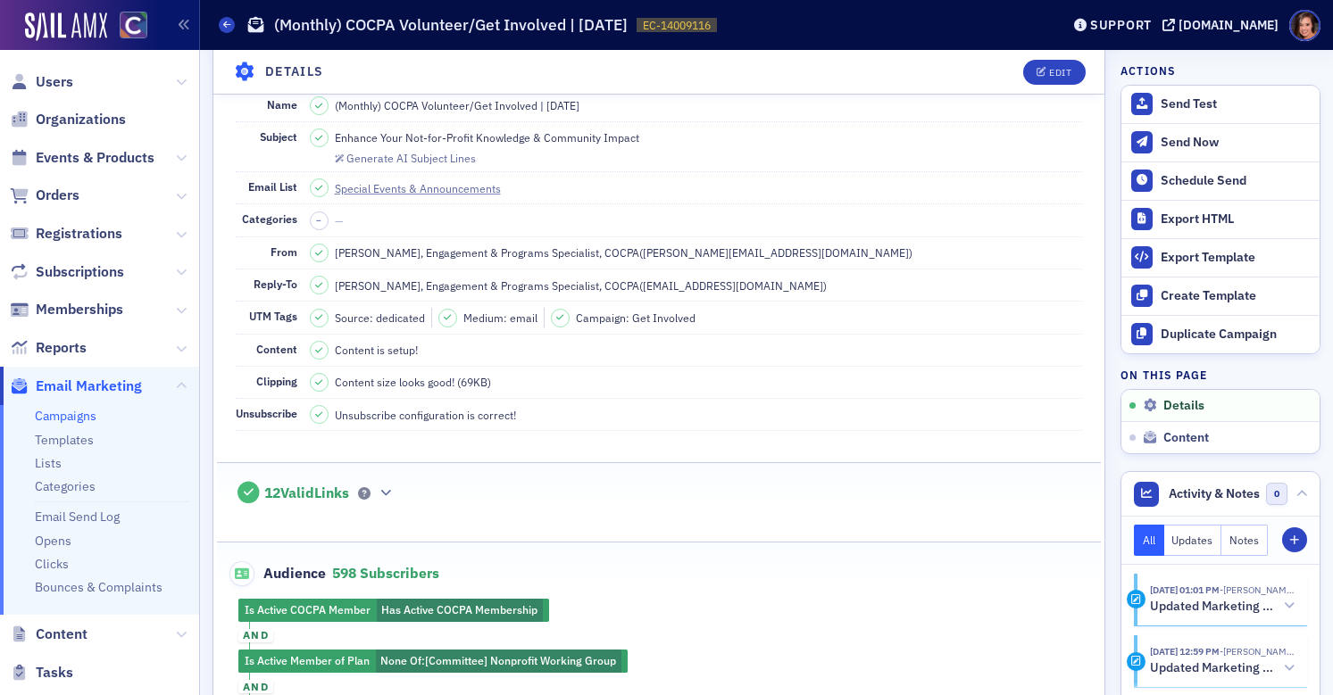
scroll to position [83, 0]
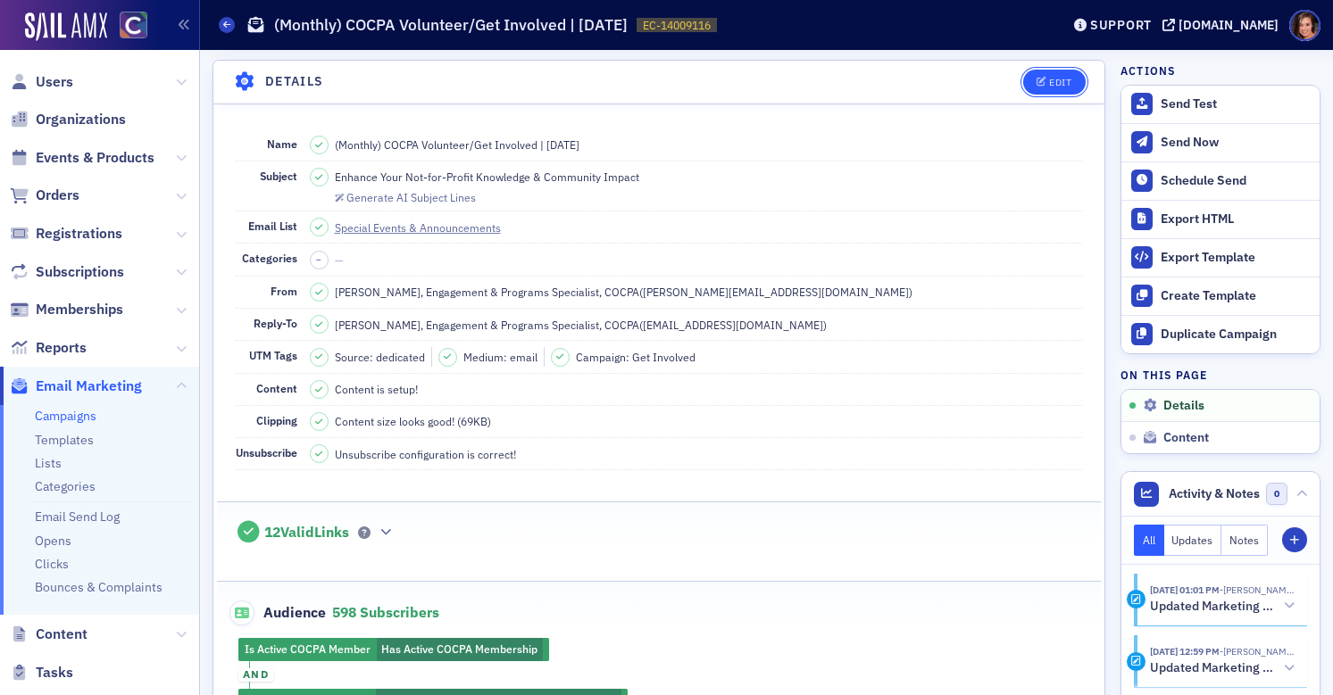
click at [1054, 83] on div "Edit" at bounding box center [1060, 83] width 22 height 10
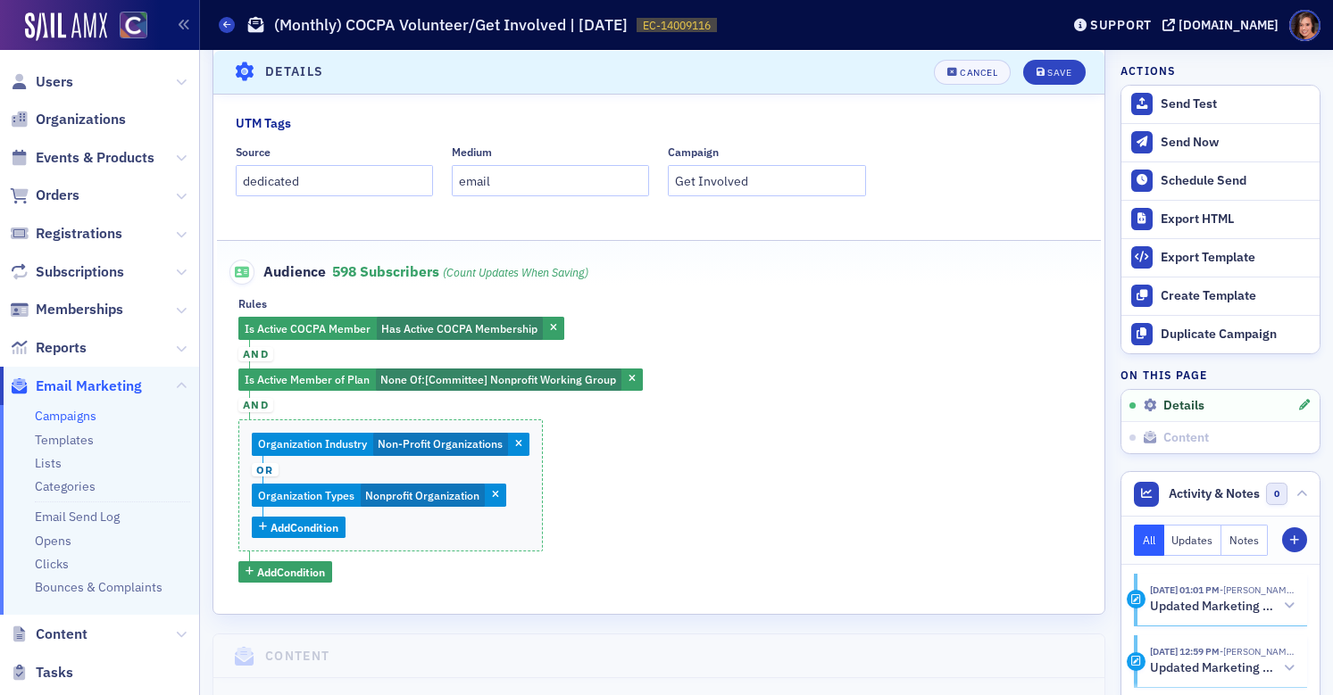
scroll to position [697, 0]
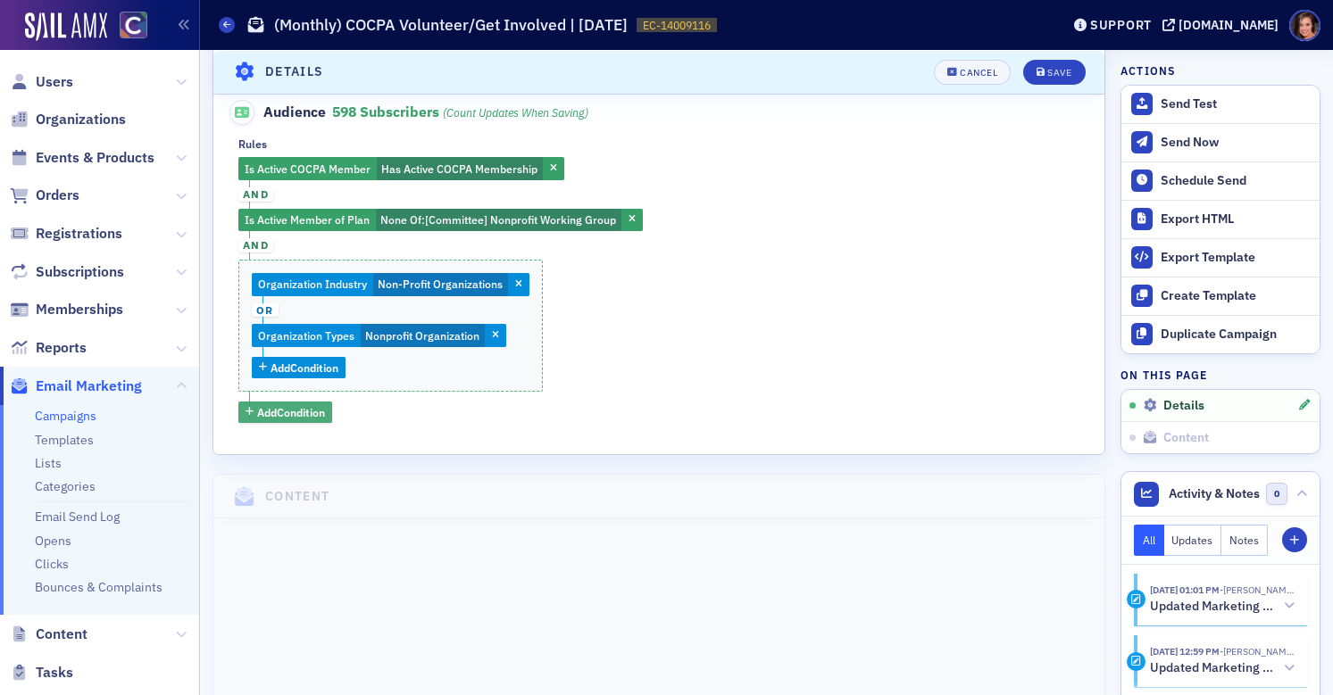
click at [304, 412] on span "Add Condition" at bounding box center [291, 412] width 68 height 16
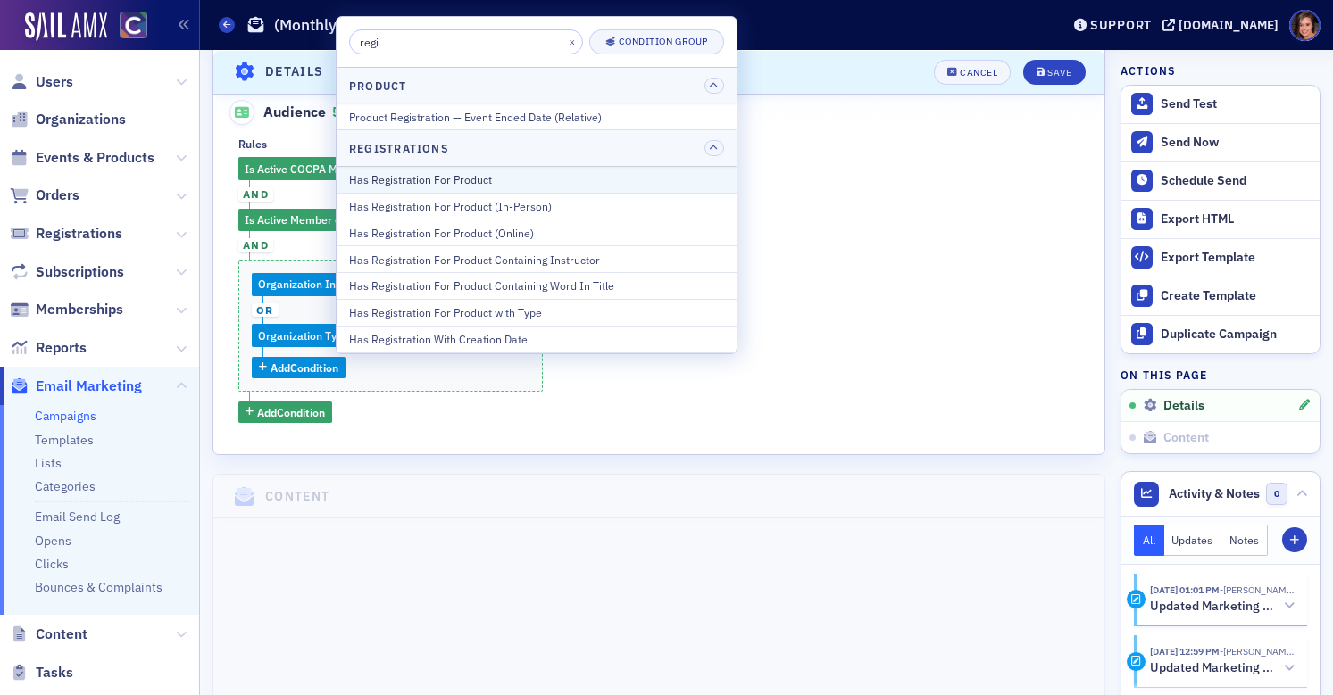
type input "regi"
click at [520, 179] on div "Has Registration For Product" at bounding box center [536, 179] width 375 height 16
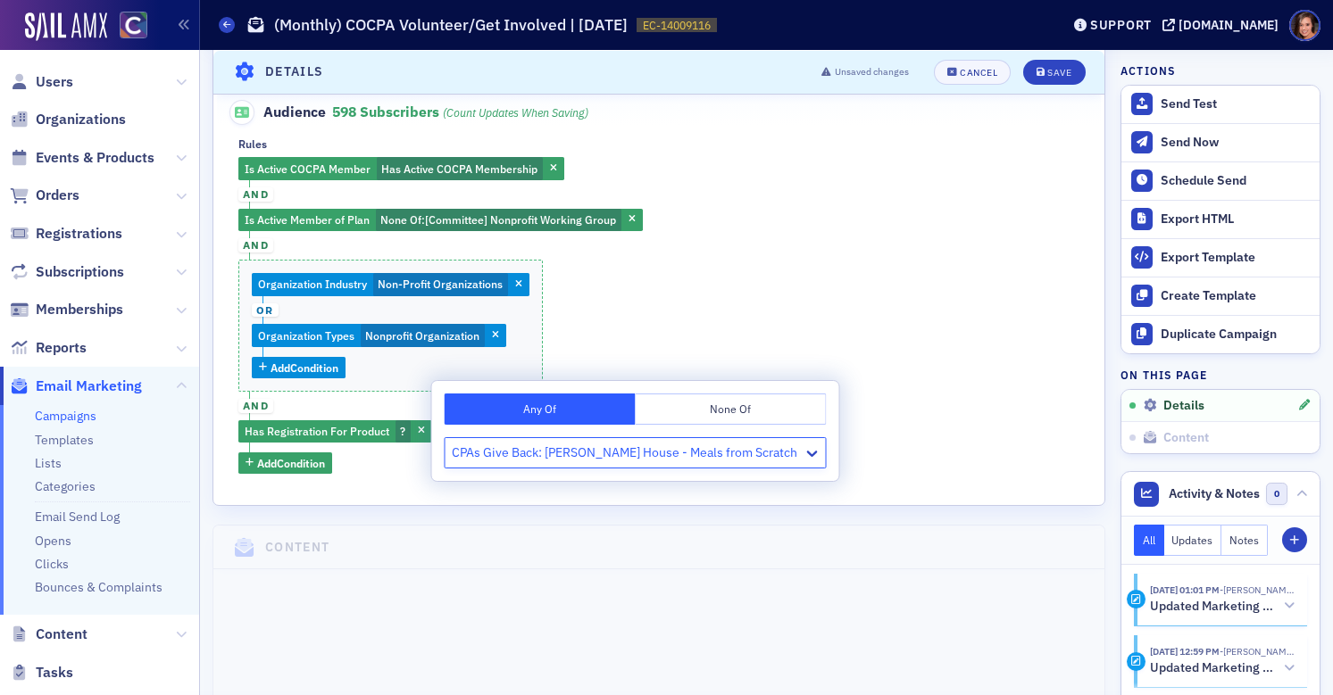
scroll to position [465, 0]
type input "CPAs Give Back: Ronald McDonald House - Meals from Scratch"
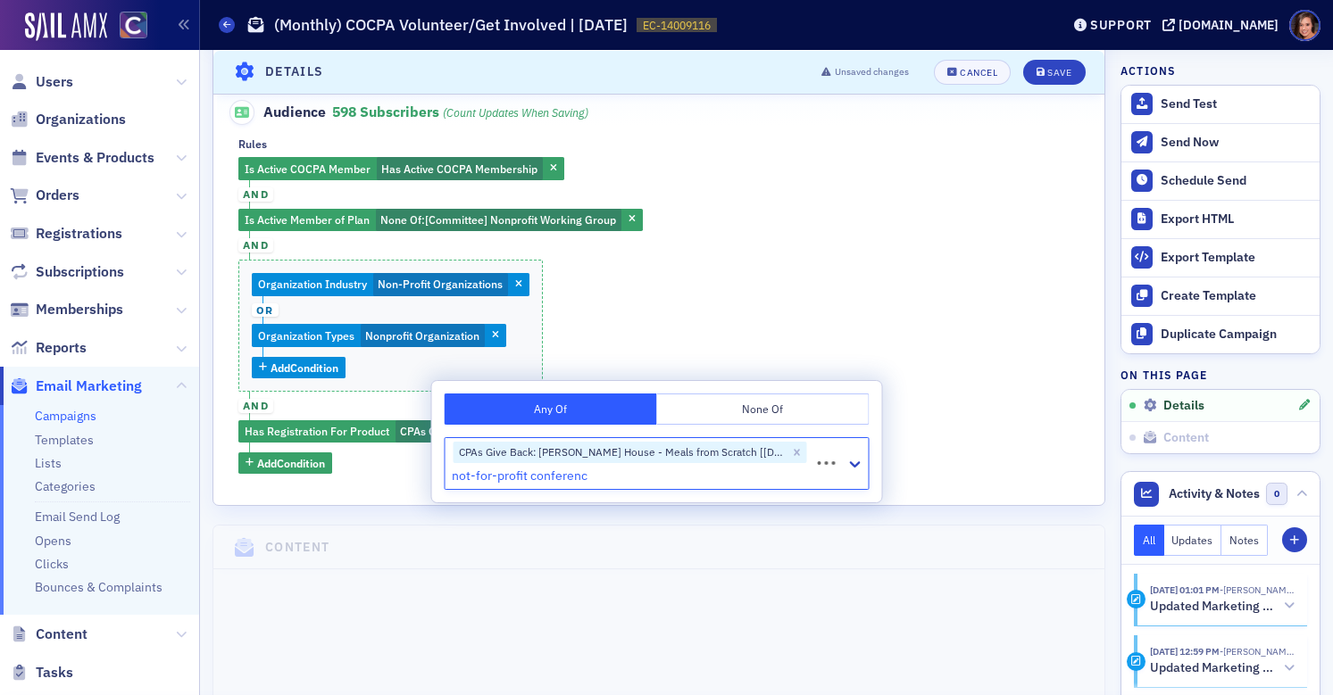
type input "not-for-profit conference"
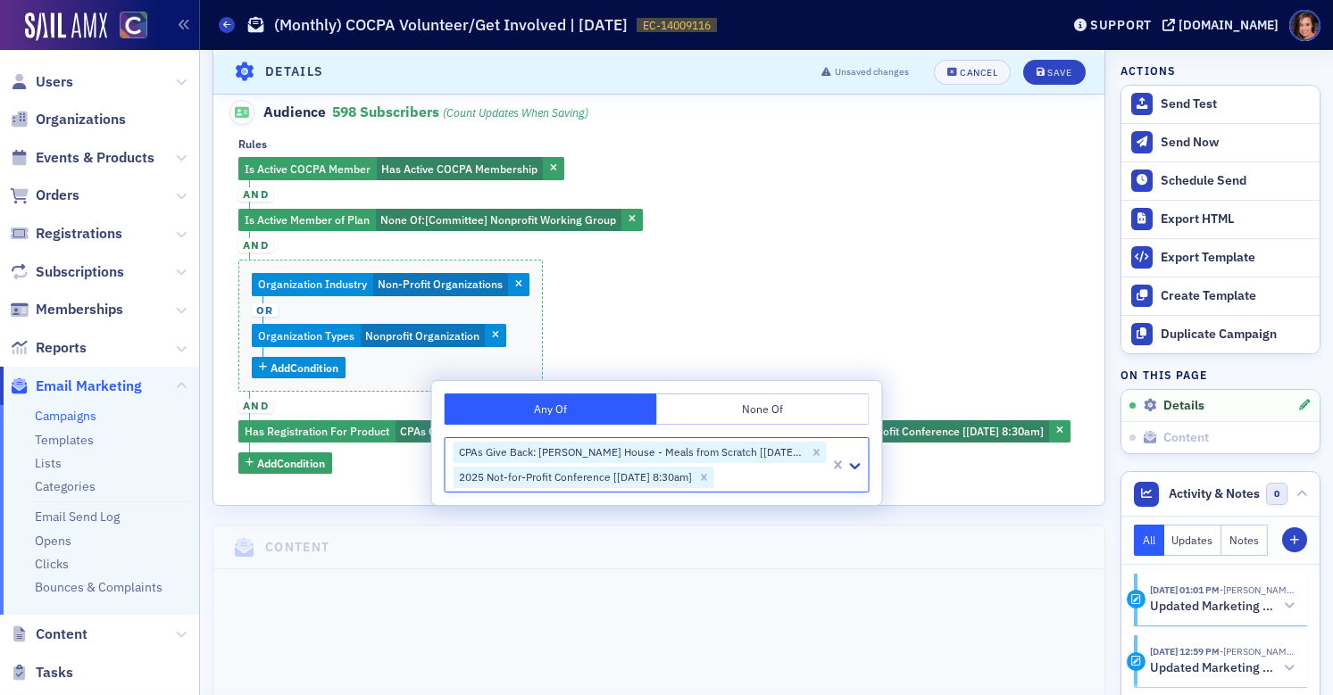
click at [950, 331] on div "Is Active COCPA Member Has Active COCPA Membership and Is Active Member of Plan…" at bounding box center [658, 315] width 841 height 317
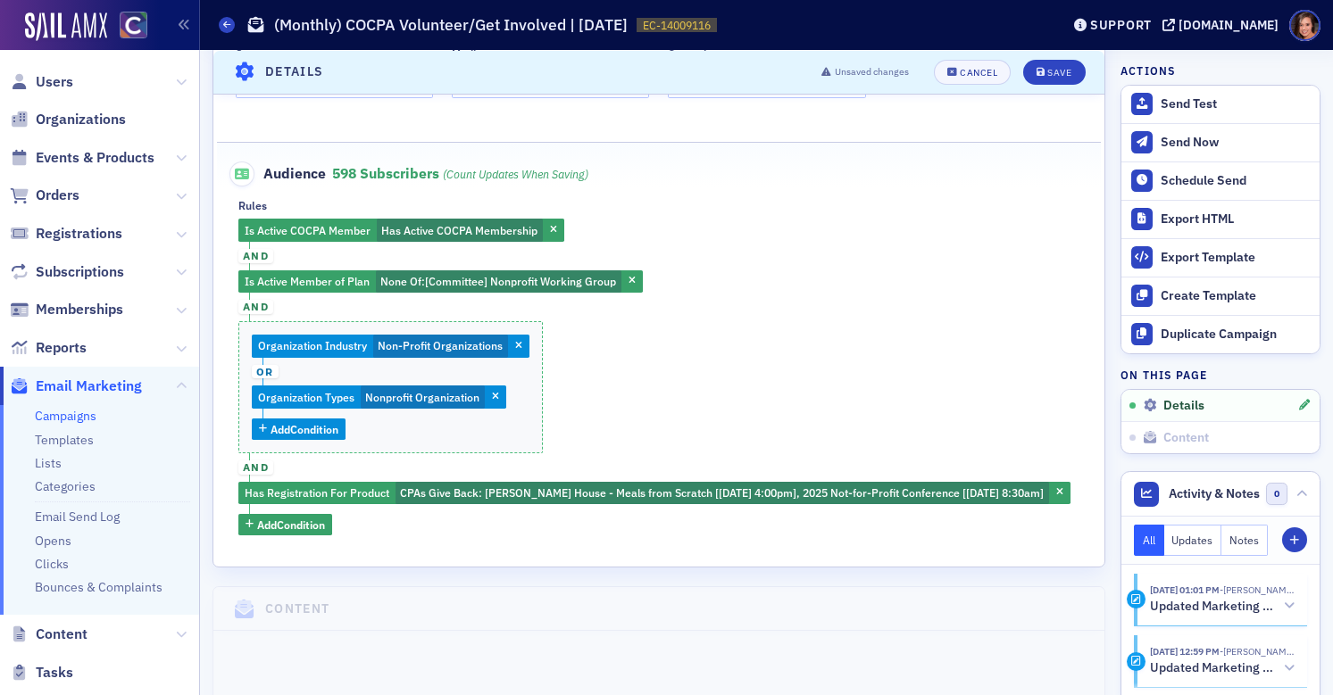
scroll to position [630, 0]
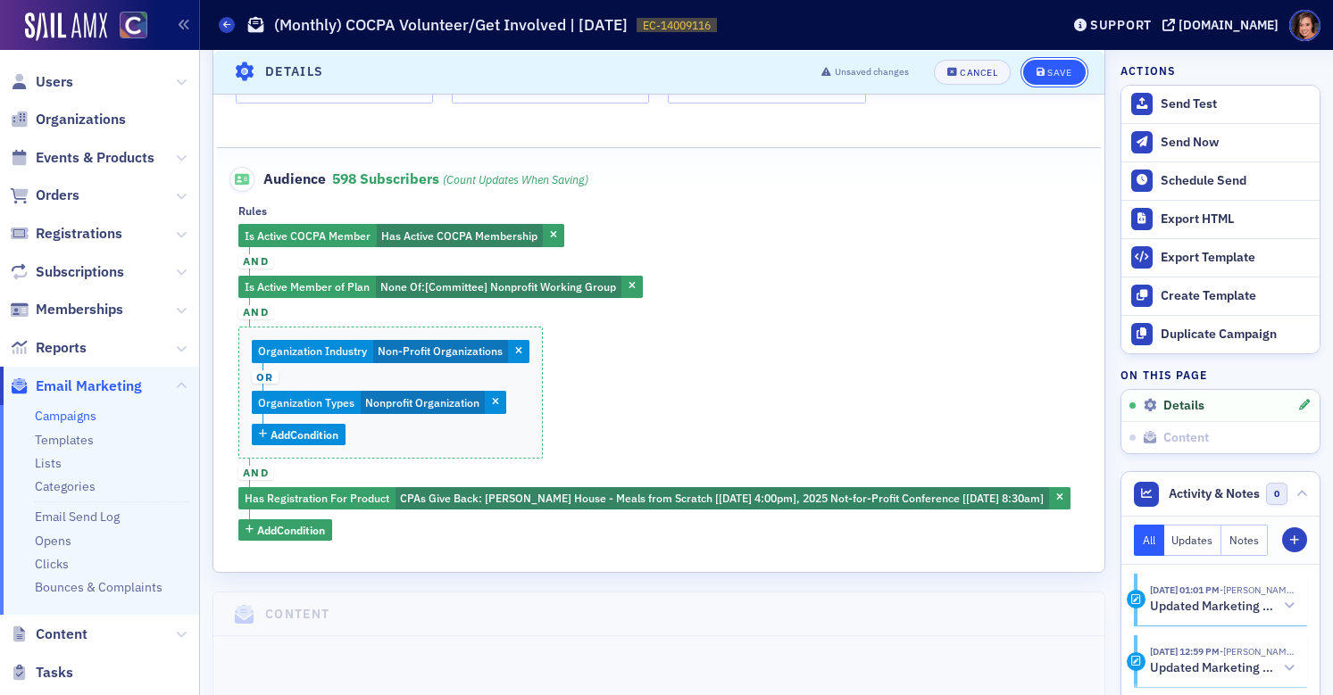
click at [1052, 62] on button "Save" at bounding box center [1054, 71] width 62 height 25
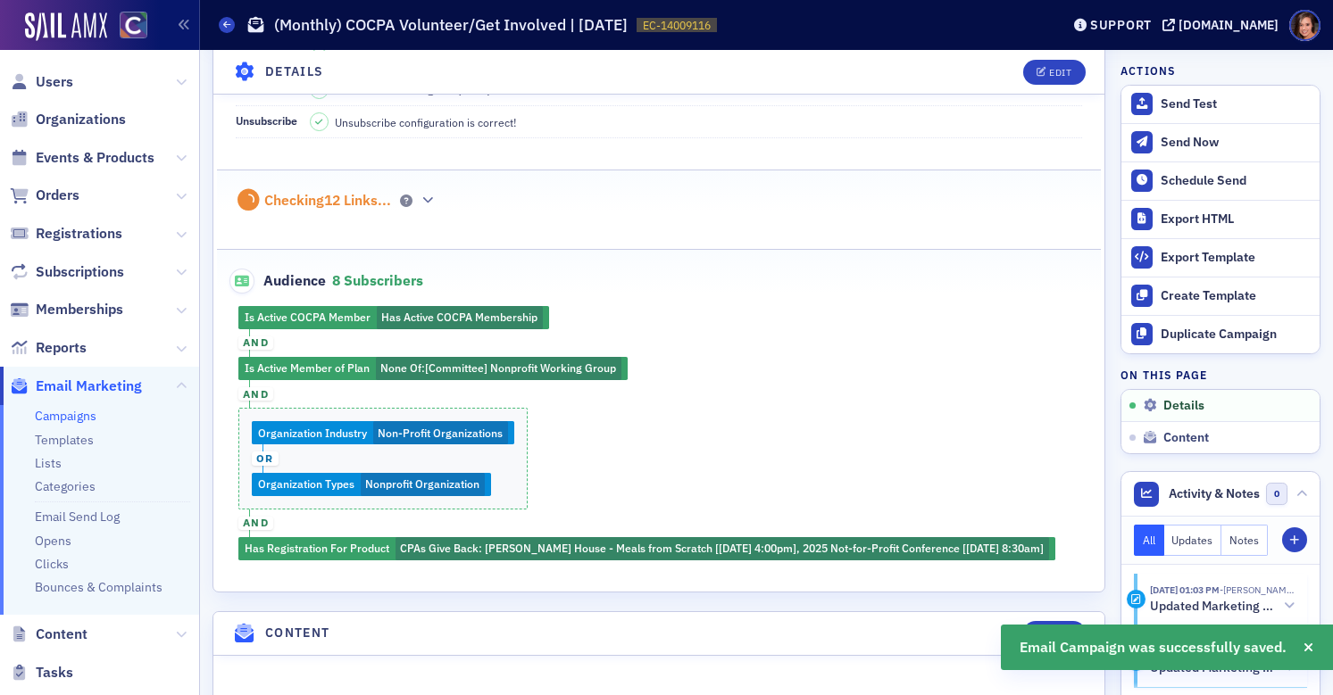
scroll to position [450, 0]
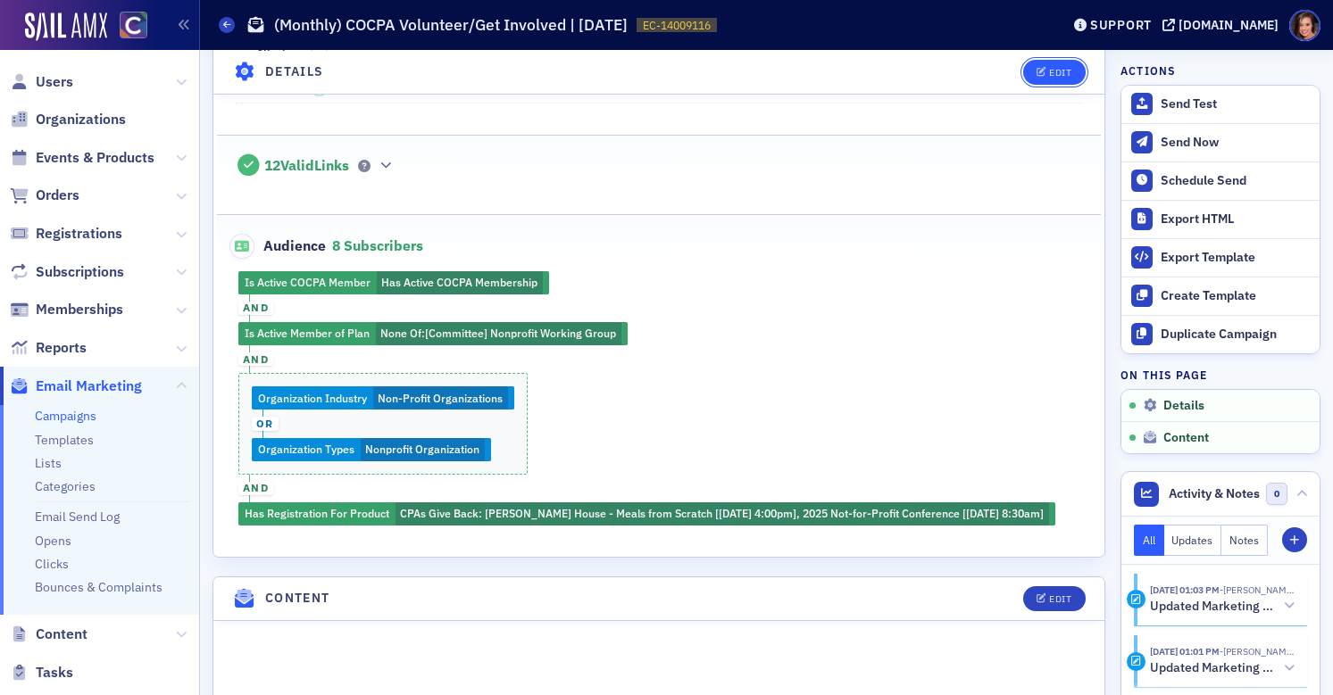
click at [1054, 74] on div "Edit" at bounding box center [1060, 72] width 22 height 10
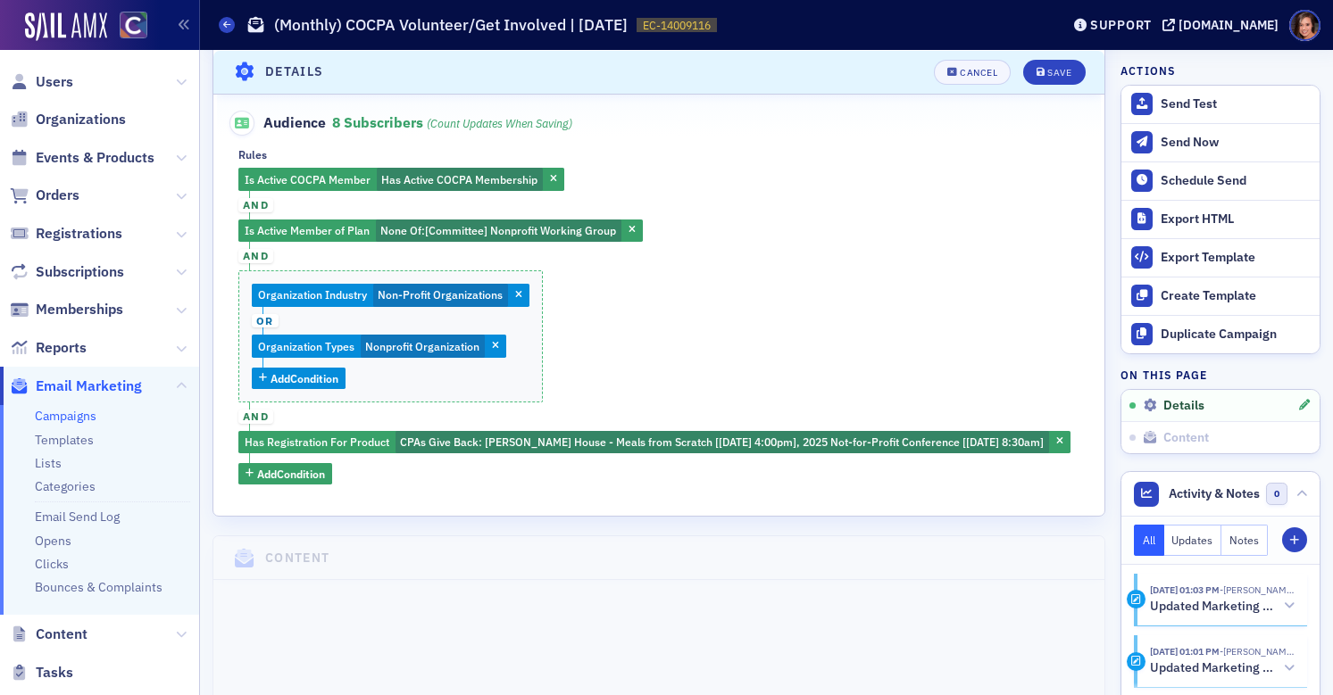
scroll to position [694, 0]
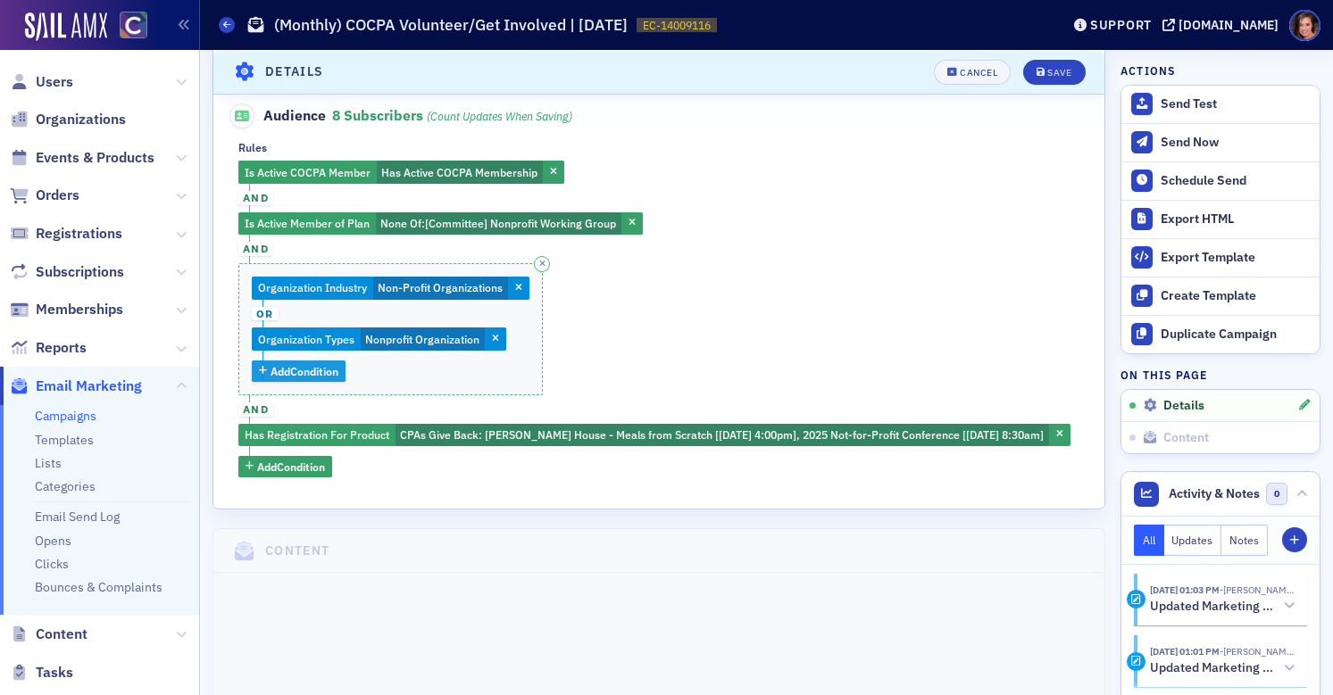
click at [344, 371] on button "Add Condition" at bounding box center [299, 372] width 94 height 22
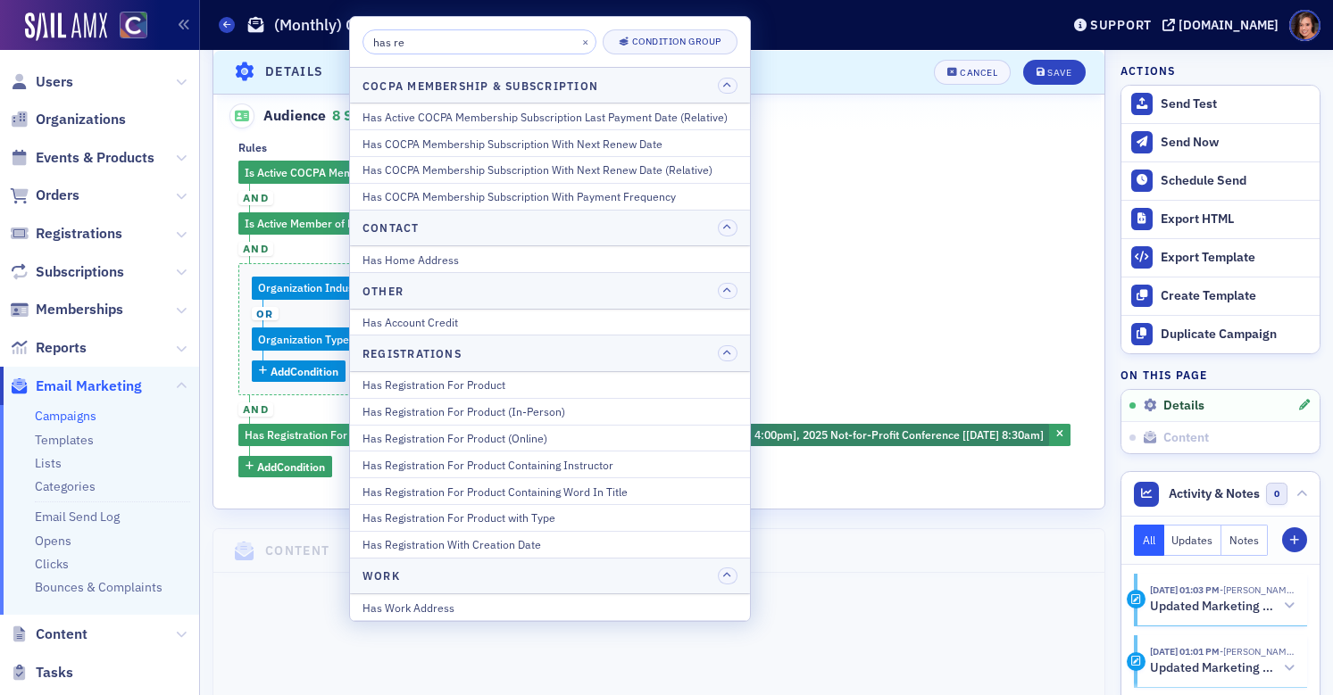
type input "has reg"
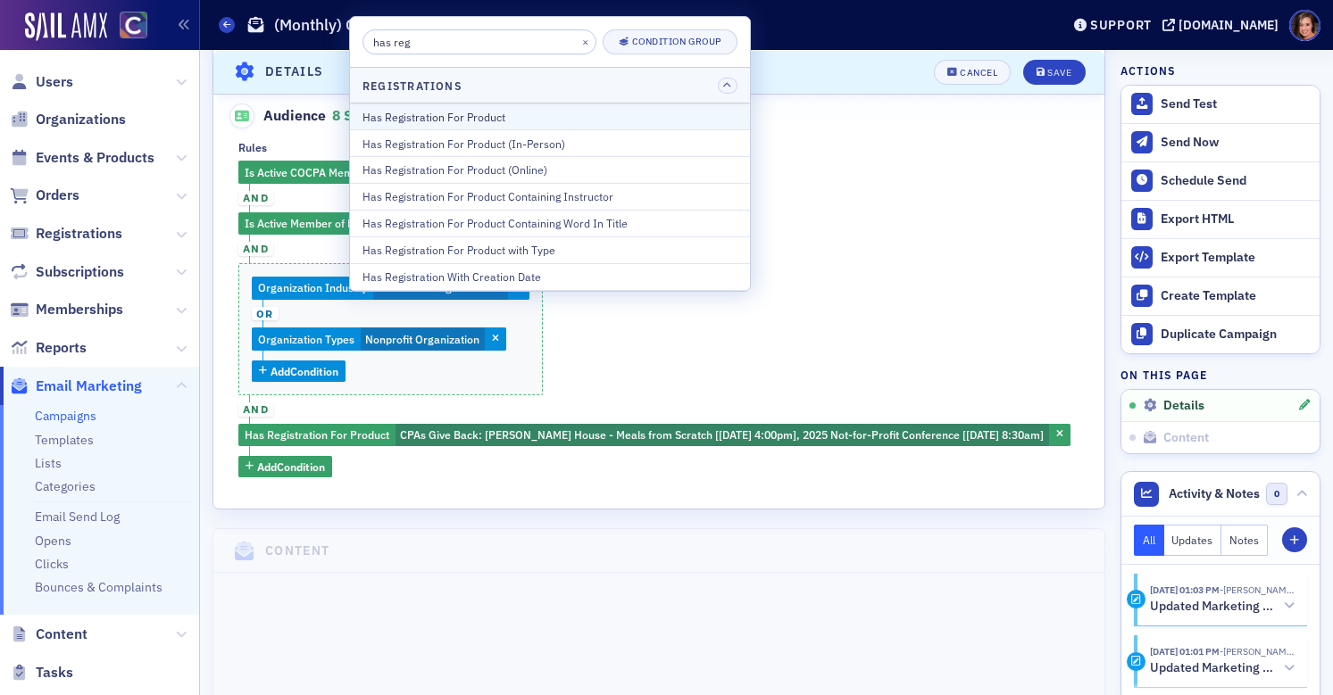
click at [506, 117] on div "Has Registration For Product" at bounding box center [549, 117] width 375 height 16
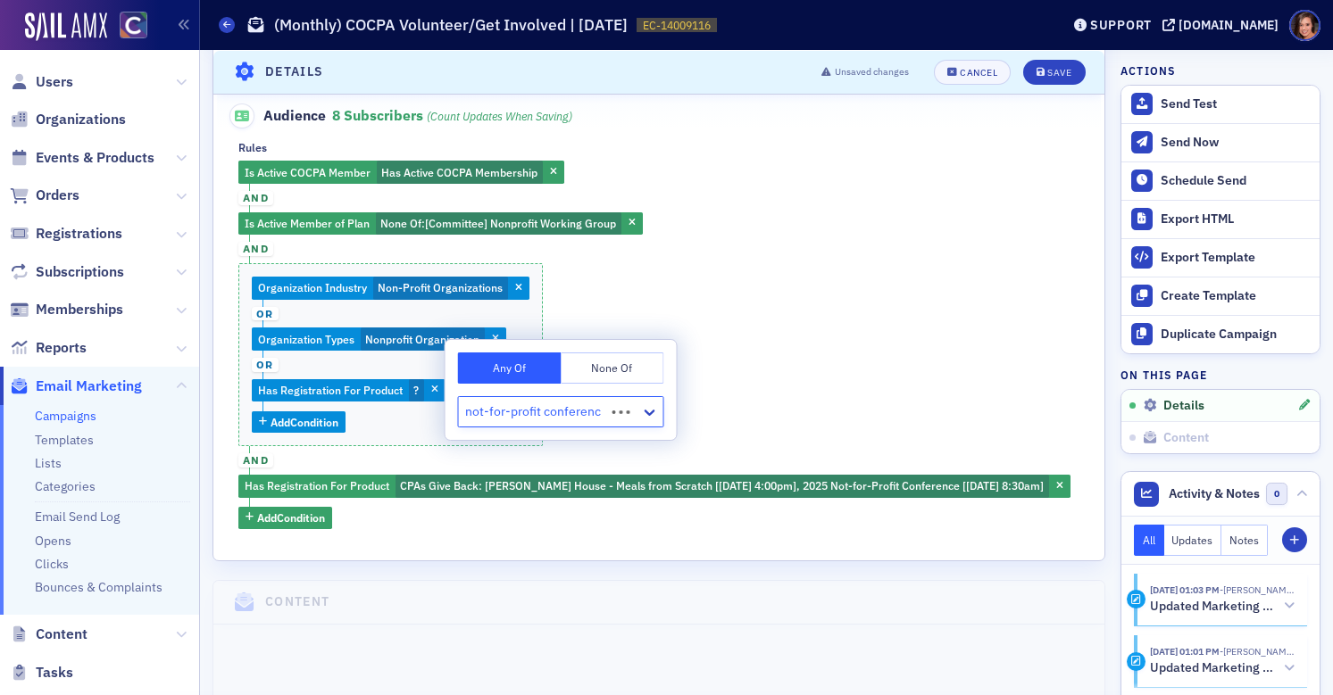
type input "not-for-profit conference"
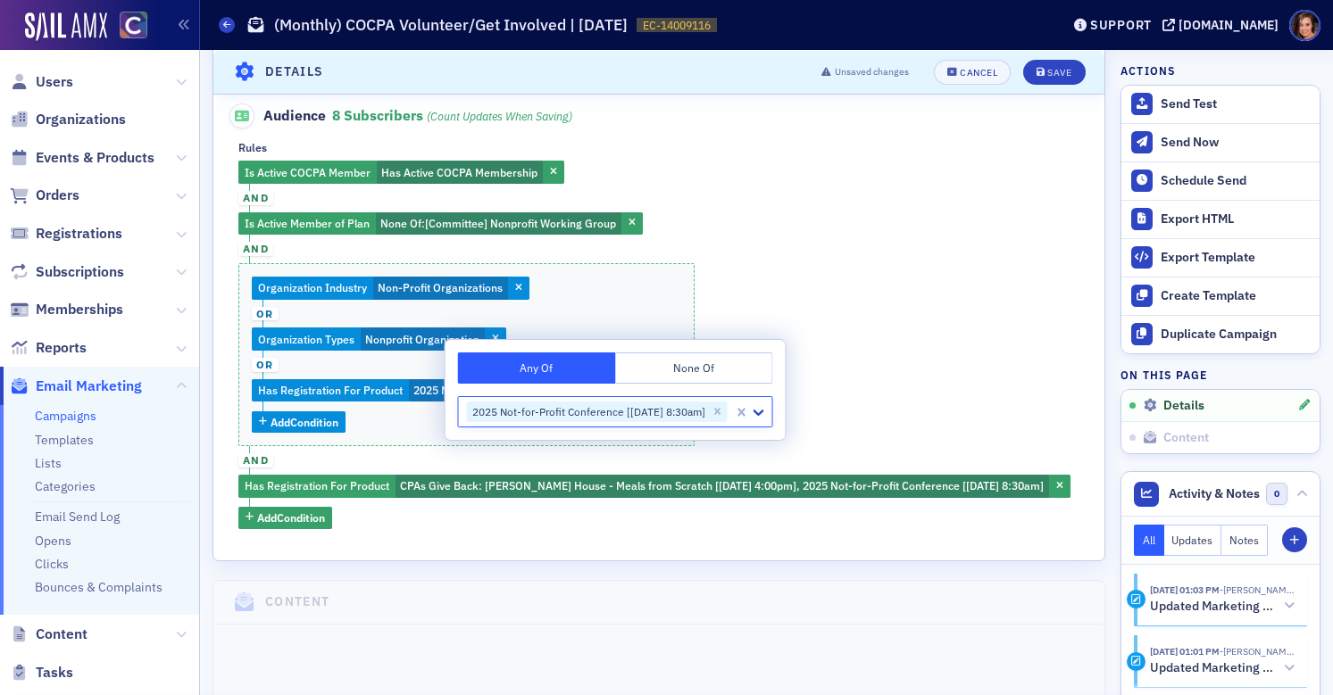
click at [858, 364] on div "Is Active COCPA Member Has Active COCPA Membership and Is Active Member of Plan…" at bounding box center [658, 345] width 841 height 368
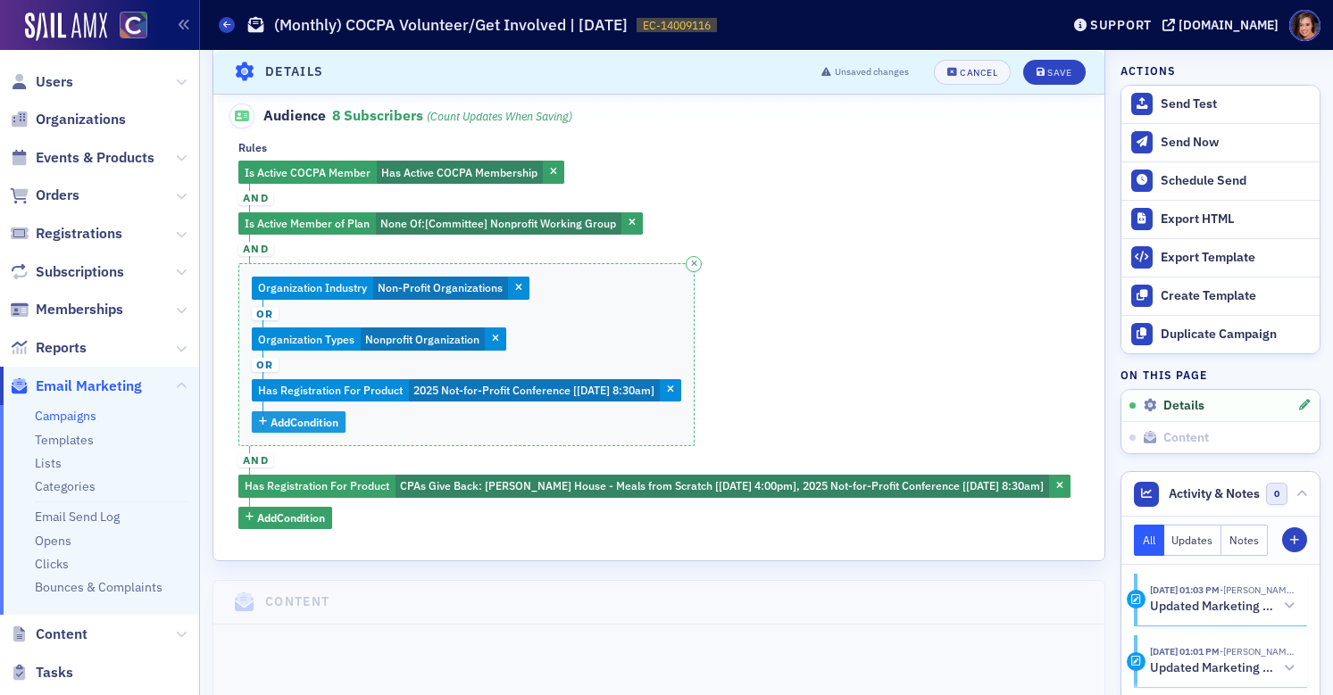
click at [342, 420] on button "Add Condition" at bounding box center [299, 423] width 94 height 22
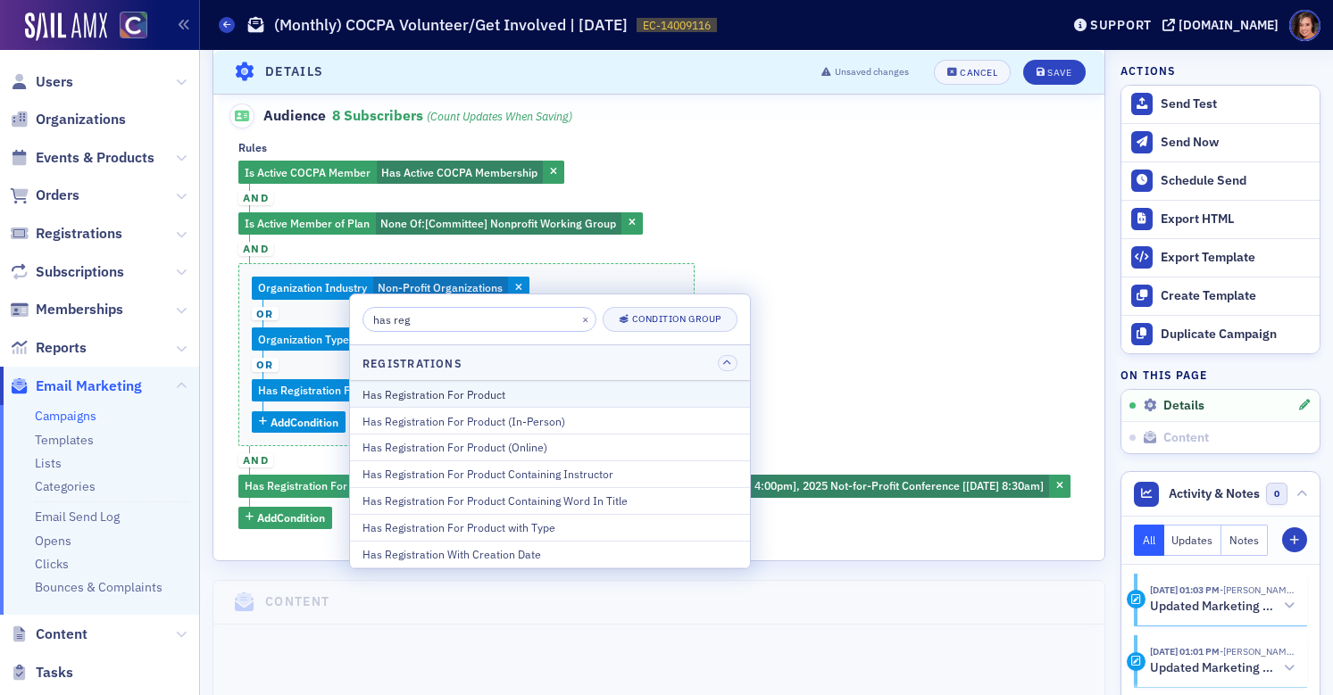
click at [485, 392] on div "Has Registration For Product" at bounding box center [549, 395] width 375 height 16
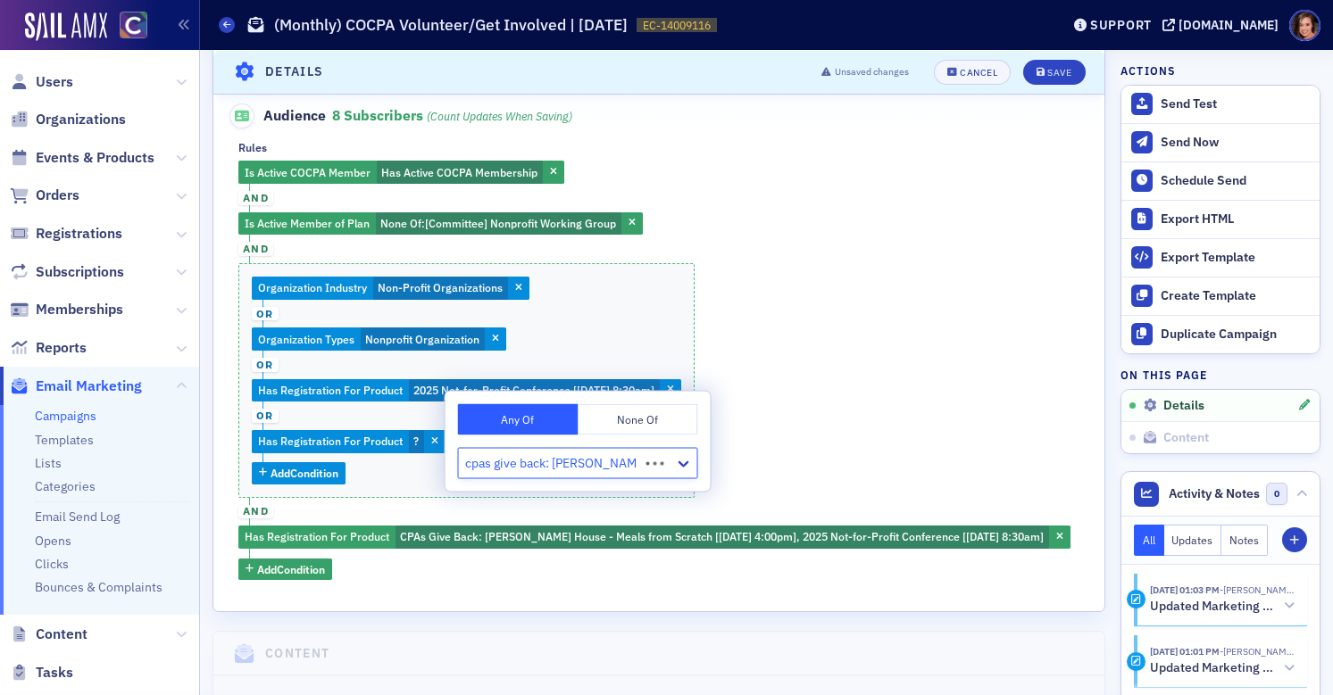
type input "cpas give back: ronald mcdonald"
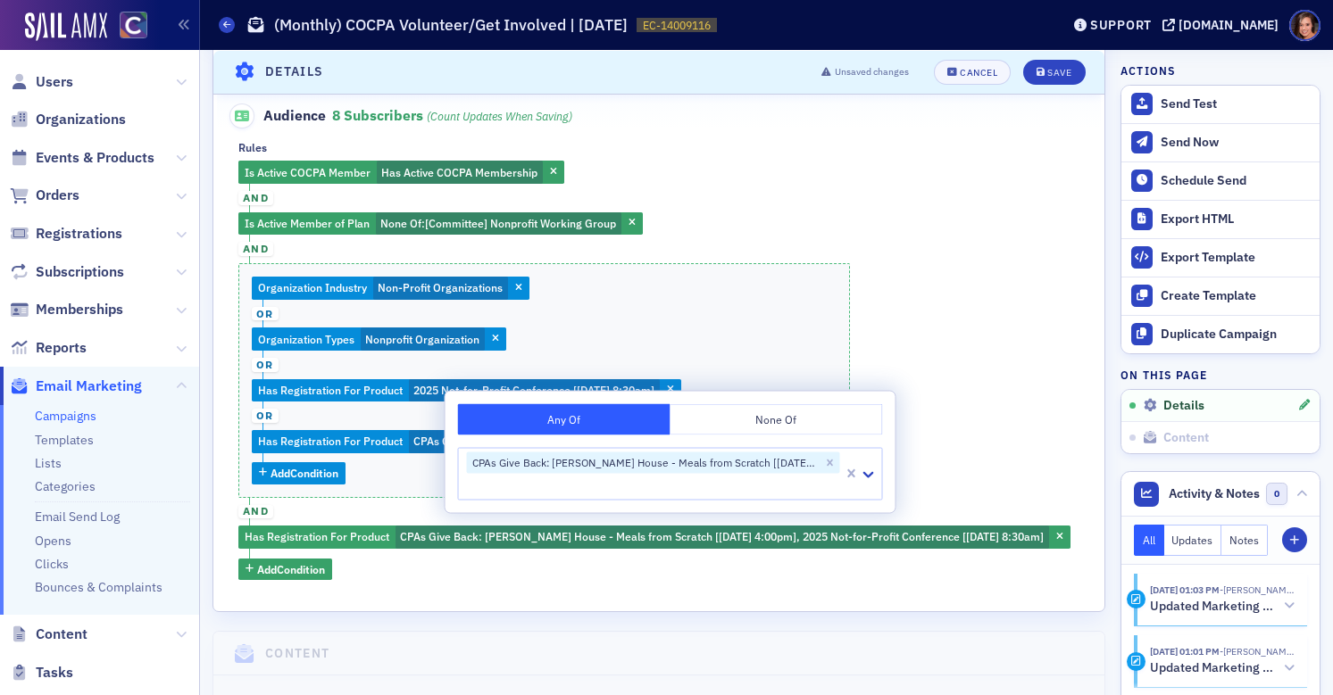
click at [976, 332] on div "Is Active COCPA Member Has Active COCPA Membership and Is Active Member of Plan…" at bounding box center [658, 371] width 841 height 420
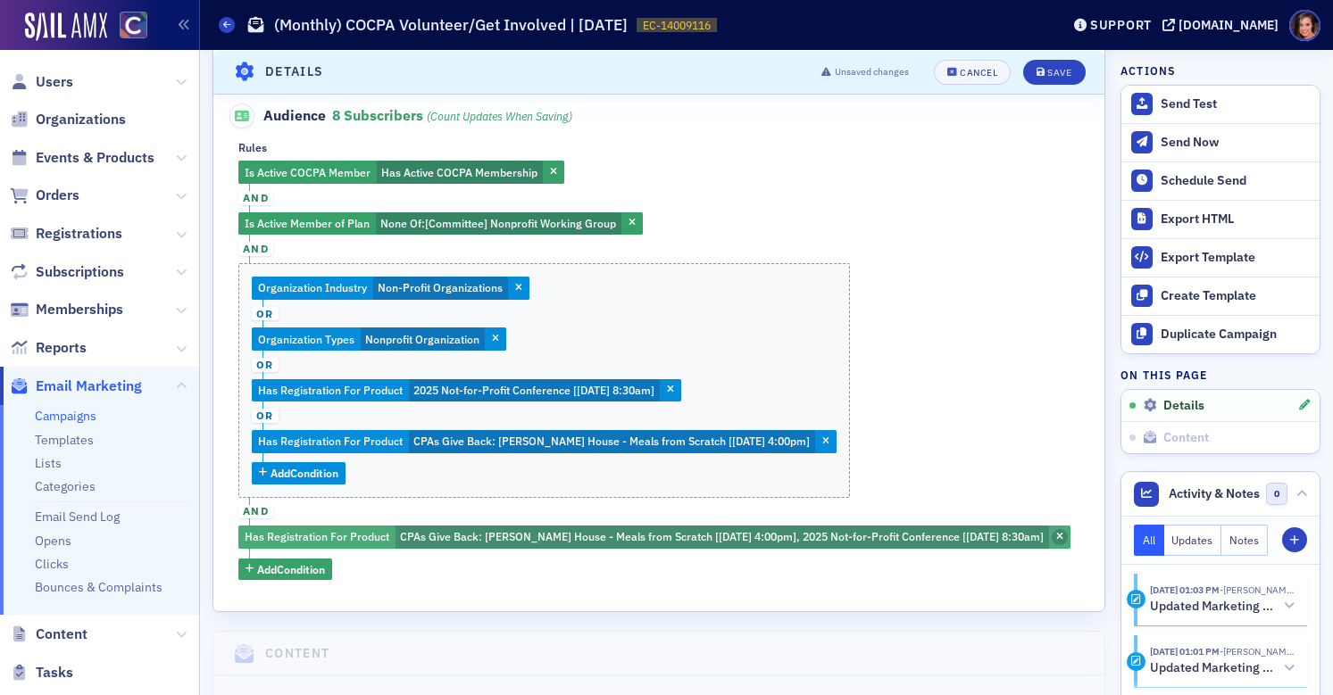
click at [1068, 544] on span "button" at bounding box center [1060, 537] width 16 height 16
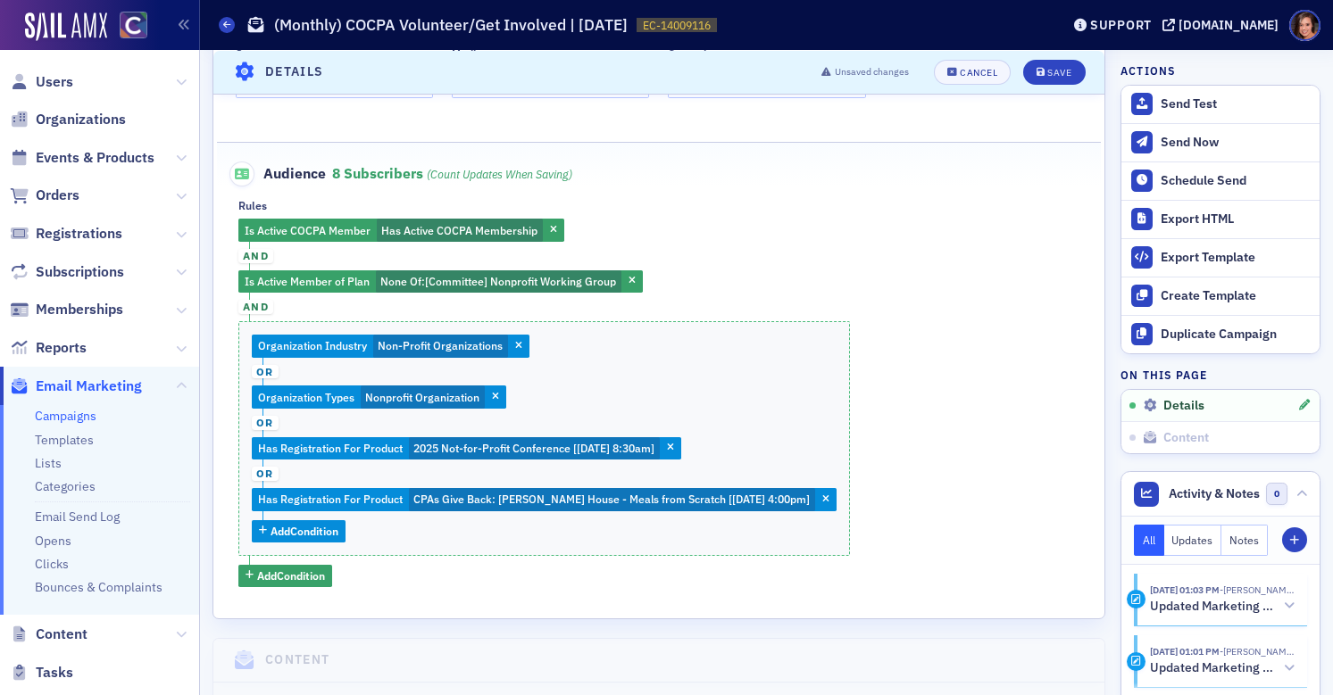
scroll to position [632, 0]
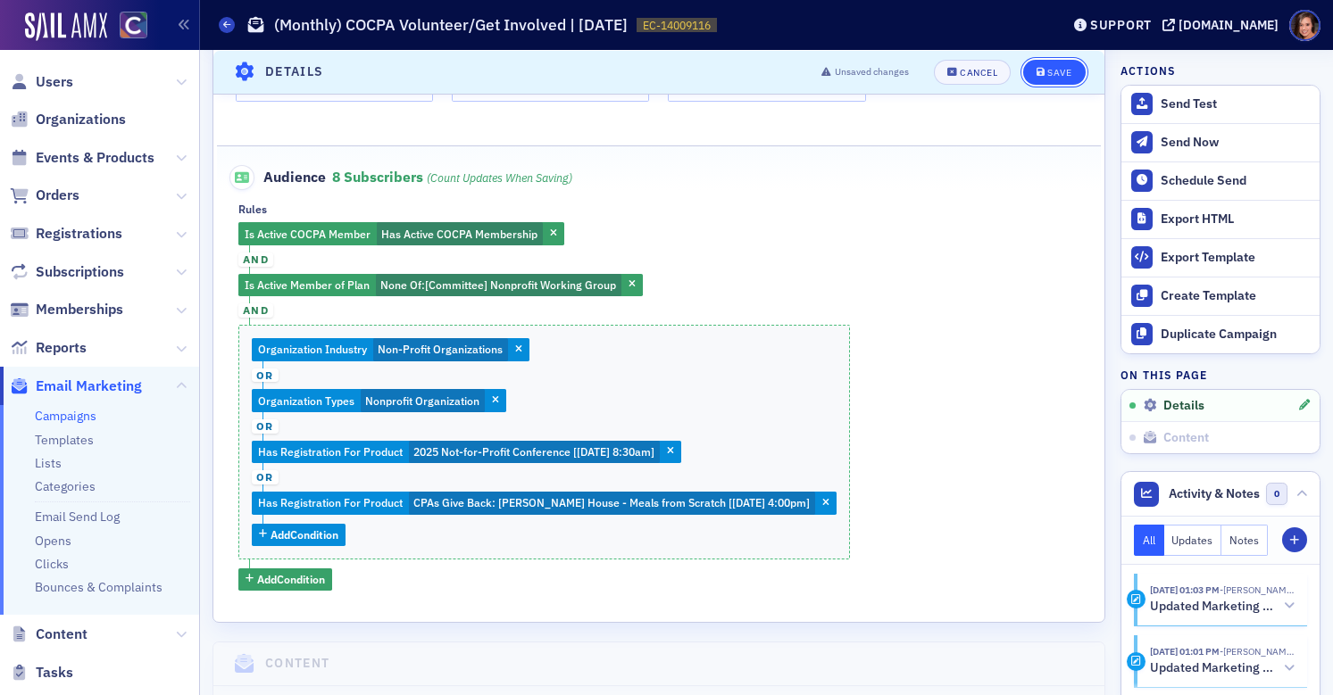
click at [1057, 70] on div "Save" at bounding box center [1059, 72] width 24 height 10
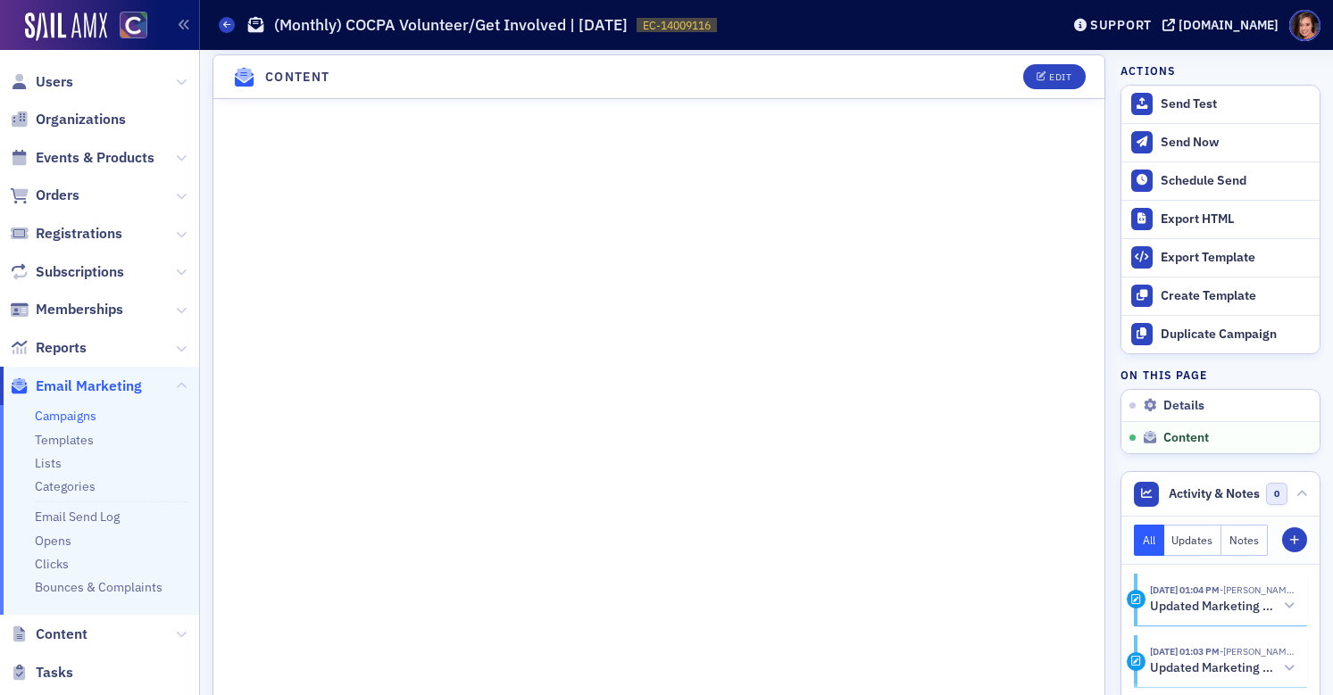
scroll to position [1119, 0]
click at [1186, 113] on button "Send Test" at bounding box center [1220, 104] width 198 height 37
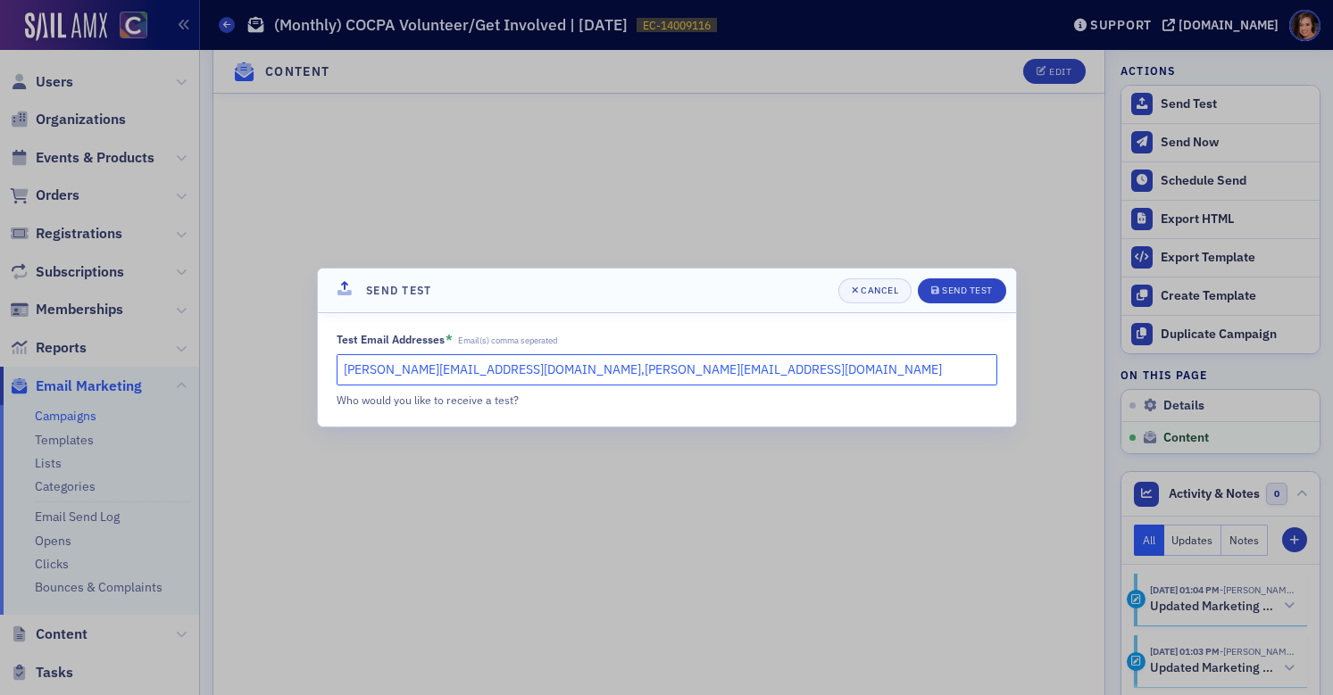
click at [481, 375] on input "katie@blueoceanideas.com,cheryl@cocpa.org" at bounding box center [667, 369] width 661 height 31
click at [538, 369] on input "katie@blueoceanideas.com,cheryl@cocpa.org" at bounding box center [667, 369] width 661 height 31
click at [507, 367] on input "katie@blueoceanideas.com,cheryl@cocpa.org" at bounding box center [667, 369] width 661 height 31
type input "katie@blueoceanideas.com,stacy@cocpa.org"
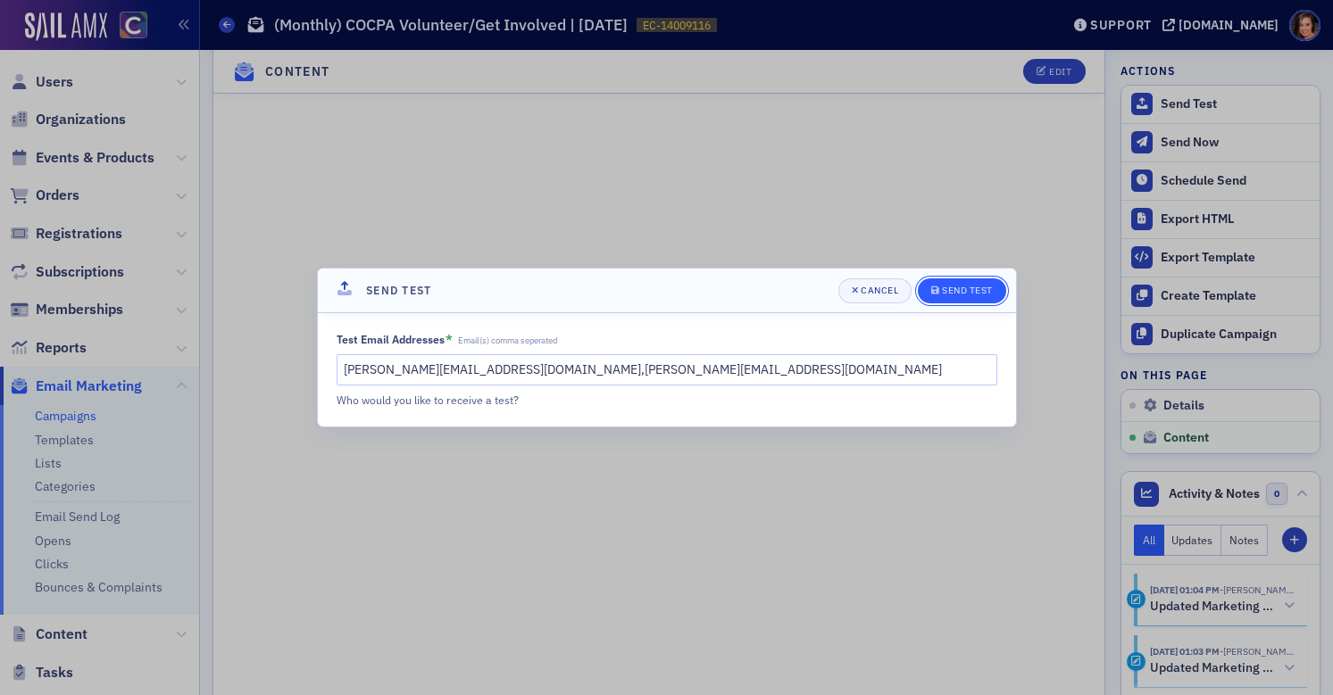
click at [979, 287] on div "Send Test" at bounding box center [967, 291] width 51 height 10
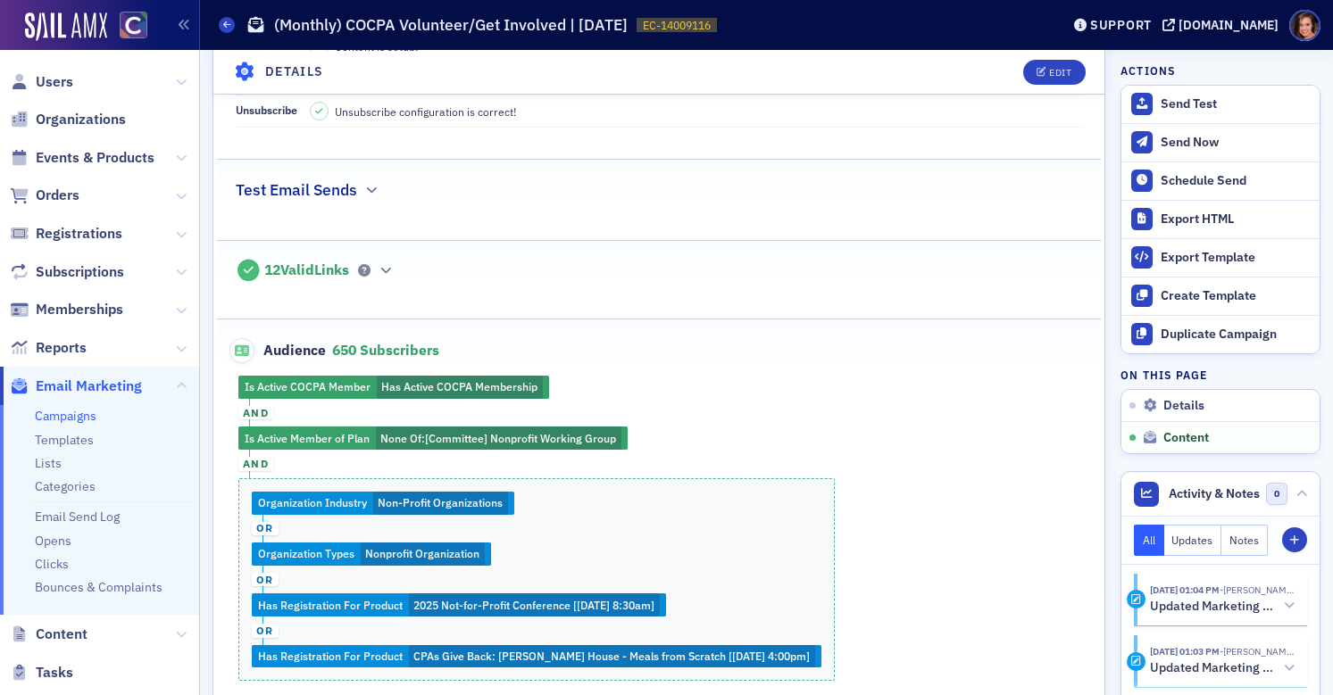
scroll to position [0, 0]
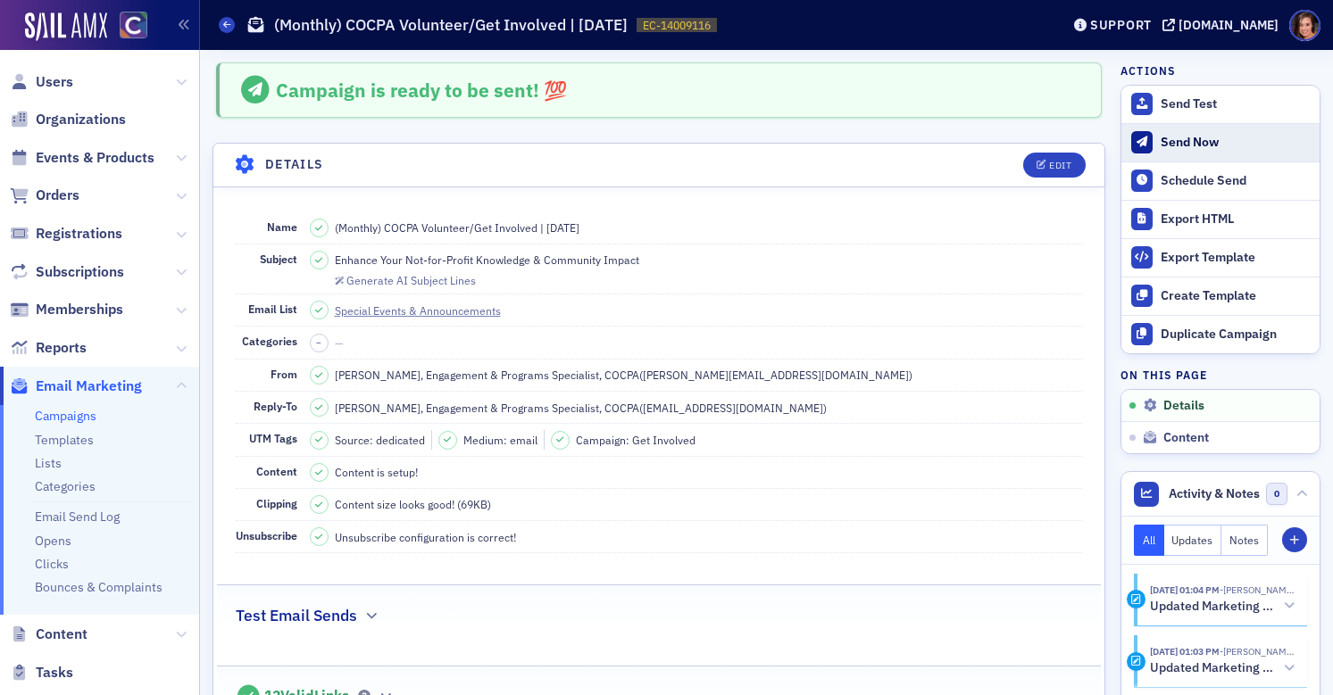
click at [1178, 135] on div "Send Now" at bounding box center [1236, 143] width 150 height 16
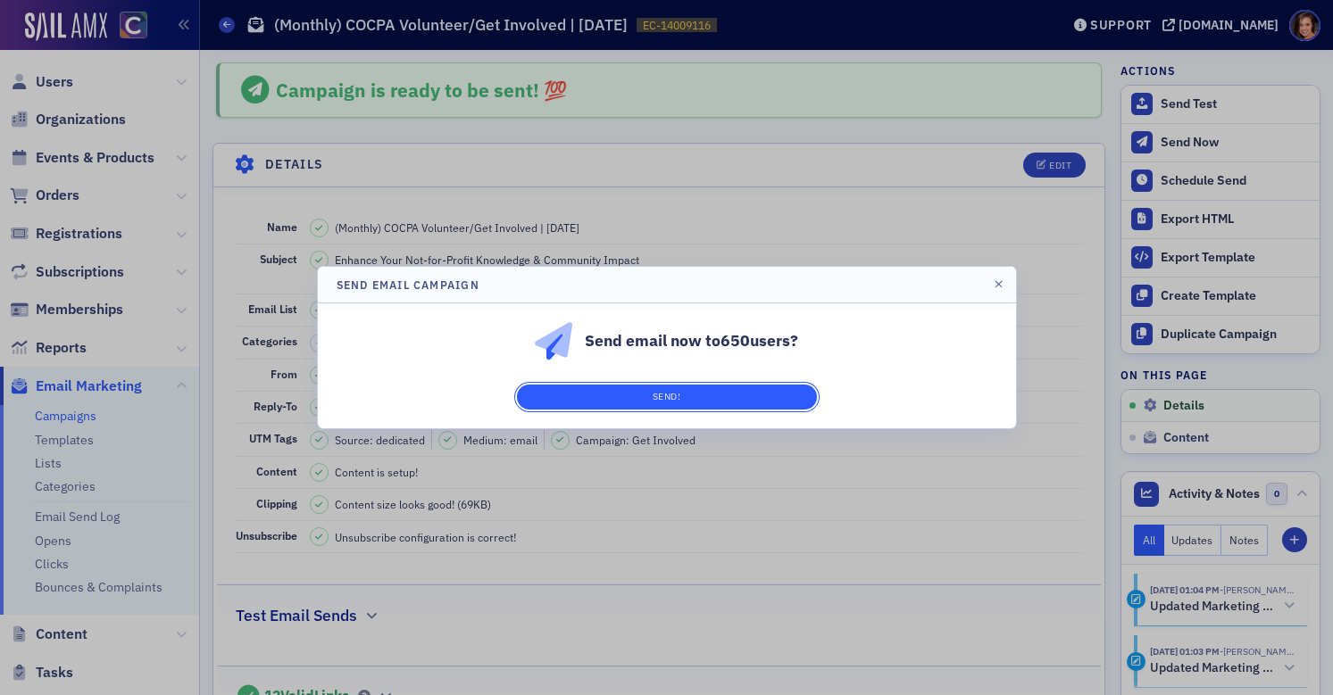
click at [767, 394] on button "Send!" at bounding box center [667, 397] width 300 height 25
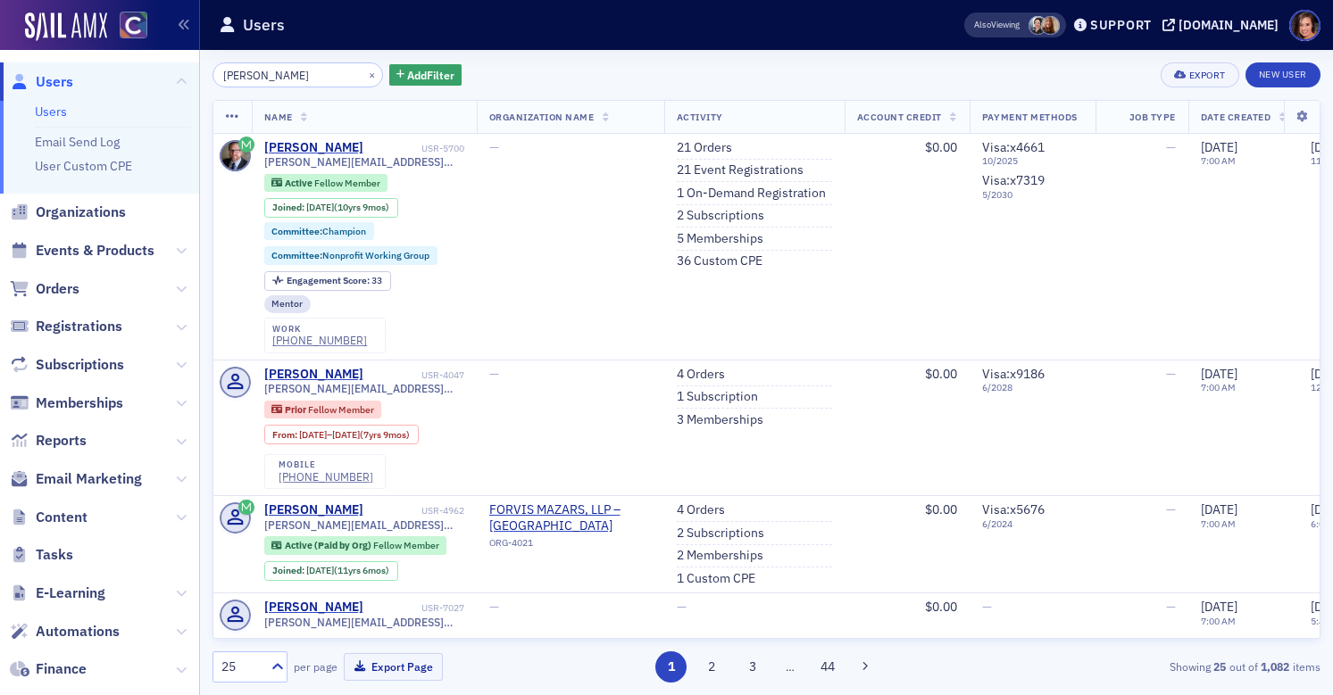
type input "NATHAN OB"
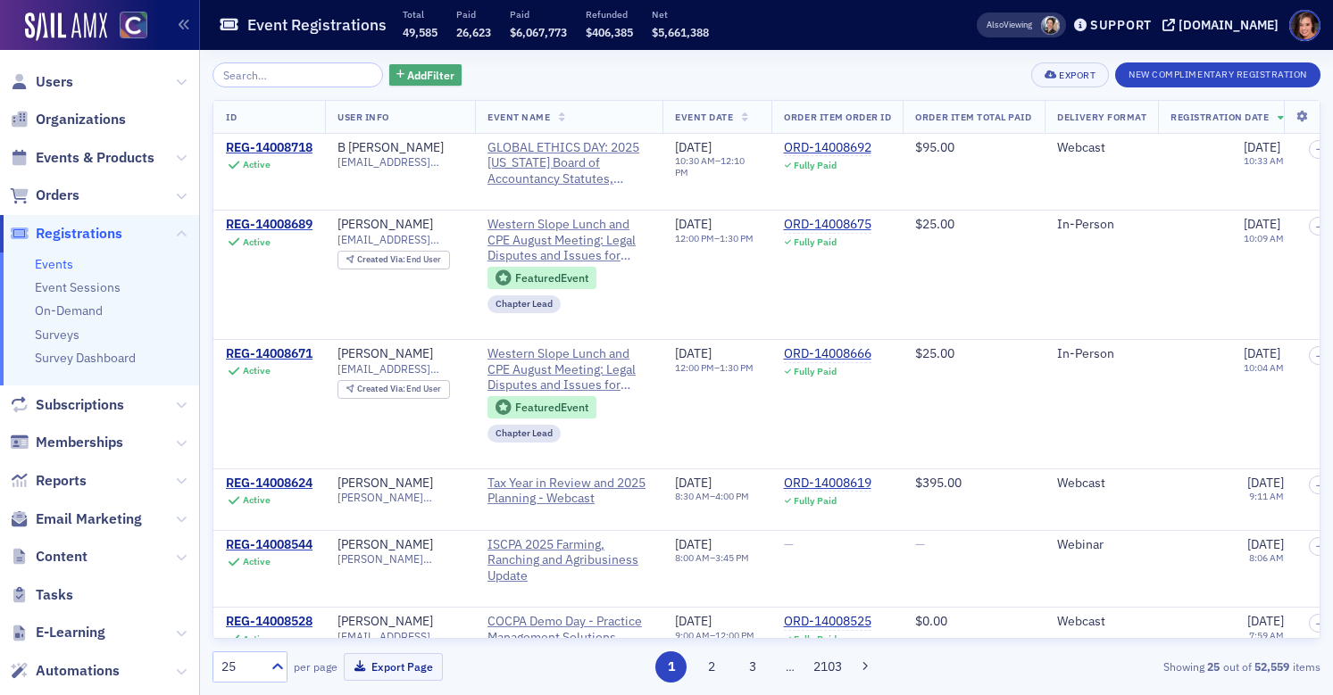
click at [415, 76] on span "Add Filter" at bounding box center [430, 75] width 47 height 16
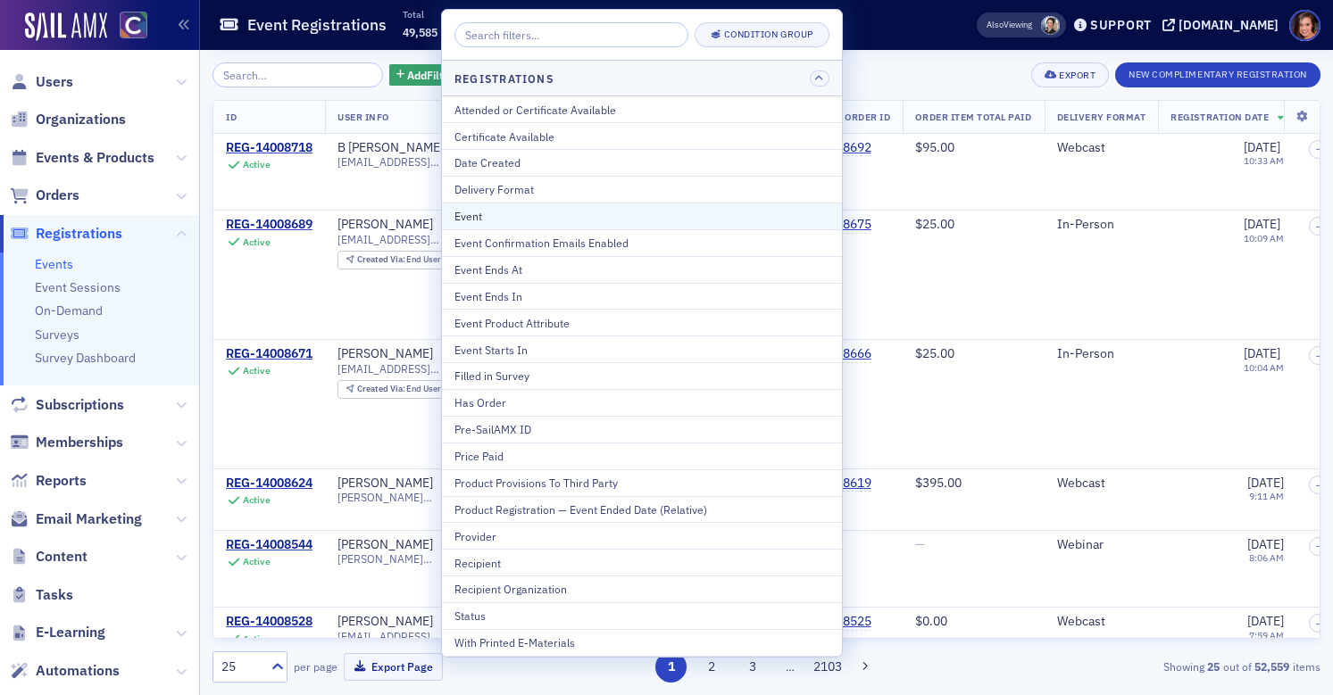
click at [538, 212] on div "Event" at bounding box center [641, 216] width 375 height 16
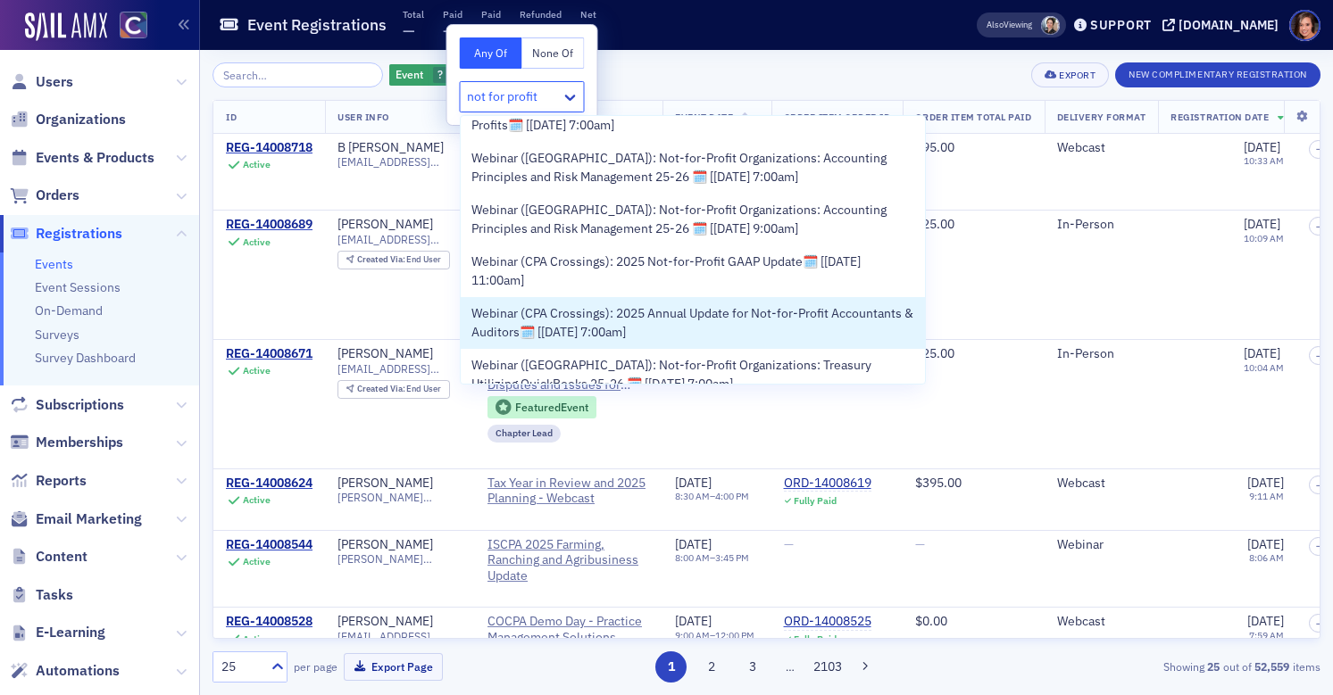
scroll to position [2197, 0]
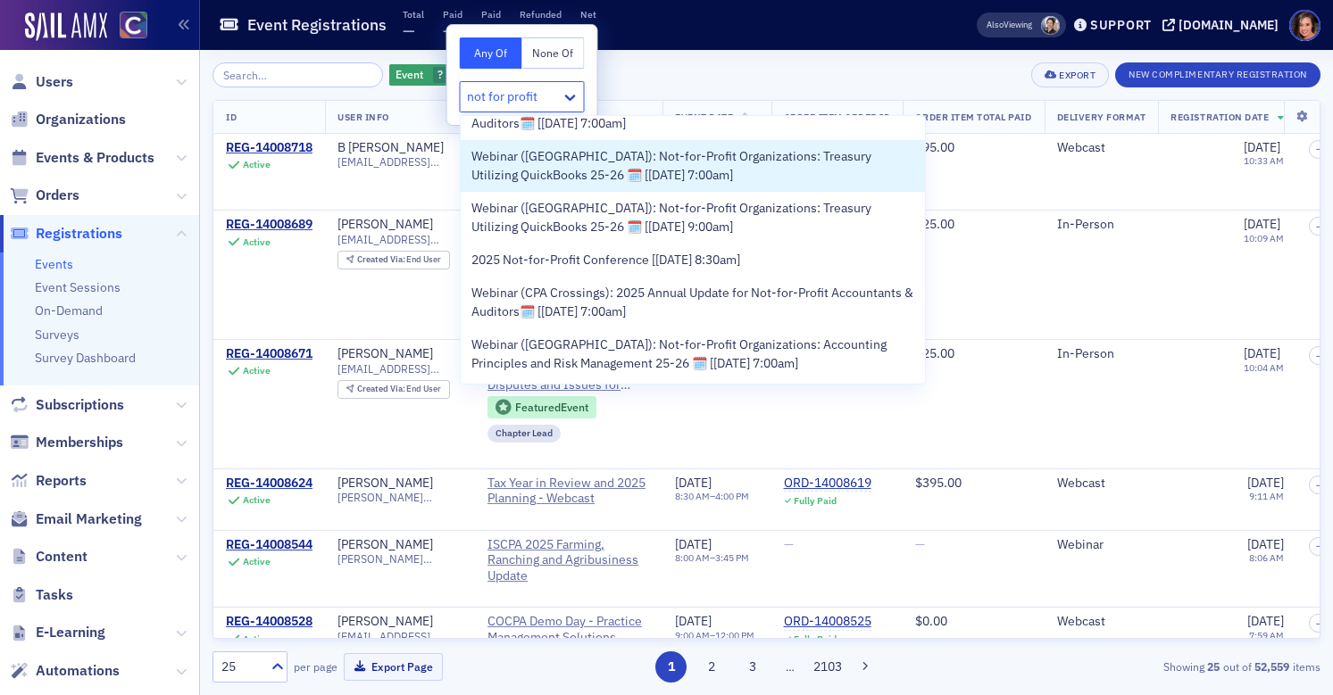
click at [523, 95] on input "not for profit" at bounding box center [503, 96] width 73 height 19
type input "not for profit"
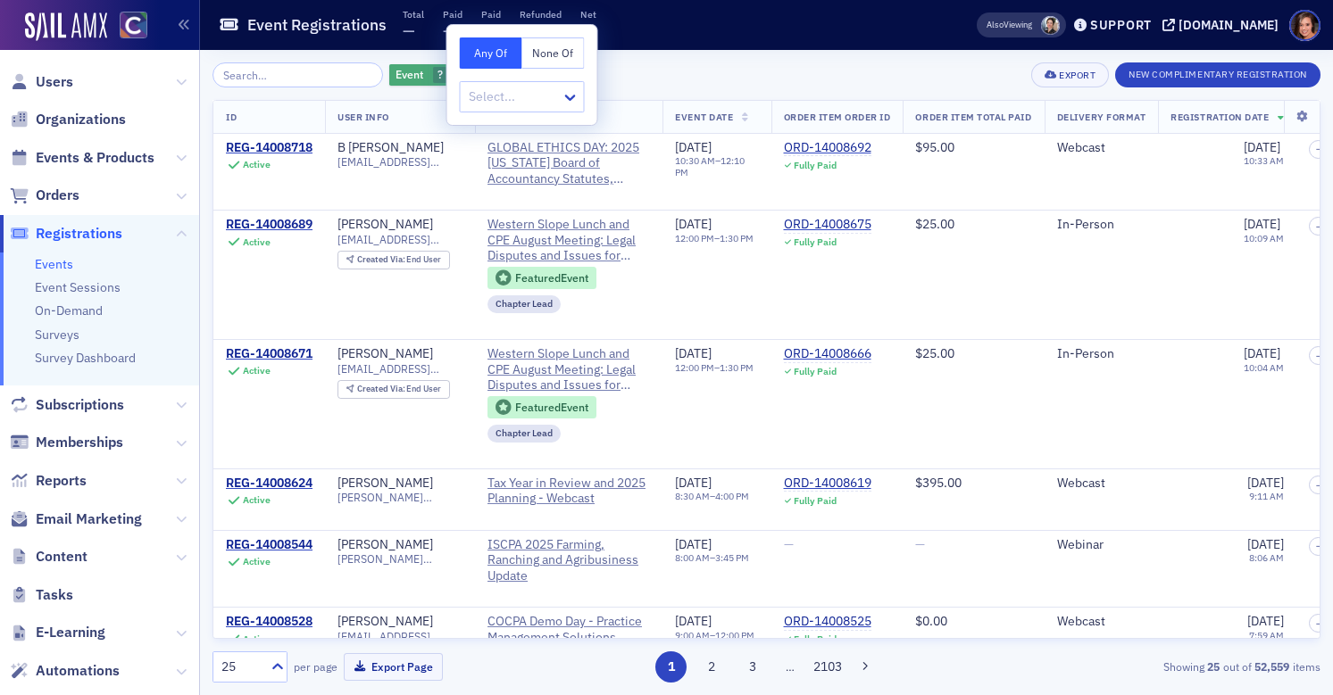
click at [451, 79] on span "button" at bounding box center [459, 75] width 16 height 16
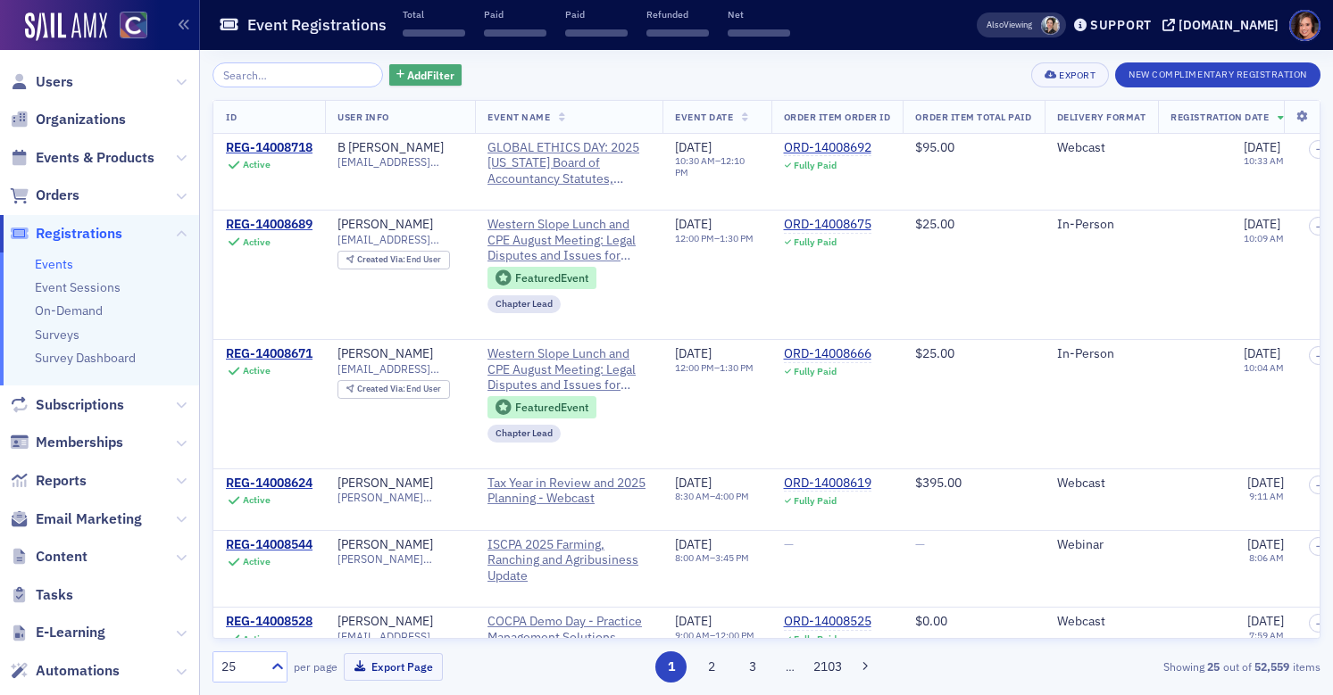
click at [407, 81] on span "Add Filter" at bounding box center [430, 75] width 47 height 16
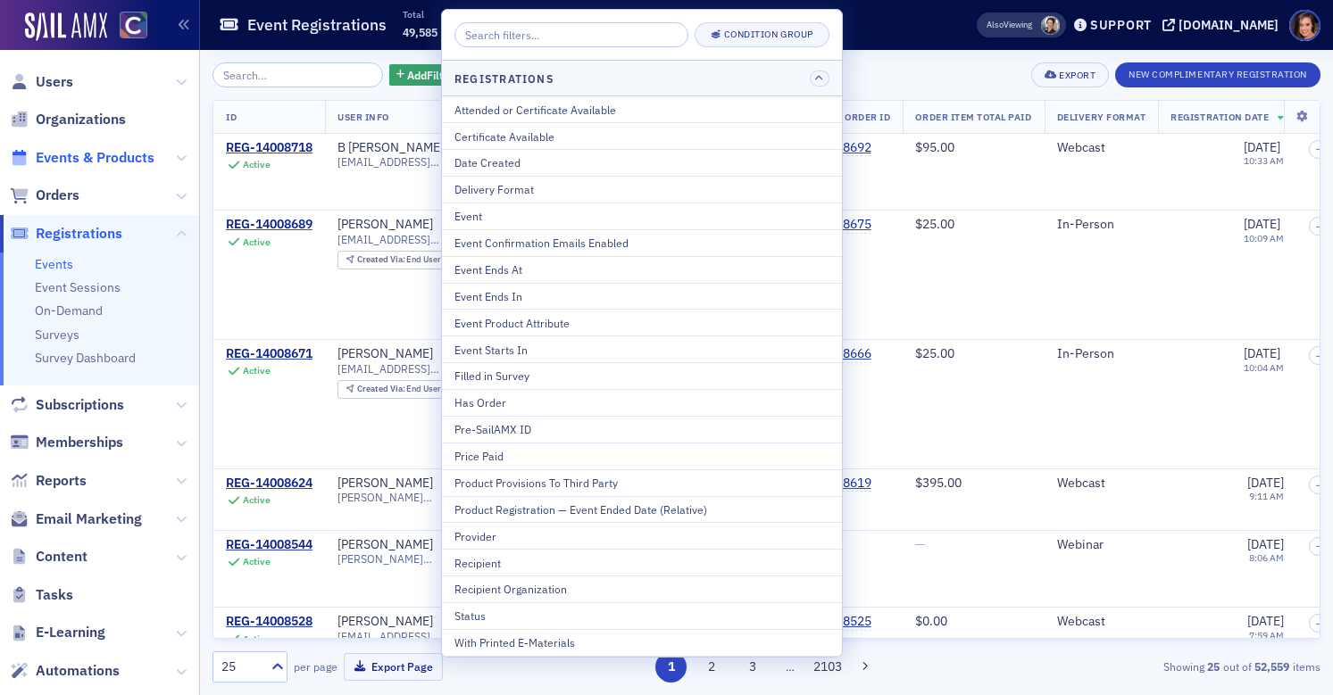
click at [105, 152] on span "Events & Products" at bounding box center [95, 158] width 119 height 20
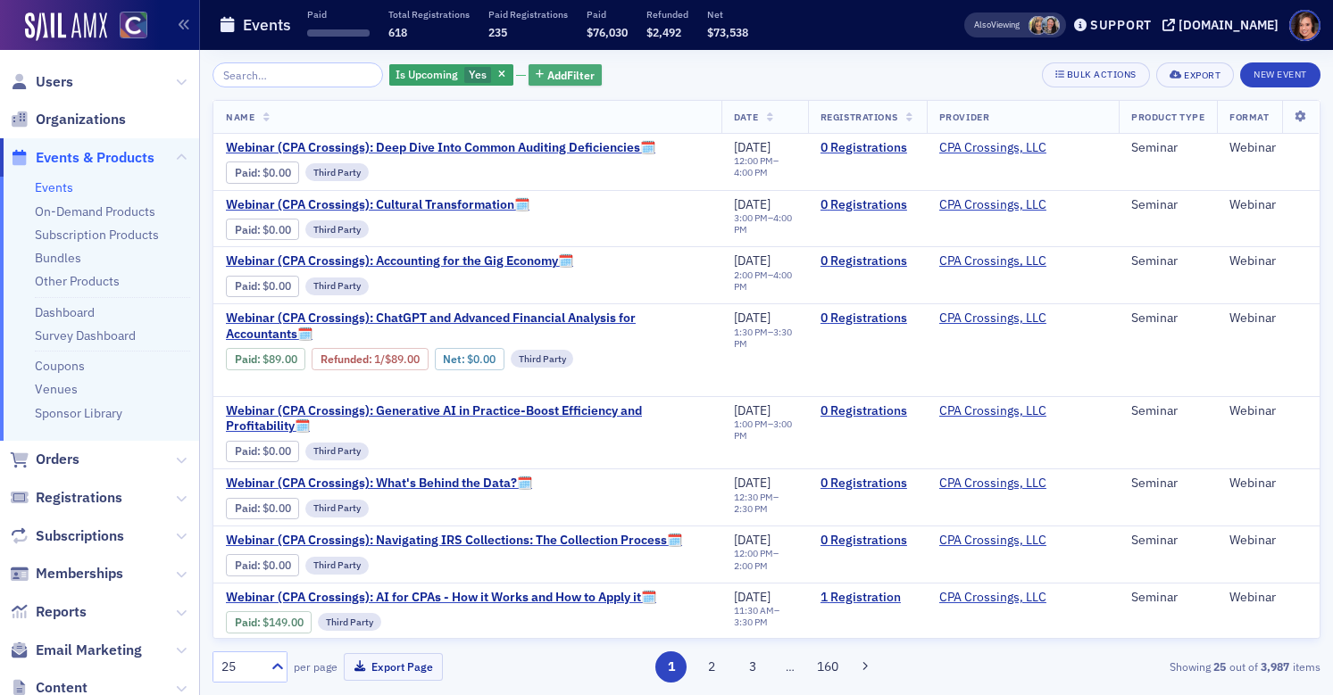
click at [547, 68] on span "Add Filter" at bounding box center [570, 75] width 47 height 16
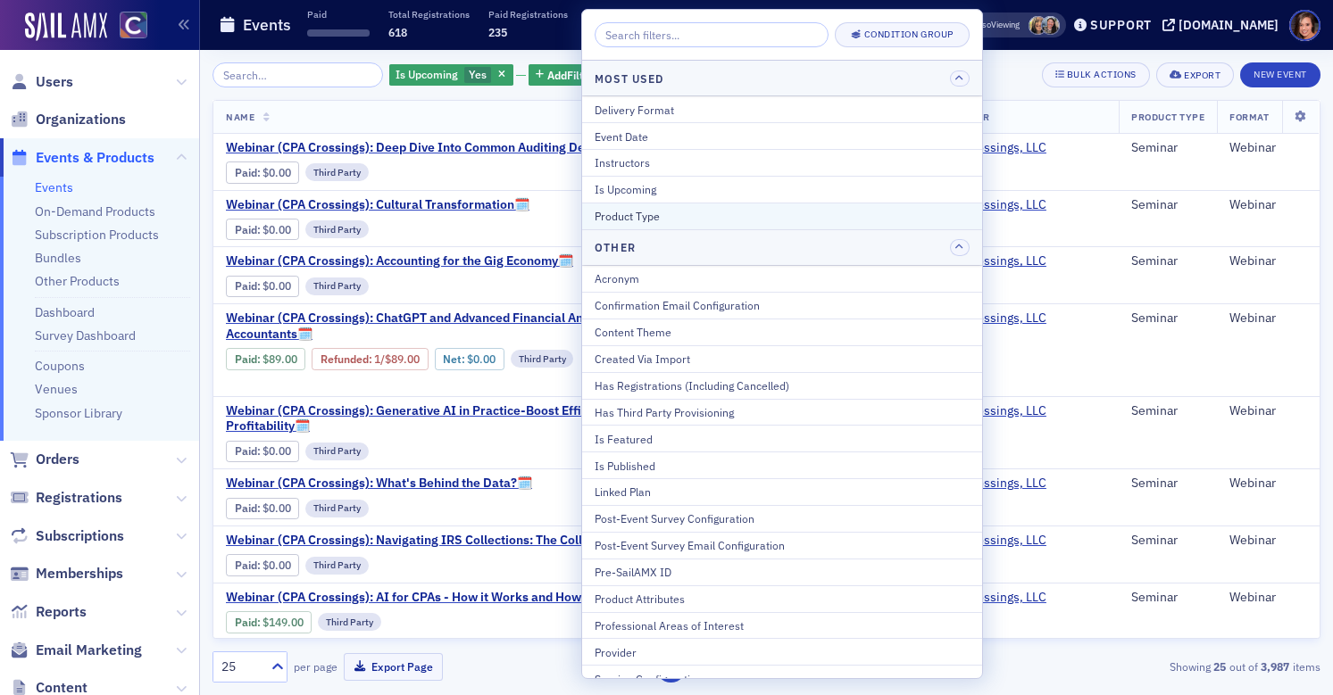
click at [681, 221] on div "Product Type" at bounding box center [782, 216] width 375 height 16
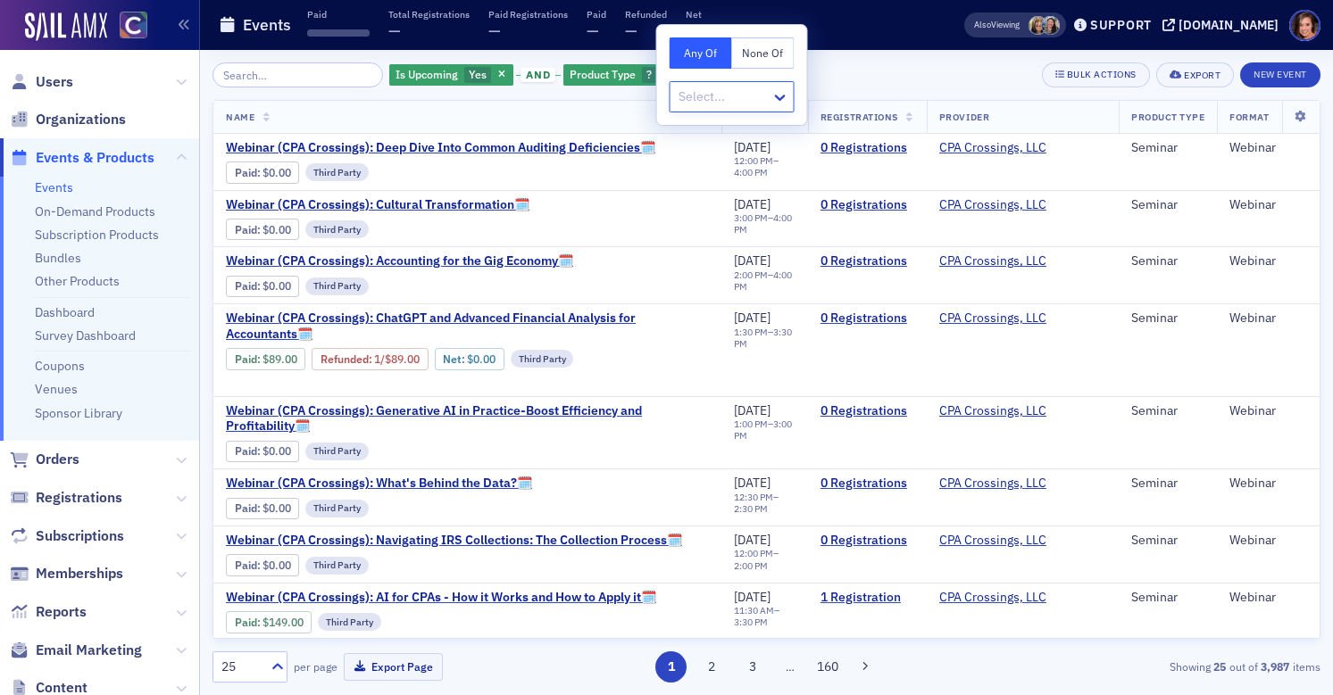
click at [764, 95] on div at bounding box center [723, 97] width 93 height 22
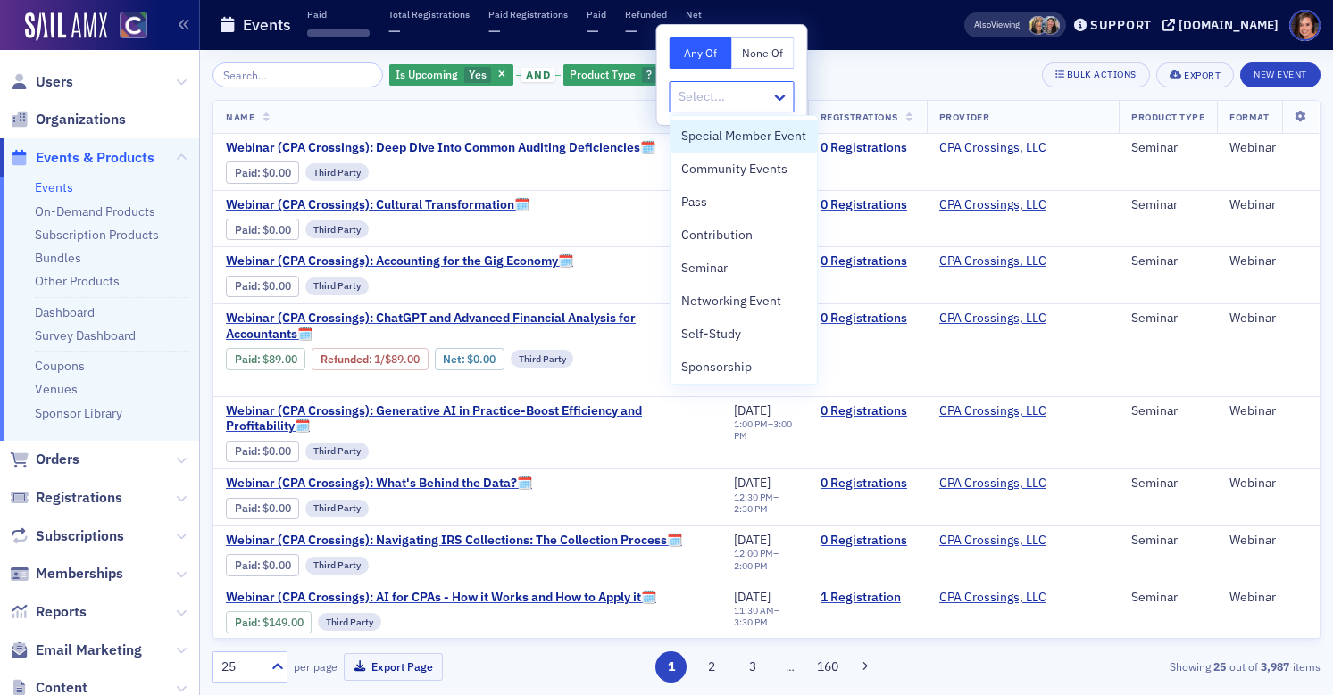
click at [664, 75] on icon "button" at bounding box center [667, 76] width 7 height 10
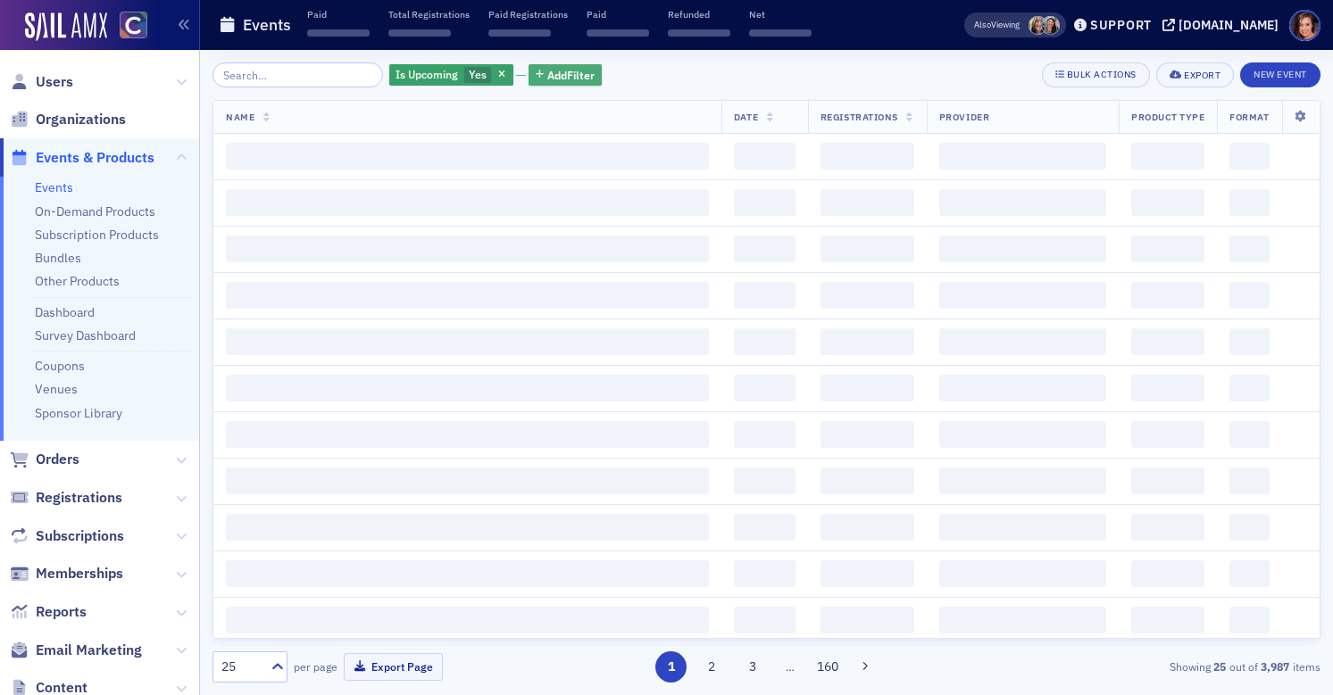
click at [556, 77] on span "Add Filter" at bounding box center [570, 75] width 47 height 16
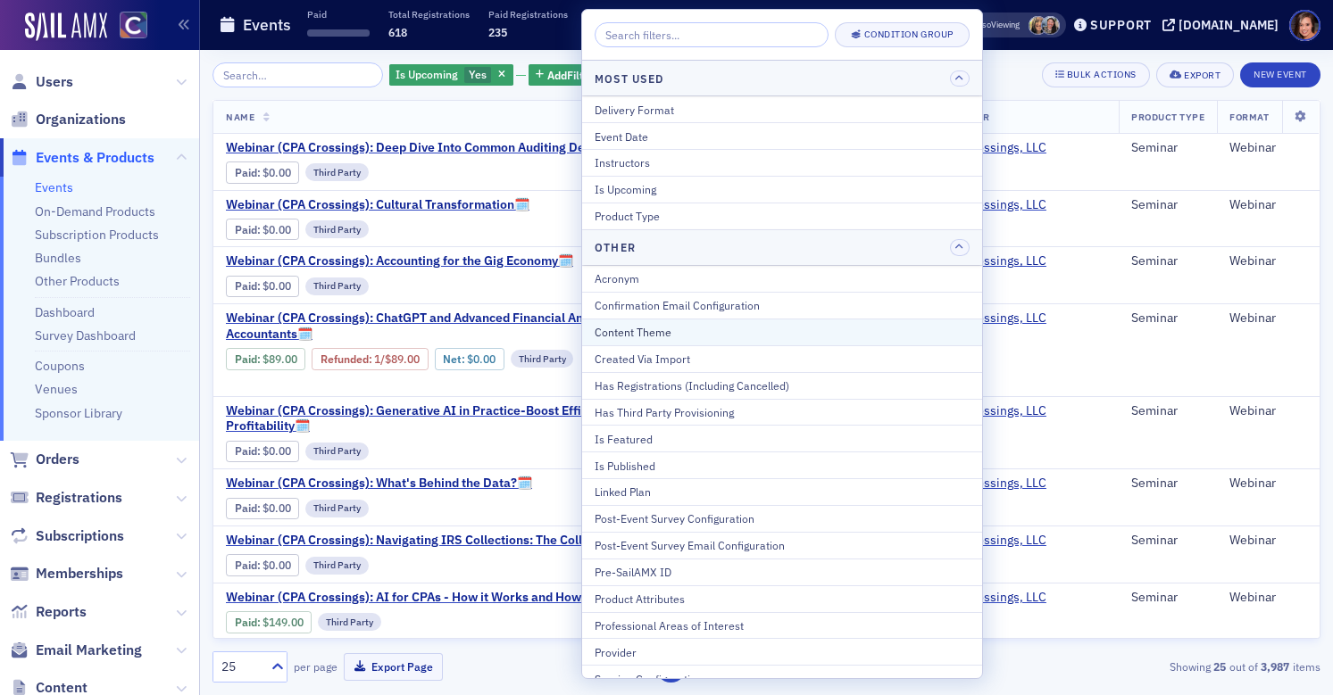
click at [665, 333] on div "Content Theme" at bounding box center [782, 332] width 375 height 16
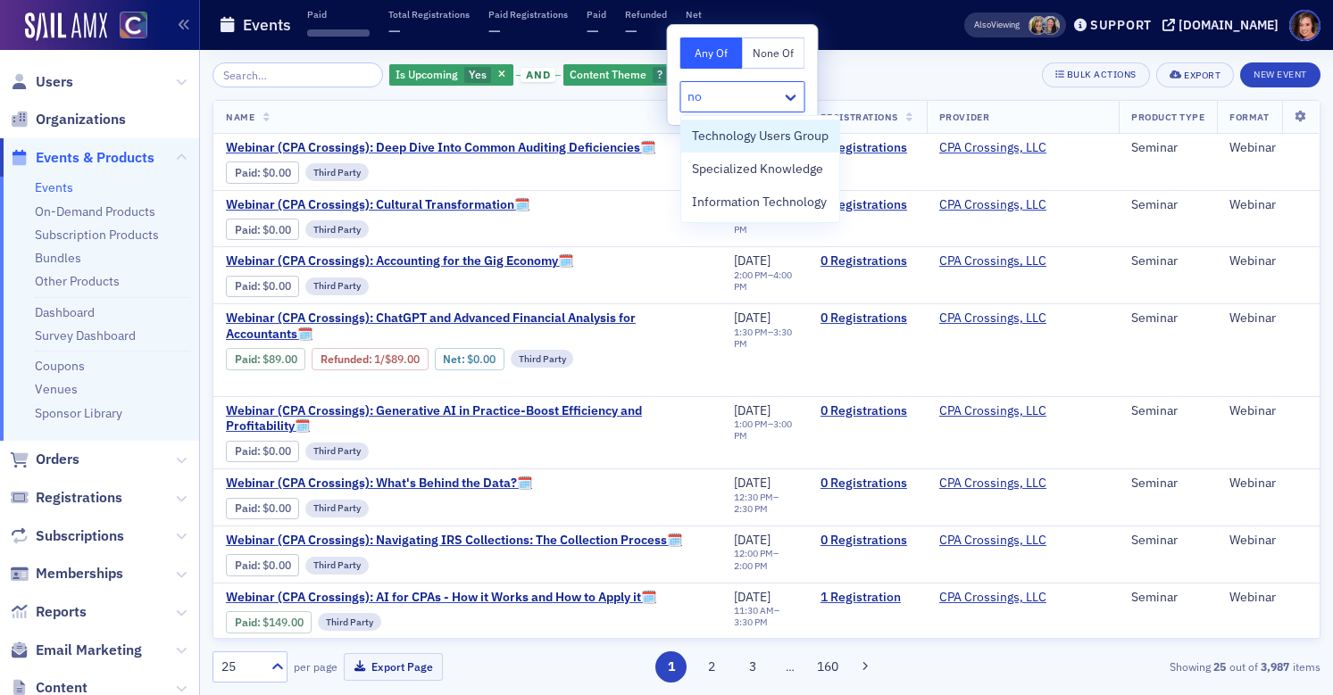
type input "n"
click at [670, 68] on button "button" at bounding box center [678, 75] width 16 height 16
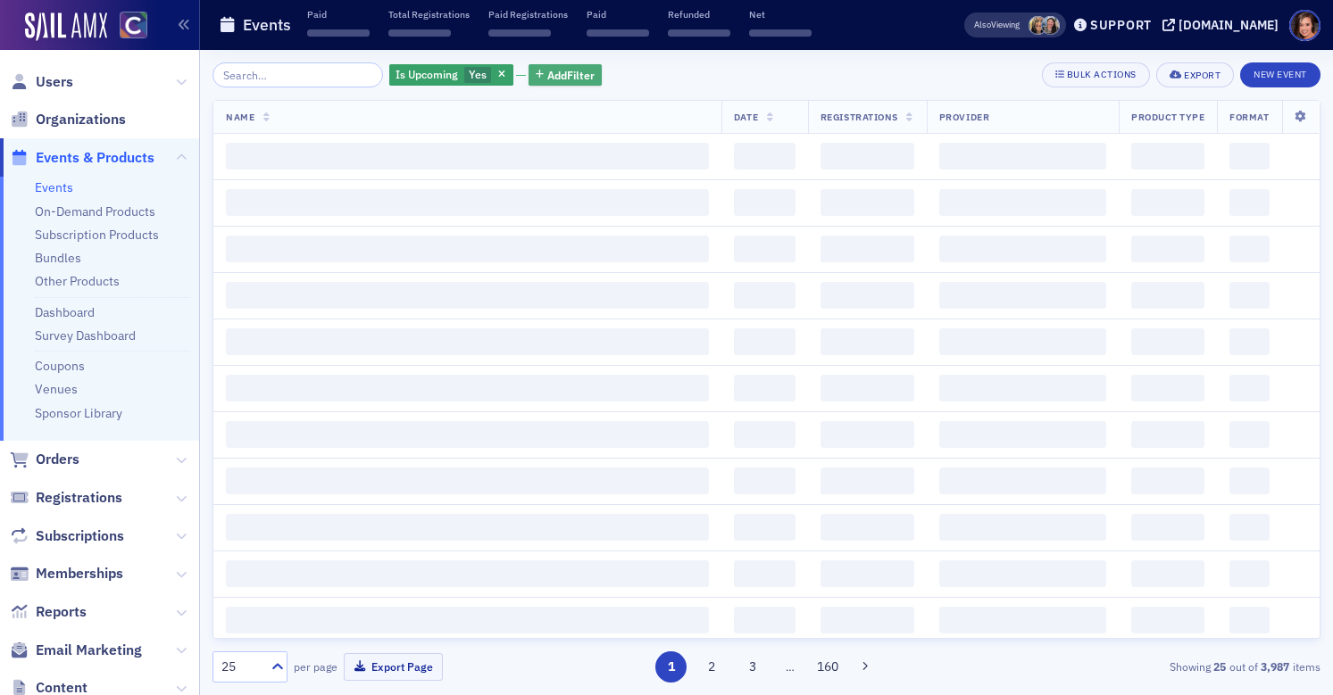
click at [561, 79] on span "Add Filter" at bounding box center [570, 75] width 47 height 16
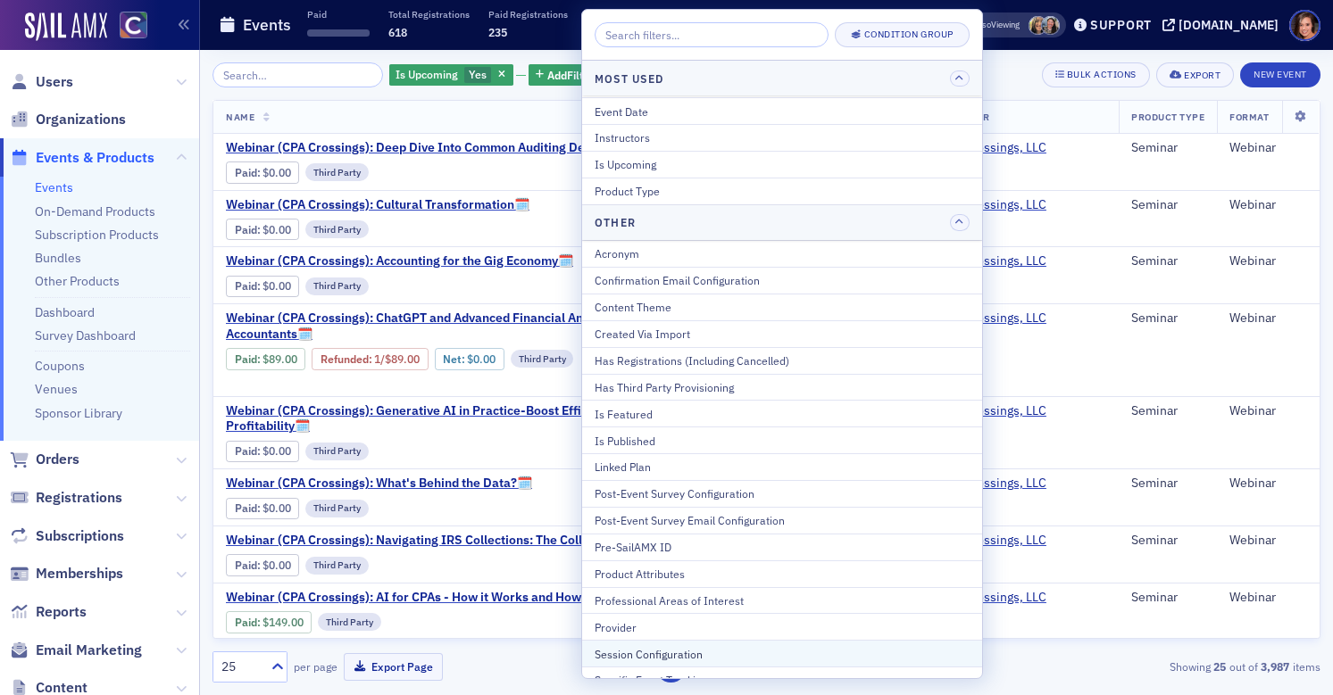
scroll to position [121, 0]
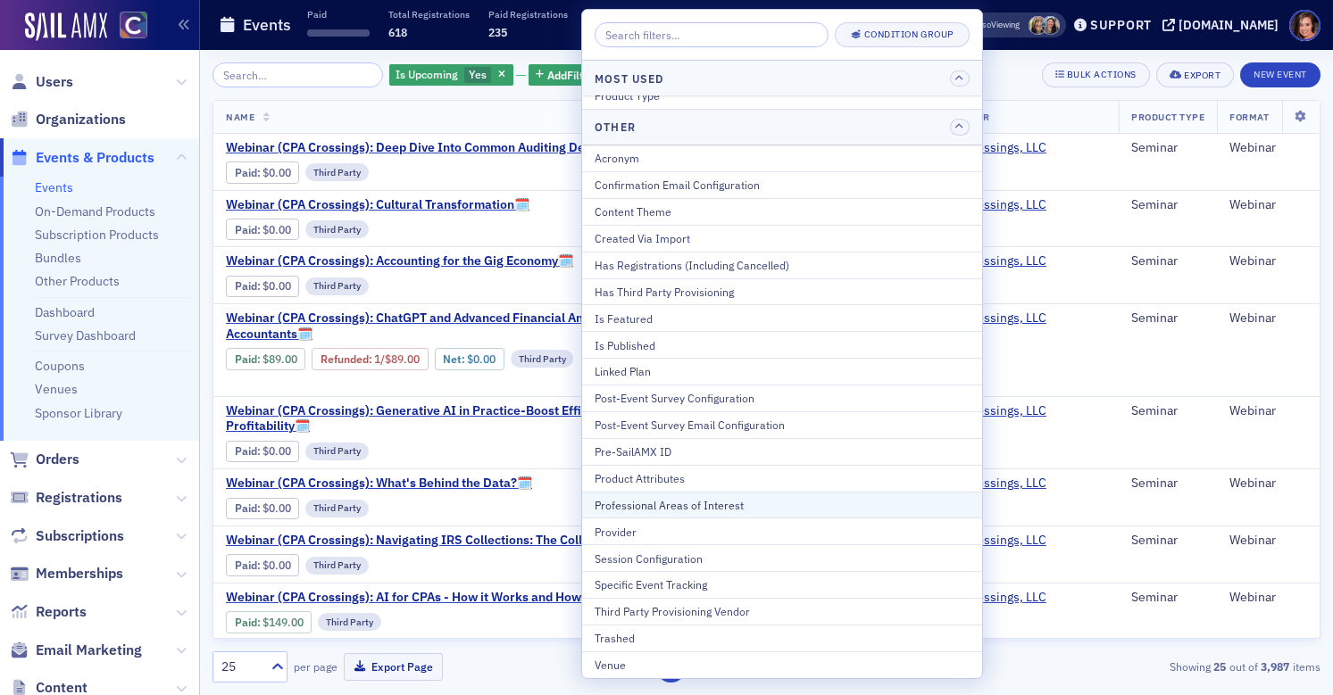
click at [665, 499] on div "Professional Areas of Interest" at bounding box center [782, 505] width 375 height 16
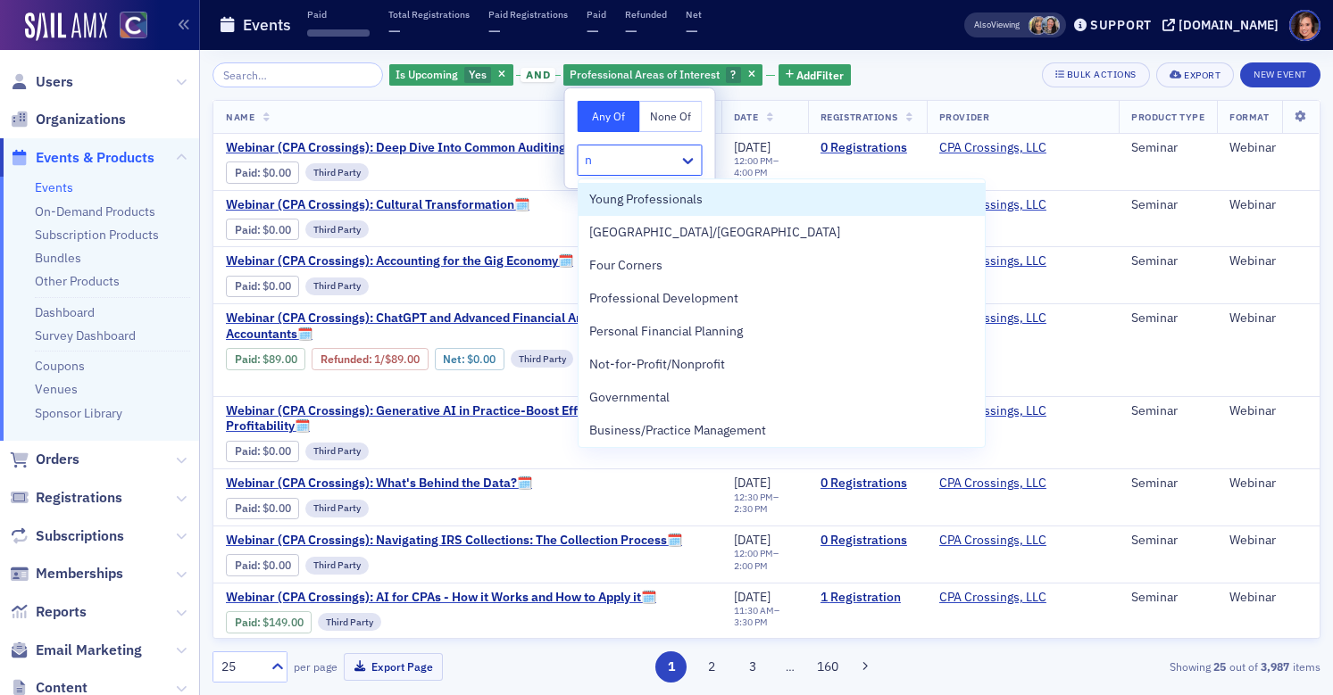
type input "no"
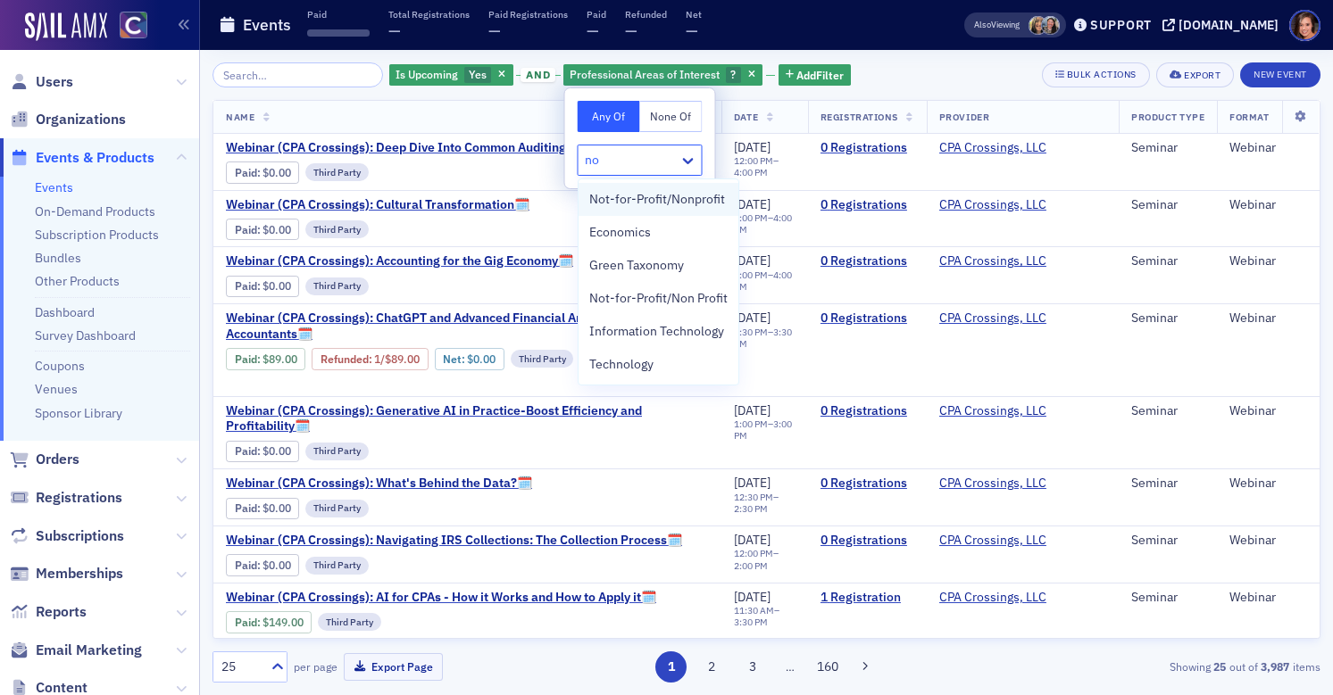
click at [677, 191] on span "Not-for-Profit/Nonprofit" at bounding box center [657, 199] width 136 height 19
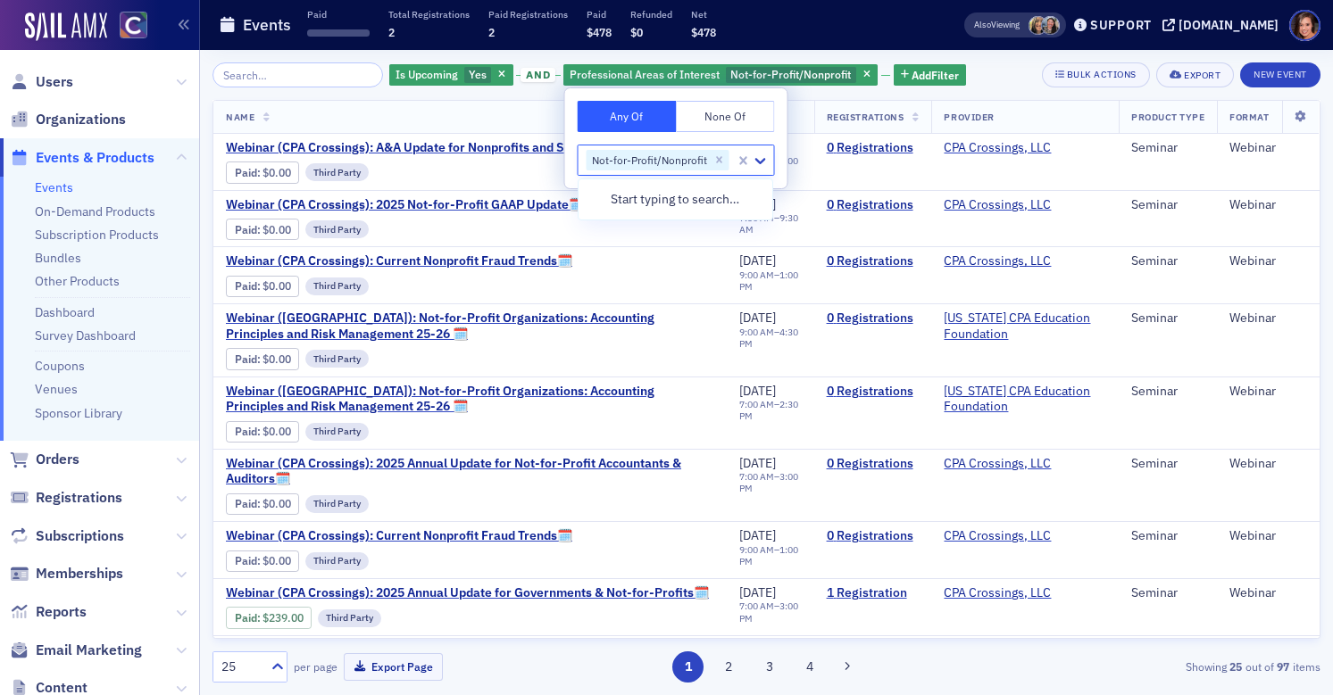
click at [985, 78] on div "Is Upcoming Yes and Professional Areas of Interest Not-for-Profit/Nonprofit Add…" at bounding box center [766, 74] width 1108 height 25
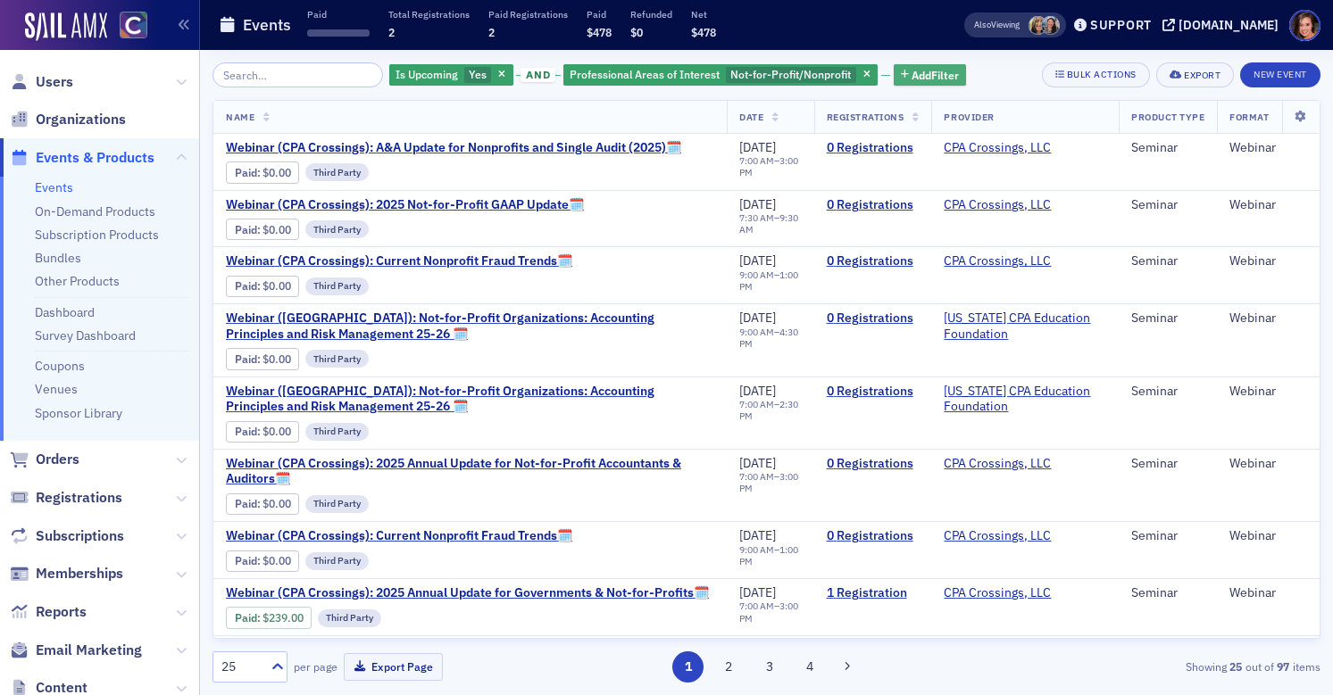
click at [921, 79] on span "Add Filter" at bounding box center [934, 75] width 47 height 16
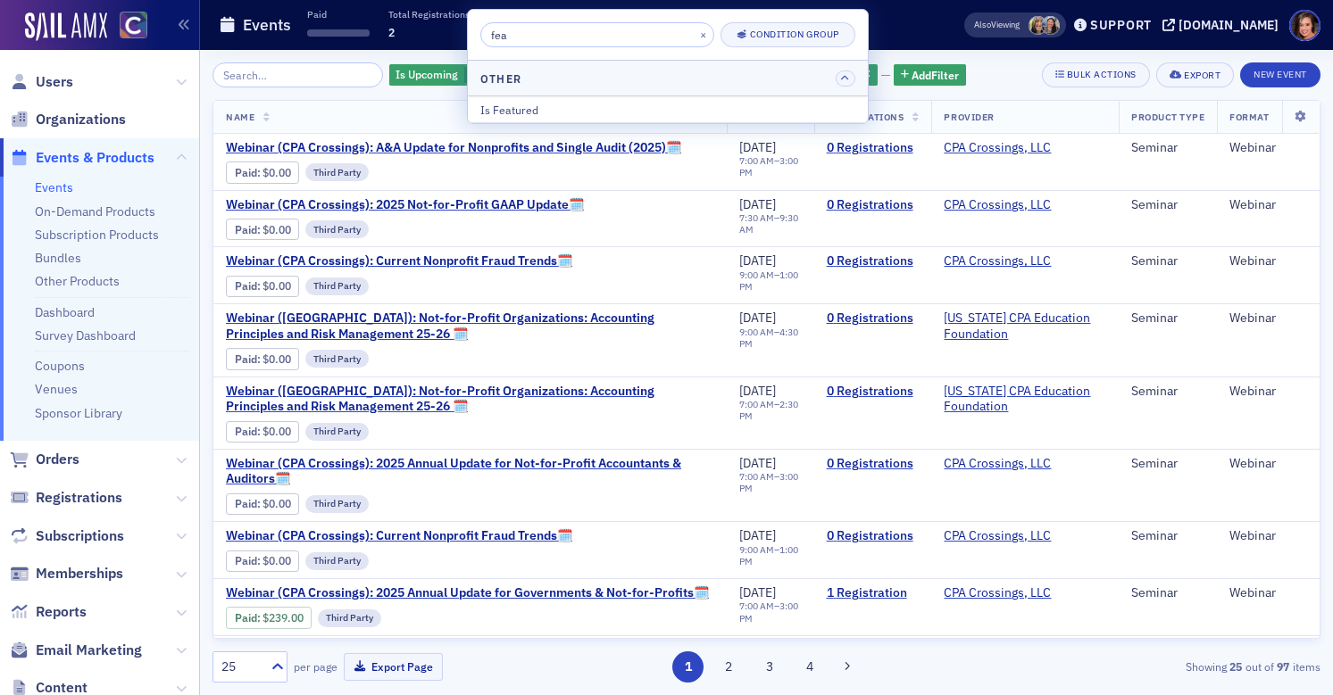
type input "feat"
click at [597, 108] on div "Is Featured" at bounding box center [667, 110] width 375 height 16
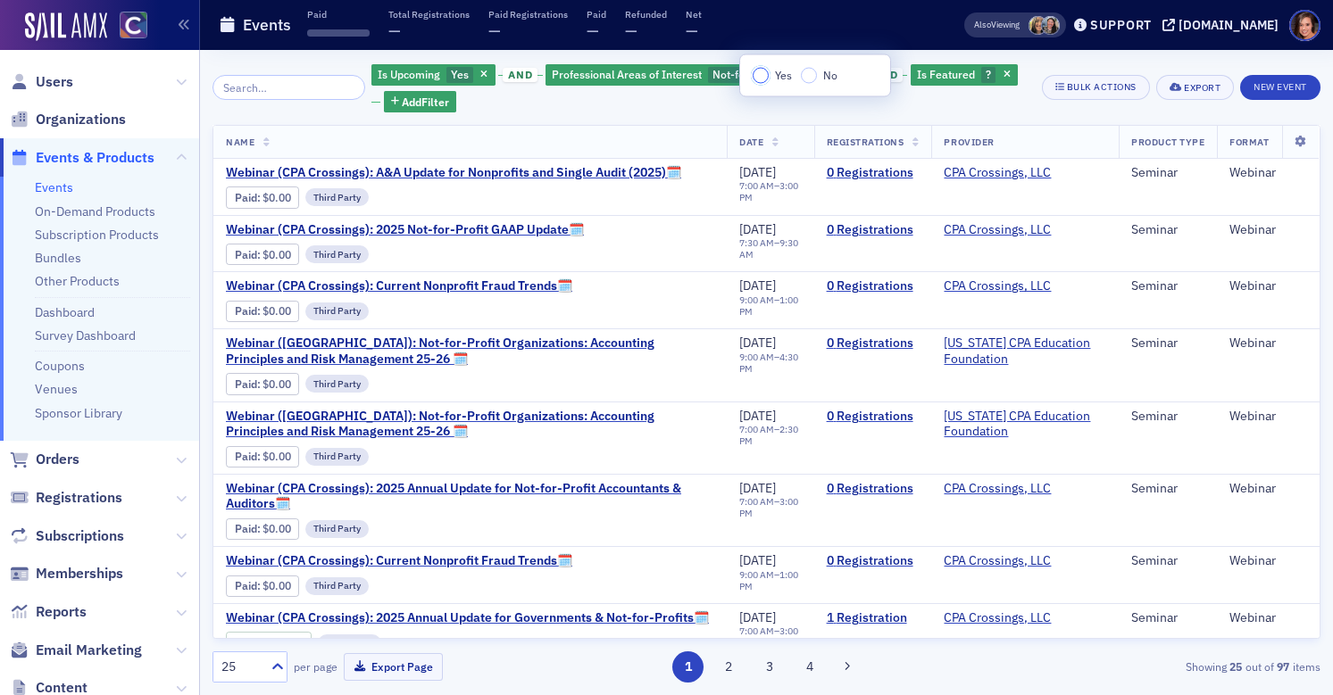
click at [761, 78] on input "Yes" at bounding box center [761, 76] width 16 height 16
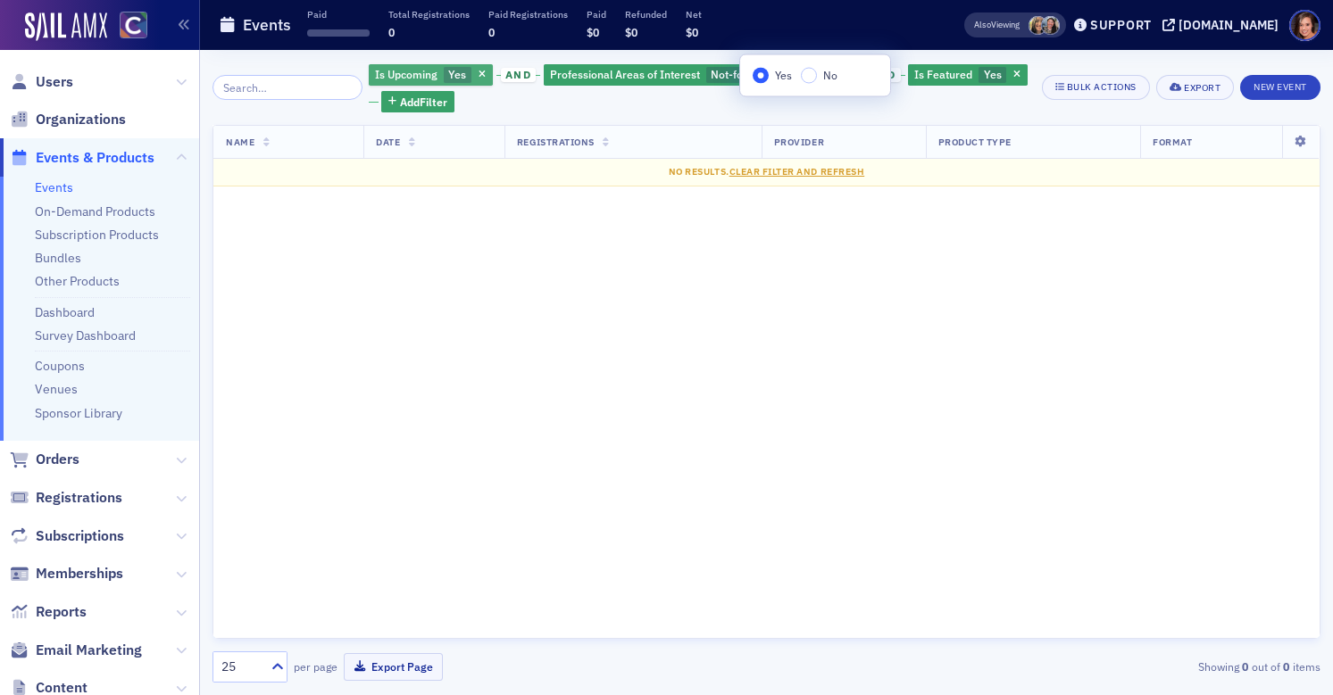
click at [453, 74] on span "Yes" at bounding box center [458, 75] width 28 height 17
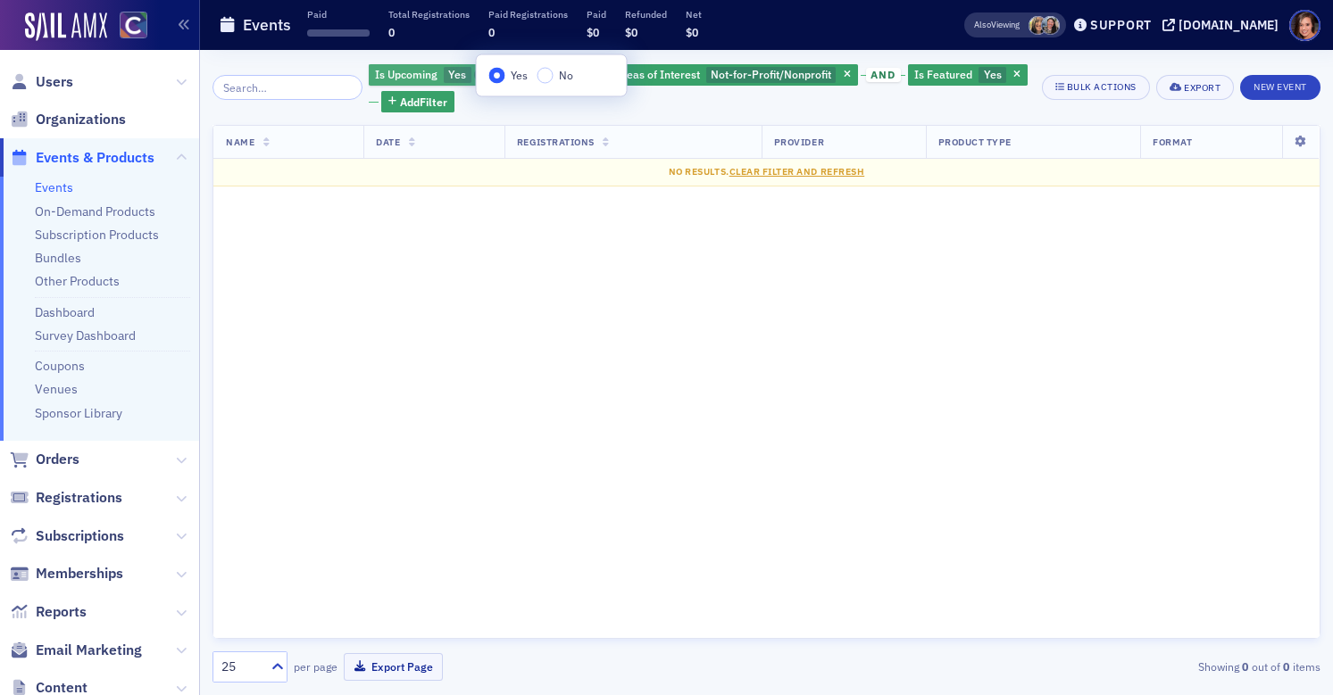
click at [479, 79] on icon "button" at bounding box center [482, 76] width 7 height 10
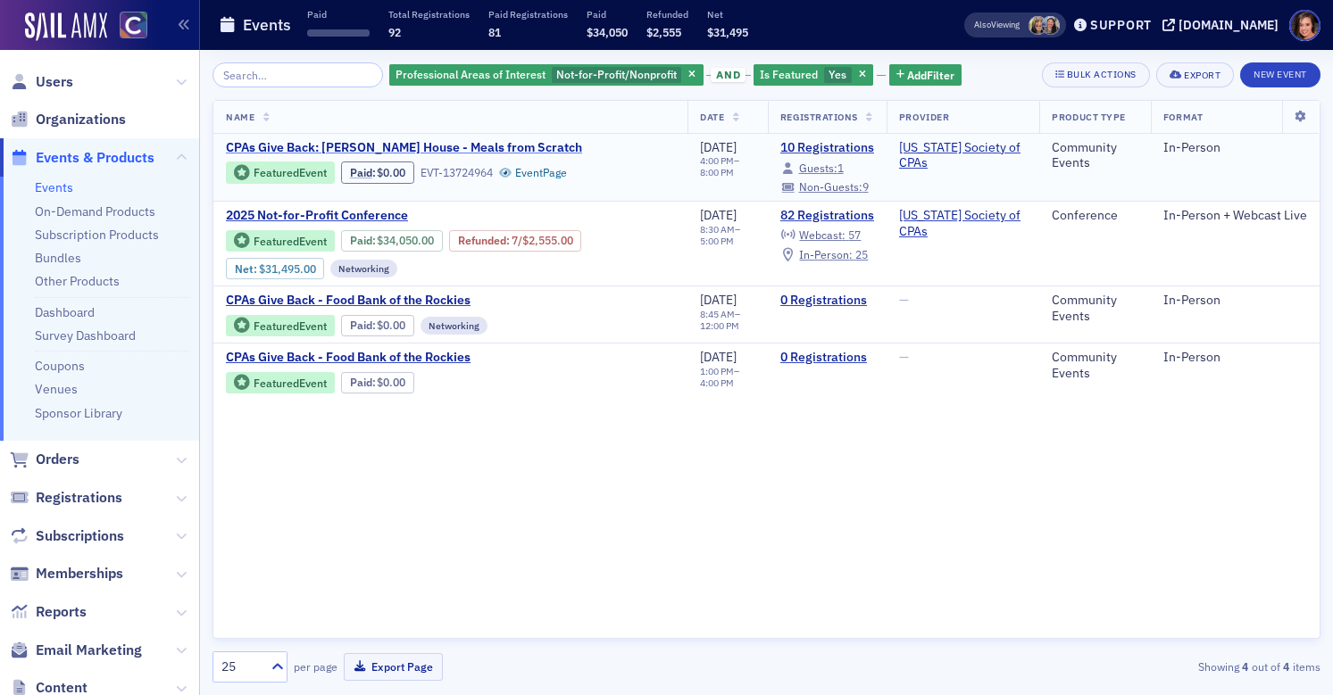
drag, startPoint x: 633, startPoint y: 143, endPoint x: 287, endPoint y: 146, distance: 346.4
click at [287, 146] on div "CPAs Give Back: Ronald McDonald House - Meals from Scratch Featured Event Paid …" at bounding box center [450, 162] width 449 height 44
click at [205, 155] on div "Professional Areas of Interest Not-for-Profit/Nonprofit and Is Featured Yes Add…" at bounding box center [766, 372] width 1133 height 645
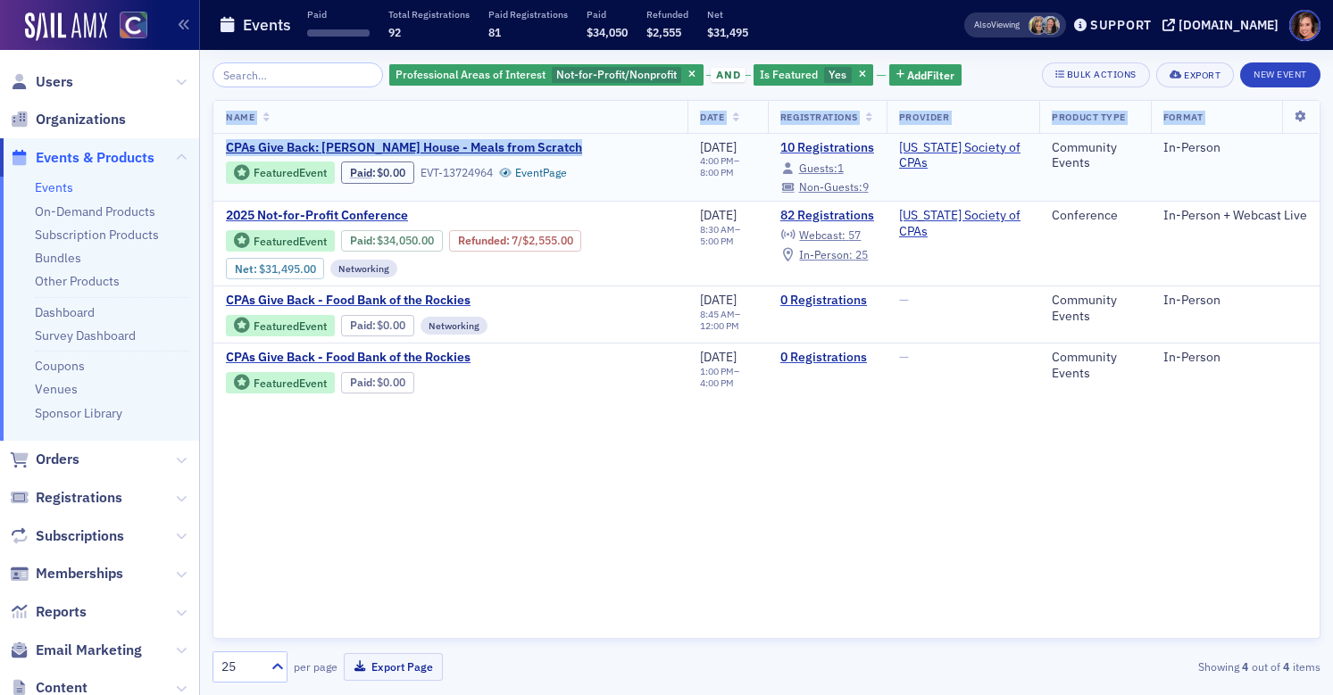
drag, startPoint x: 203, startPoint y: 142, endPoint x: 393, endPoint y: 158, distance: 190.8
click at [393, 158] on div "Professional Areas of Interest Not-for-Profit/Nonprofit and Is Featured Yes Add…" at bounding box center [766, 372] width 1133 height 645
click at [635, 153] on div "CPAs Give Back: Ronald McDonald House - Meals from Scratch Featured Event Paid …" at bounding box center [450, 162] width 449 height 44
drag, startPoint x: 615, startPoint y: 146, endPoint x: 301, endPoint y: 145, distance: 314.2
click at [301, 145] on div "CPAs Give Back: Ronald McDonald House - Meals from Scratch Featured Event Paid …" at bounding box center [450, 162] width 449 height 44
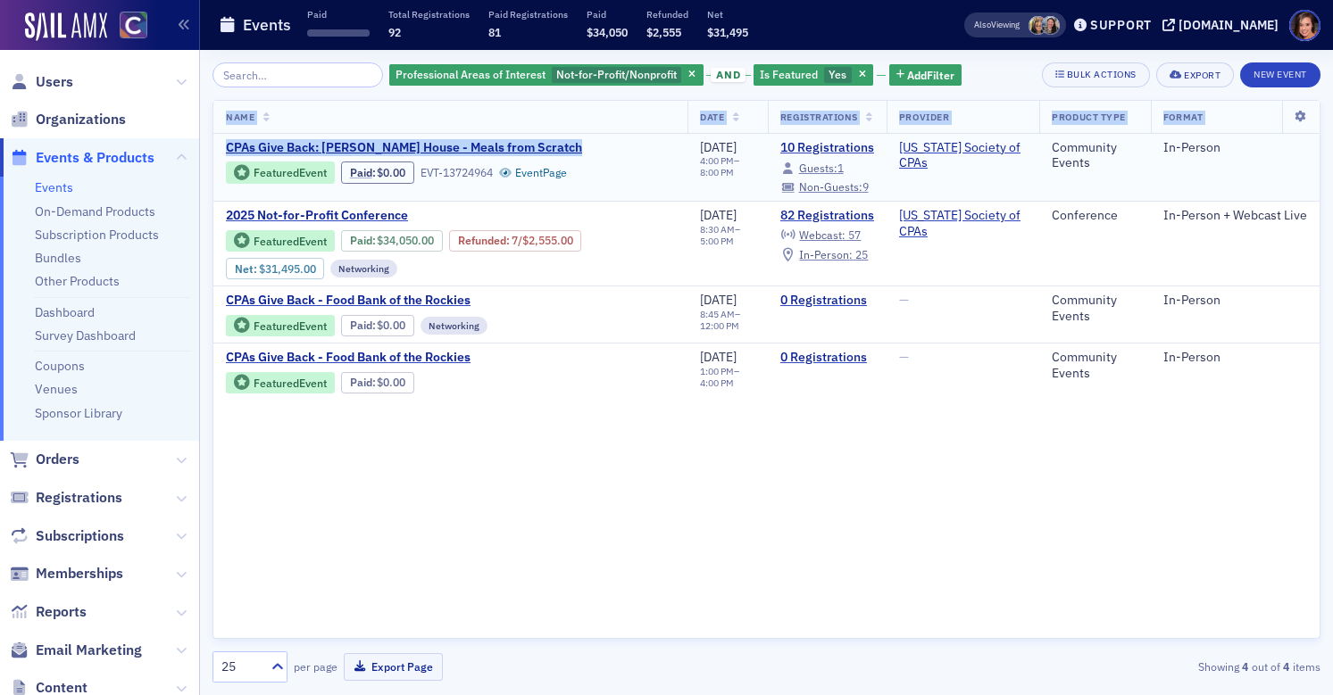
click at [213, 142] on td "CPAs Give Back: Ronald McDonald House - Meals from Scratch Featured Event Paid …" at bounding box center [450, 168] width 474 height 68
drag, startPoint x: 223, startPoint y: 148, endPoint x: 585, endPoint y: 143, distance: 361.6
click at [585, 143] on td "CPAs Give Back: Ronald McDonald House - Meals from Scratch Featured Event Paid …" at bounding box center [450, 168] width 474 height 68
copy span "CPAs Give Back: Ronald McDonald House - Meals from Scratch"
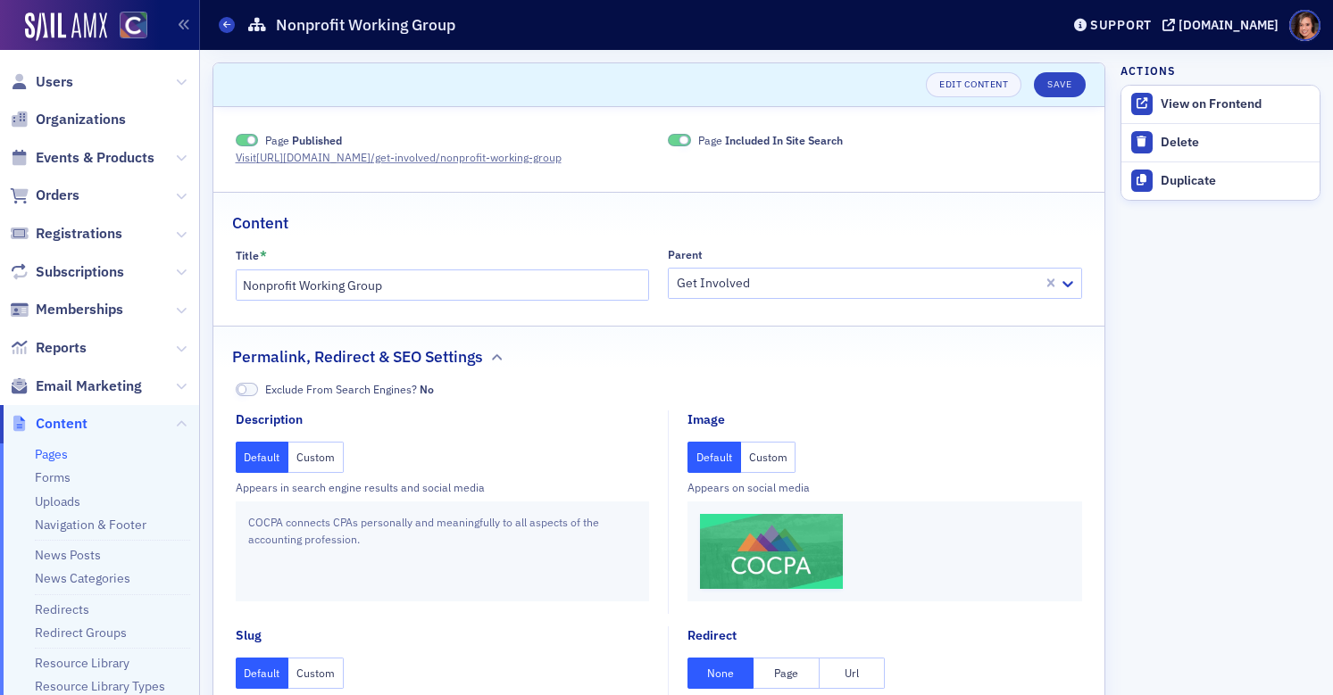
click at [760, 455] on button "Custom" at bounding box center [768, 457] width 55 height 31
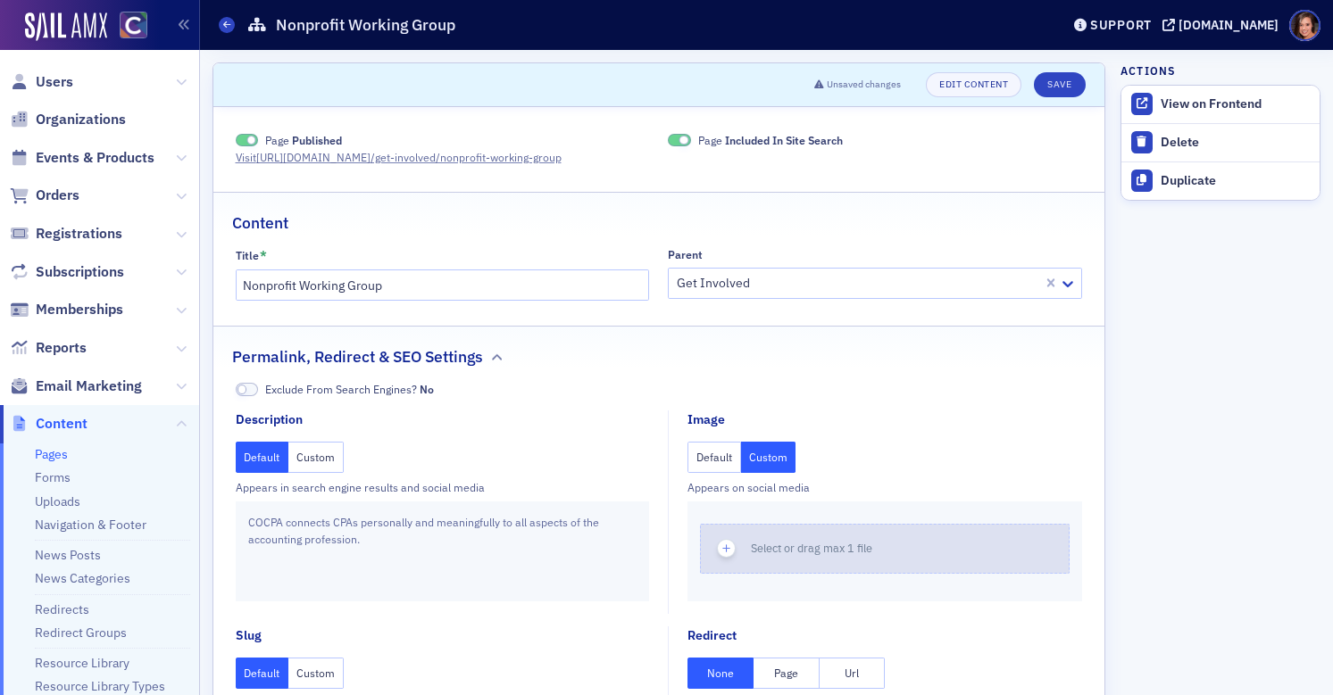
click at [789, 543] on span "Select or drag max 1 file" at bounding box center [811, 548] width 121 height 14
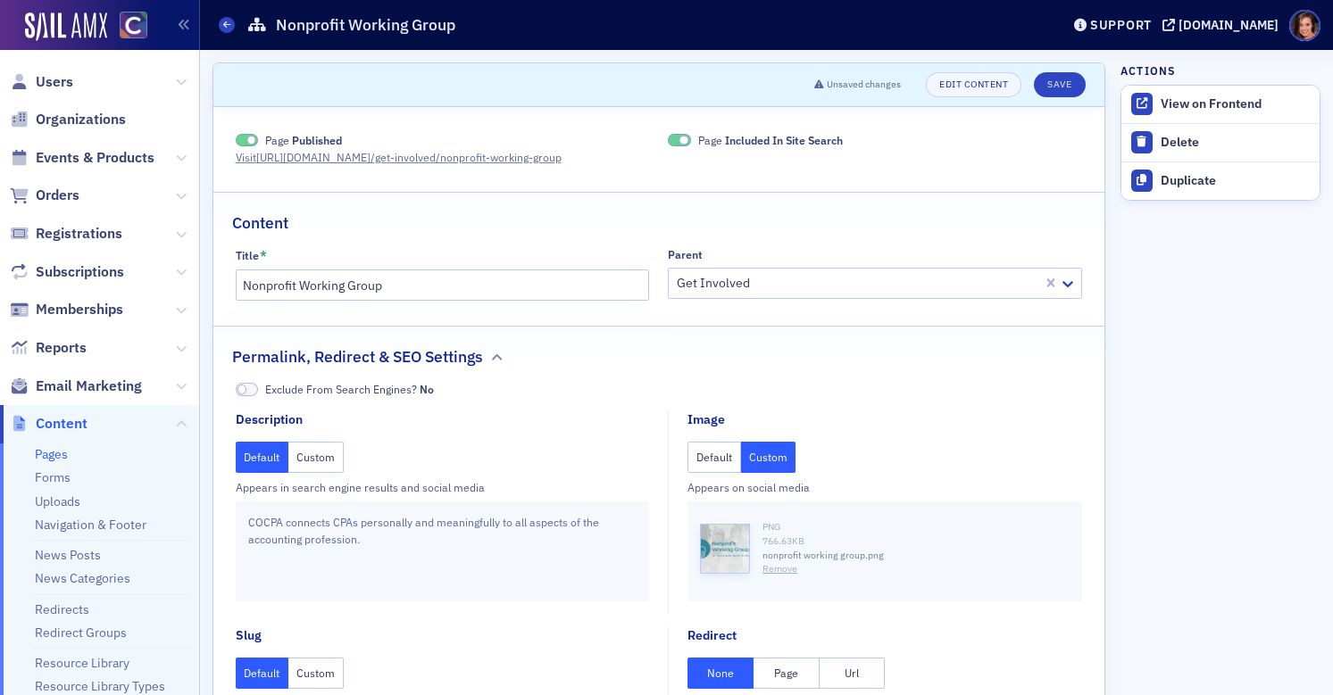
click at [313, 466] on button "Custom" at bounding box center [315, 457] width 55 height 31
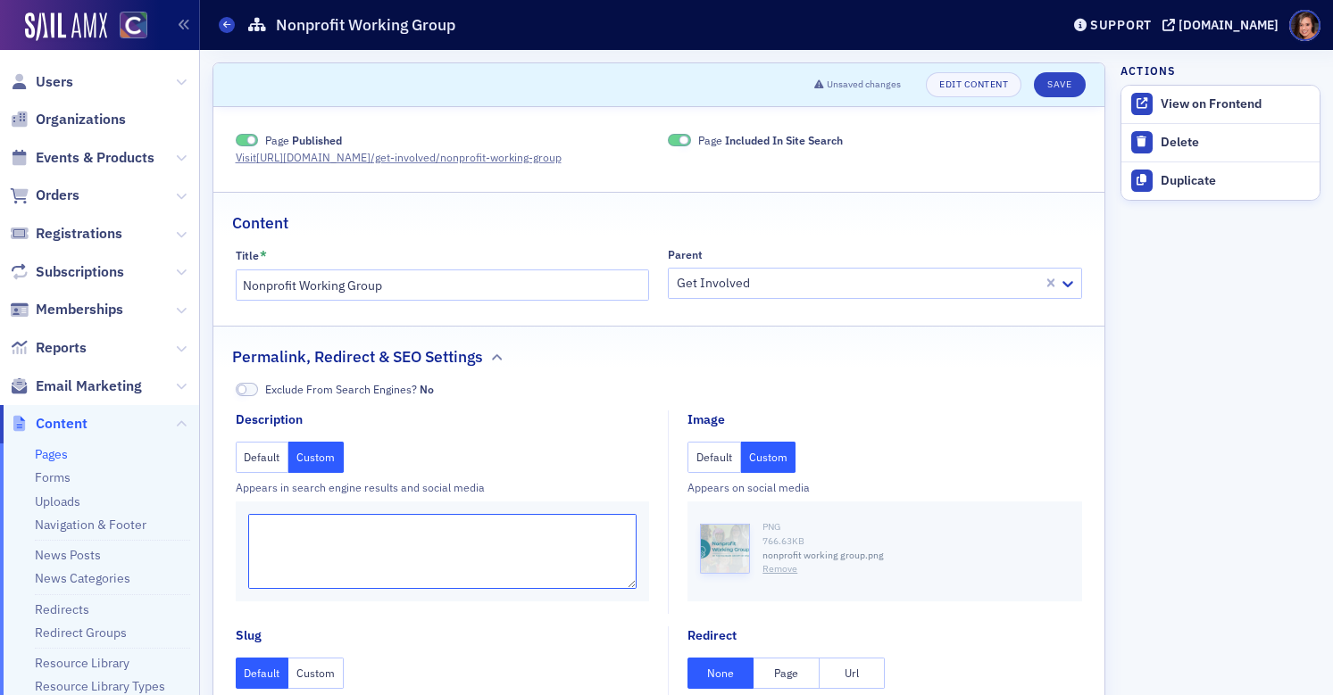
click at [324, 545] on textarea at bounding box center [442, 551] width 389 height 75
paste textarea "Join the COCPA Nonprofit Working Group to enhance the knowledge of Not-for-Prof…"
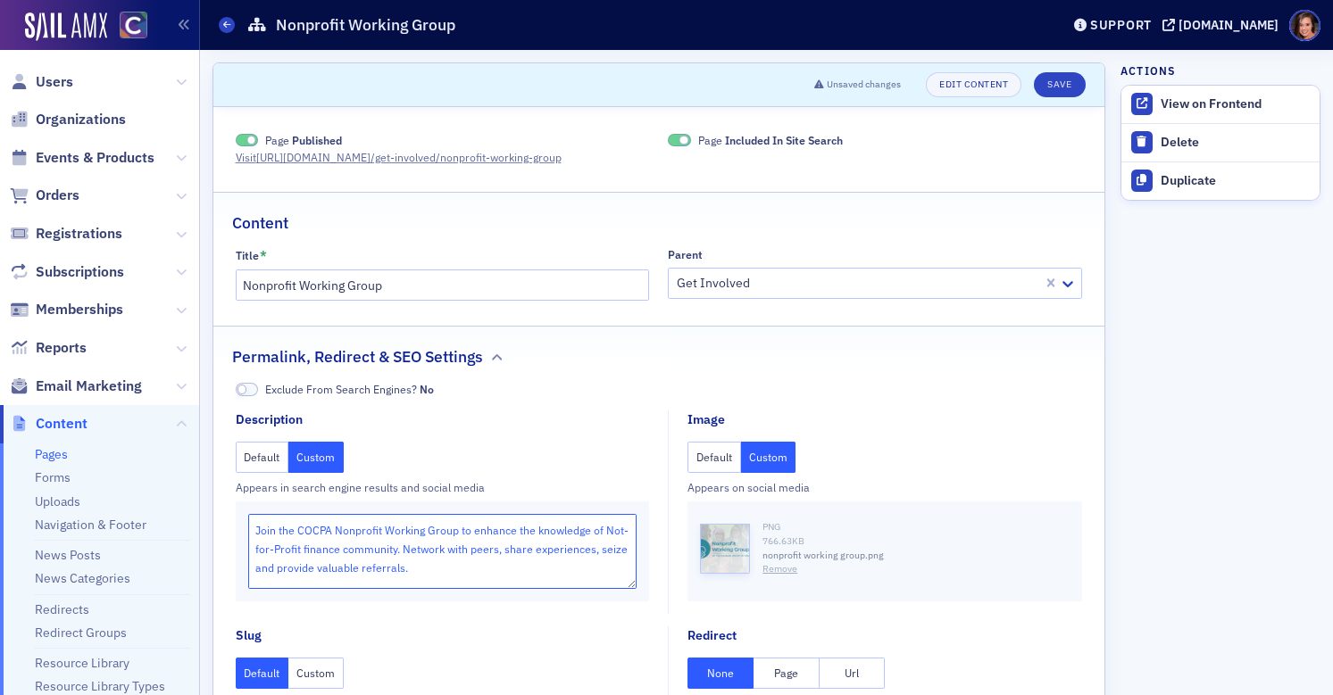
scroll to position [6, 0]
click at [578, 412] on fieldset "Description Default Custom Appears in search engine results and social media Jo…" at bounding box center [447, 513] width 423 height 204
click at [526, 567] on textarea "Join the COCPA Nonprofit Working Group to enhance the knowledge of Not-for-Prof…" at bounding box center [442, 551] width 389 height 75
click at [523, 574] on textarea "Join the COCPA Nonprofit Working Group to enhance the knowledge of Not-for-Prof…" at bounding box center [442, 551] width 389 height 75
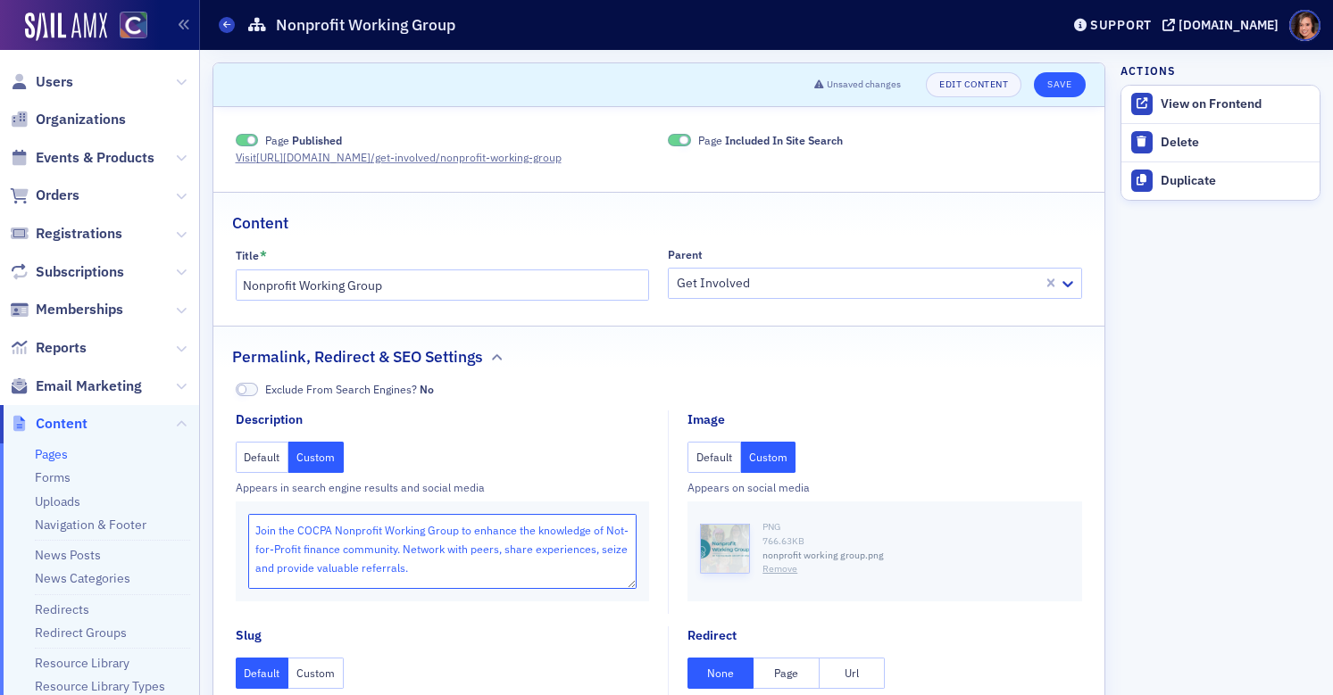
type textarea "Join the COCPA Nonprofit Working Group to enhance the knowledge of Not-for-Prof…"
click at [1053, 79] on button "Save" at bounding box center [1059, 84] width 51 height 25
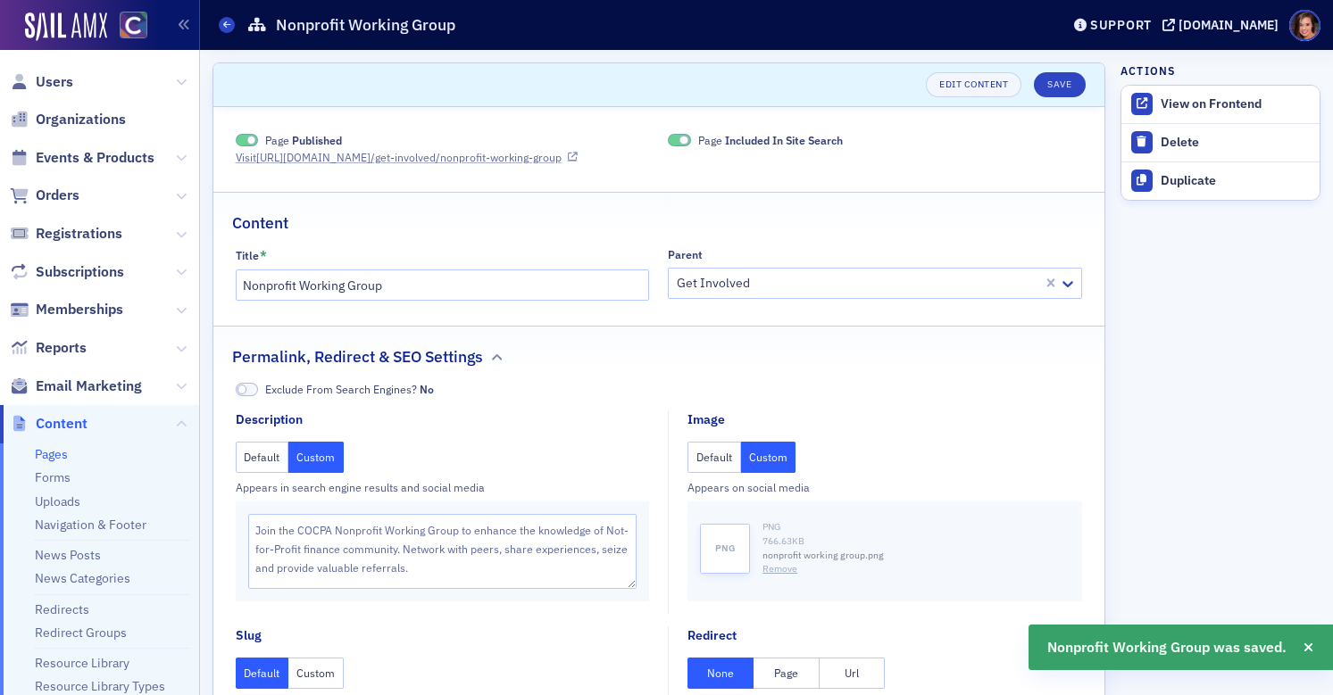
click at [540, 164] on link "Visit https://cocpa.org /get-involved/nonprofit-working-group" at bounding box center [407, 157] width 342 height 16
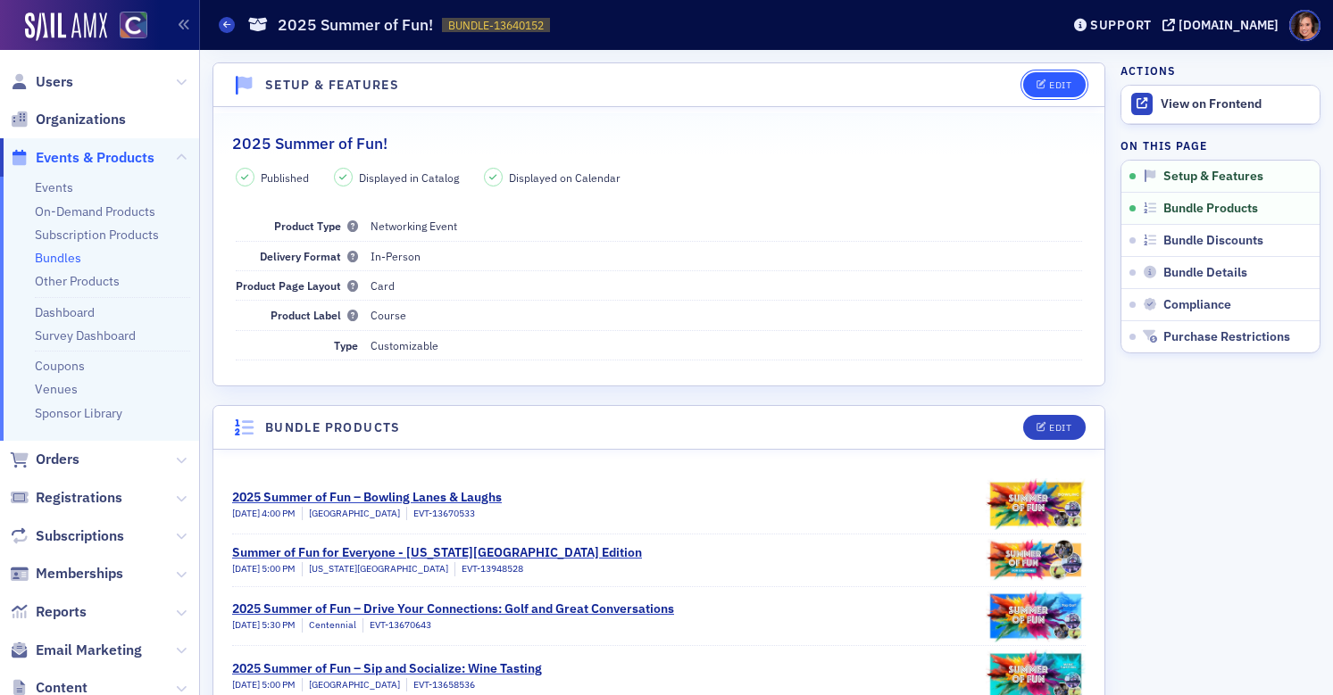
click at [1044, 86] on icon "button" at bounding box center [1041, 85] width 11 height 10
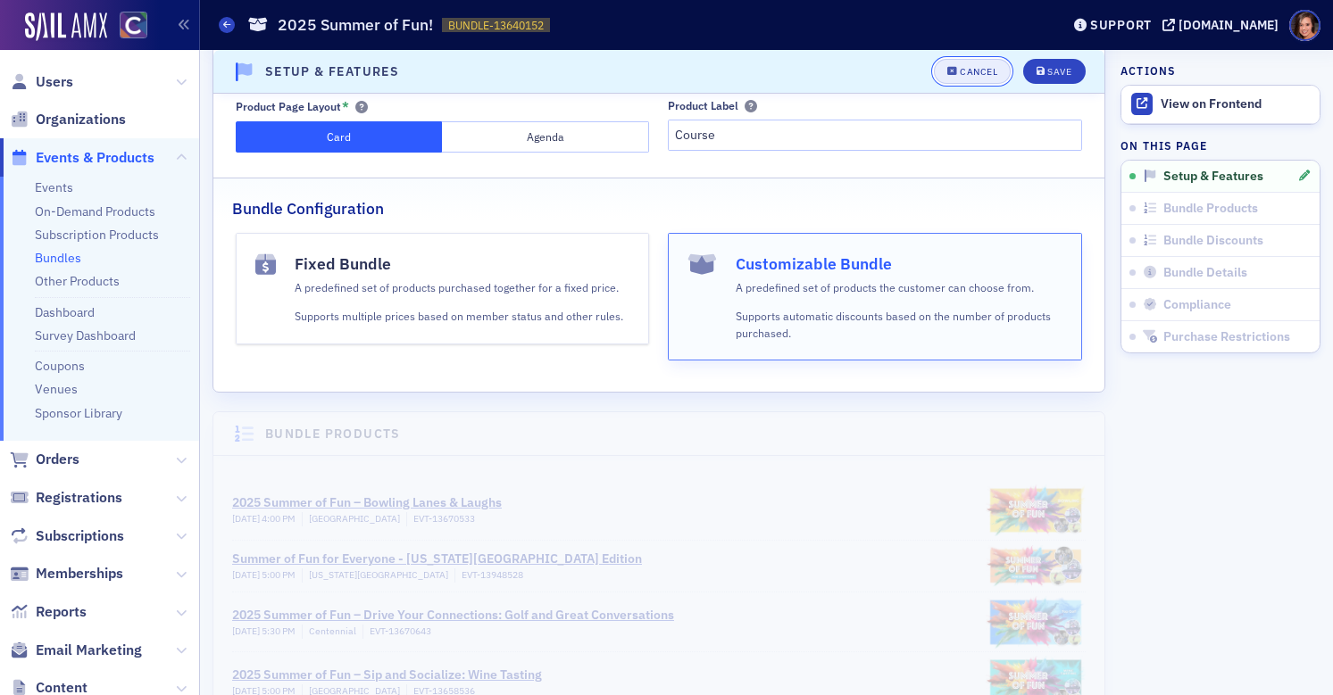
click at [995, 63] on button "Cancel" at bounding box center [972, 71] width 77 height 25
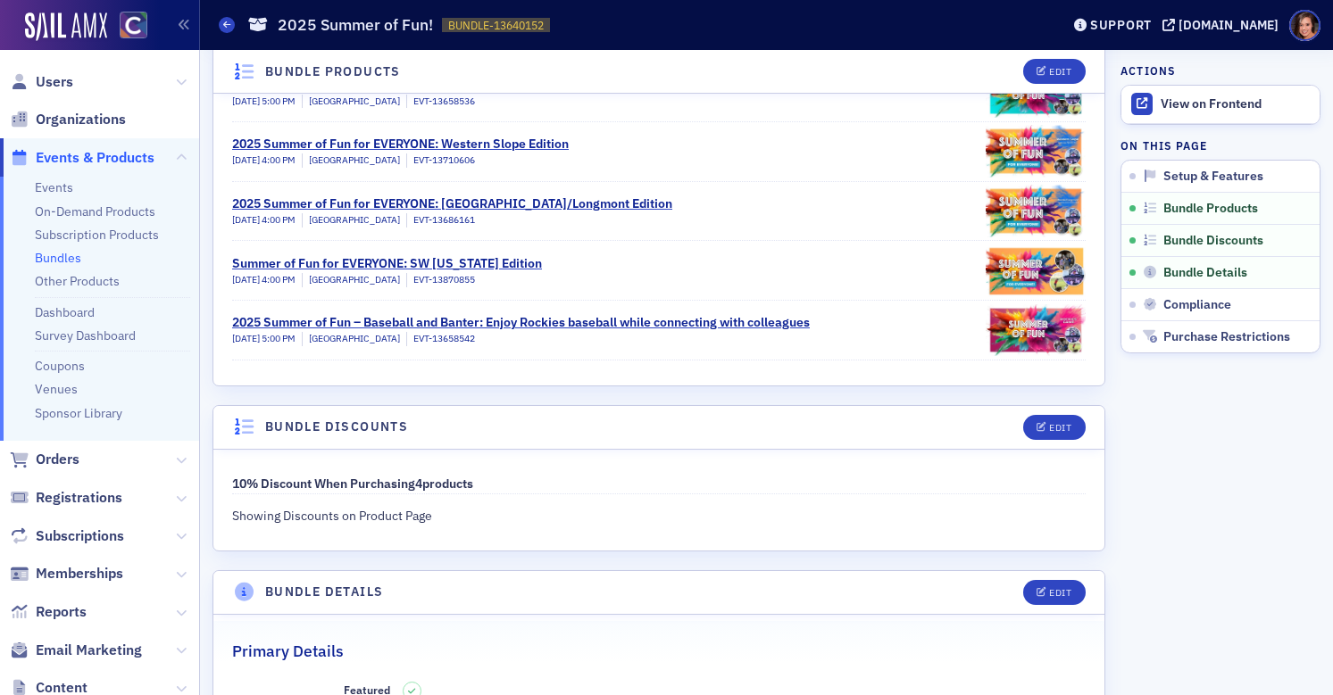
scroll to position [809, 0]
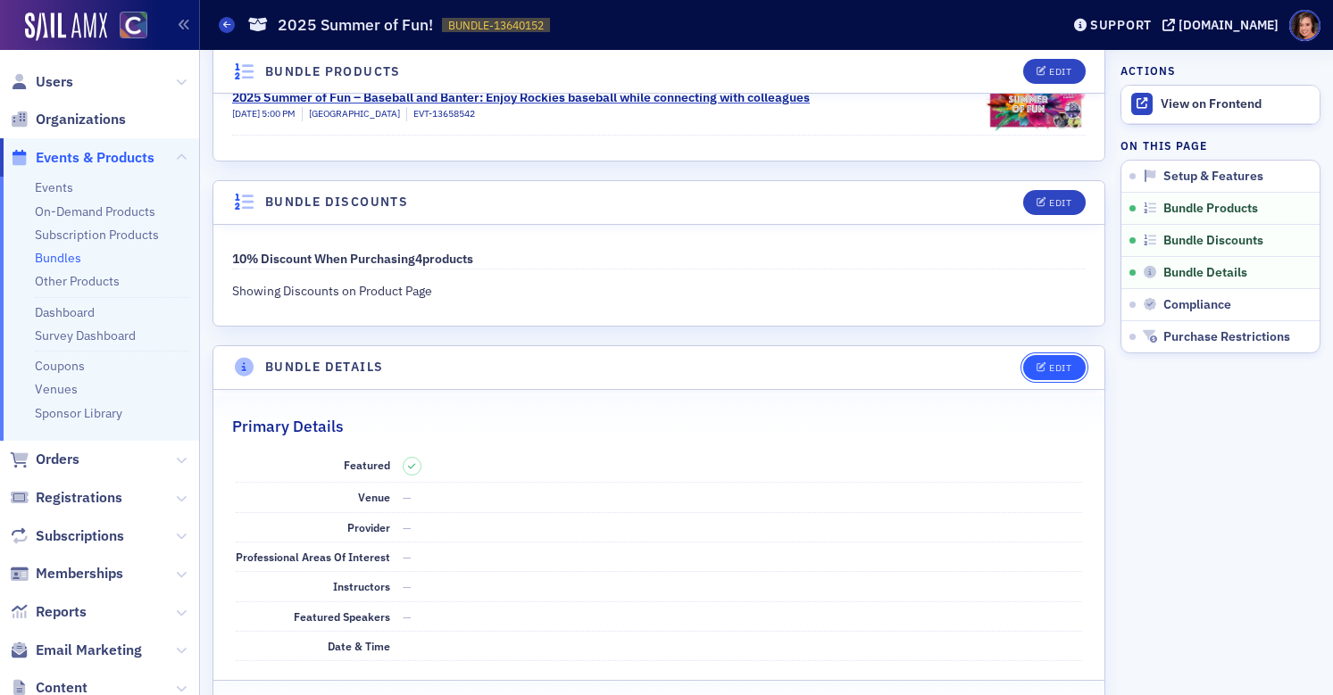
click at [1054, 370] on div "Edit" at bounding box center [1060, 368] width 22 height 10
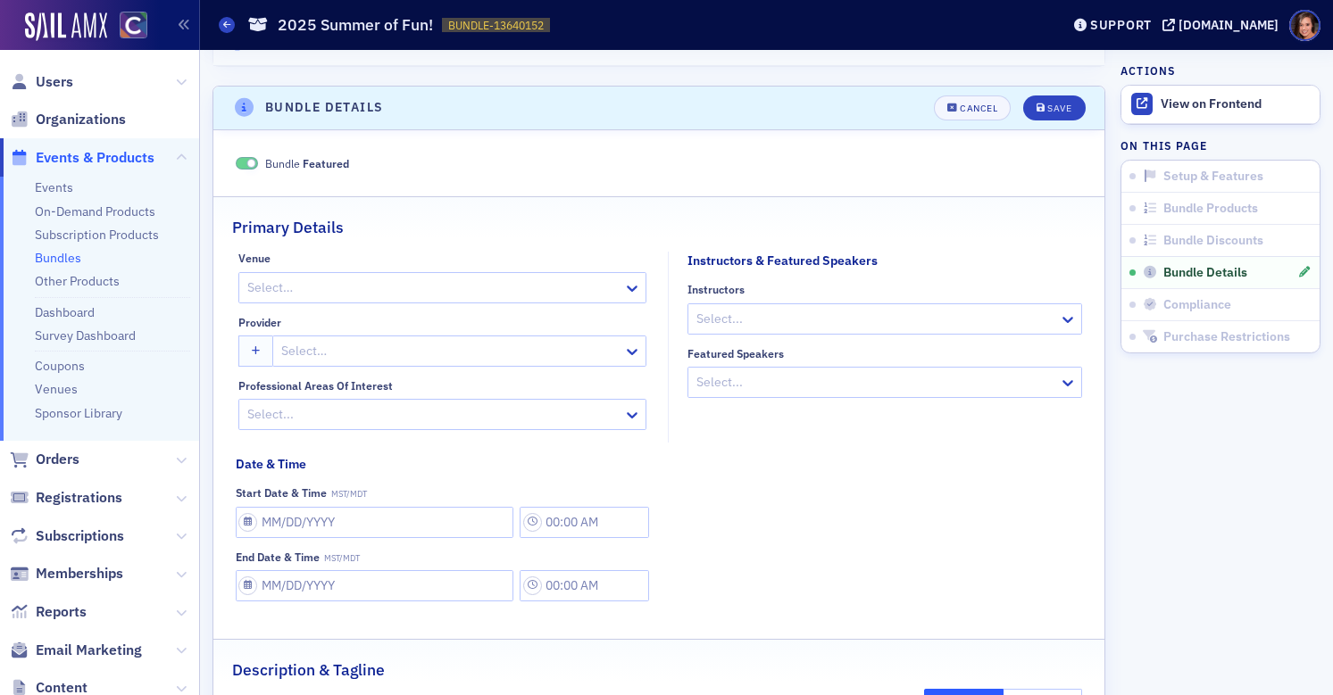
scroll to position [1094, 0]
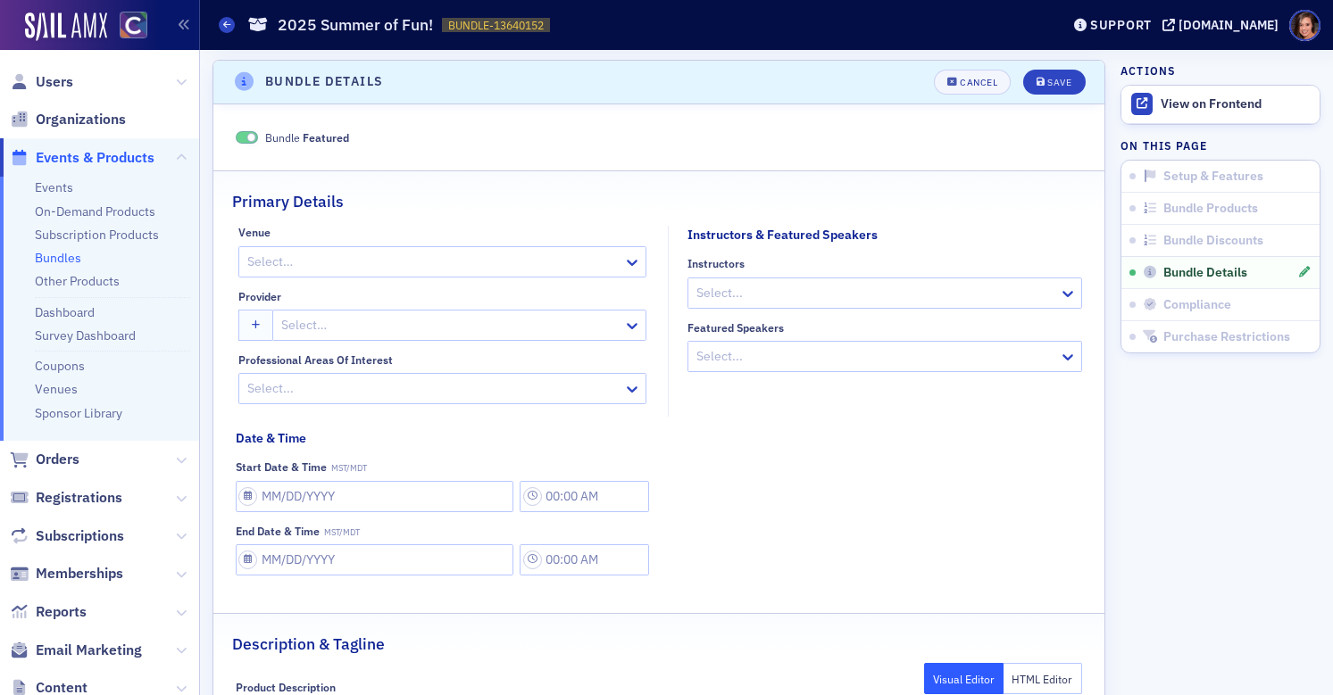
click at [247, 135] on span at bounding box center [251, 138] width 10 height 10
click at [1044, 93] on button "Save" at bounding box center [1054, 82] width 62 height 25
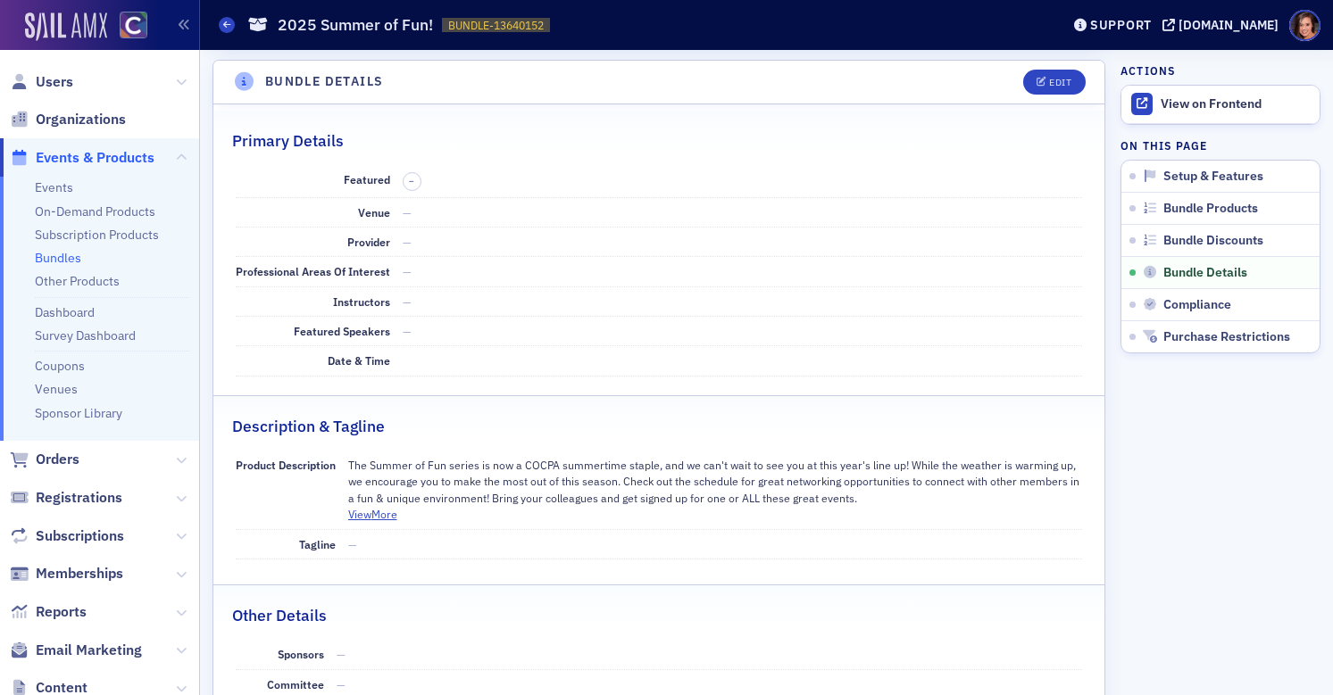
click at [75, 23] on img at bounding box center [66, 26] width 82 height 29
